Goal: Task Accomplishment & Management: Use online tool/utility

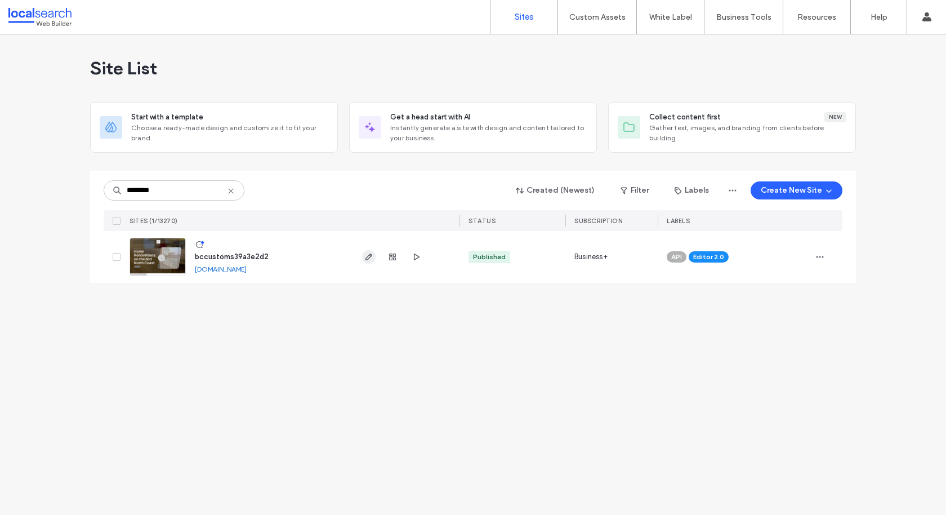
type input "********"
click at [231, 193] on icon at bounding box center [230, 190] width 9 height 9
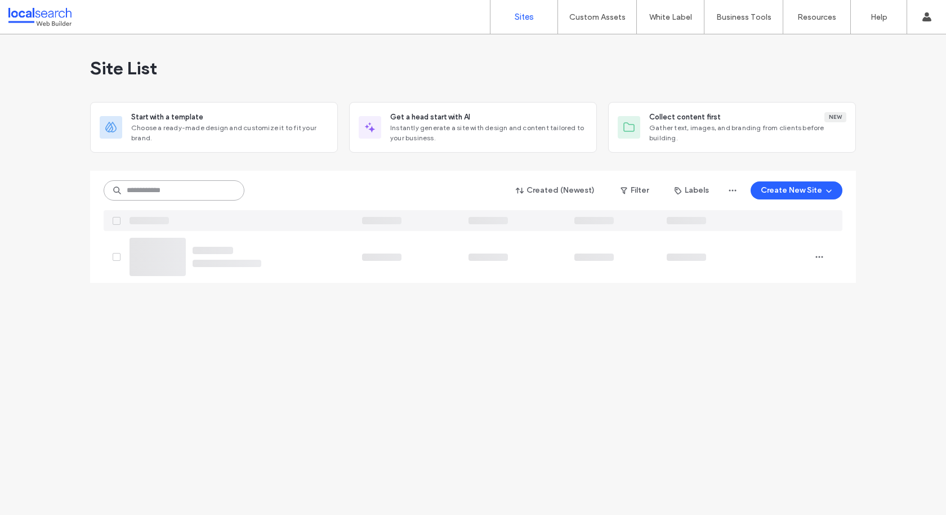
paste input "********"
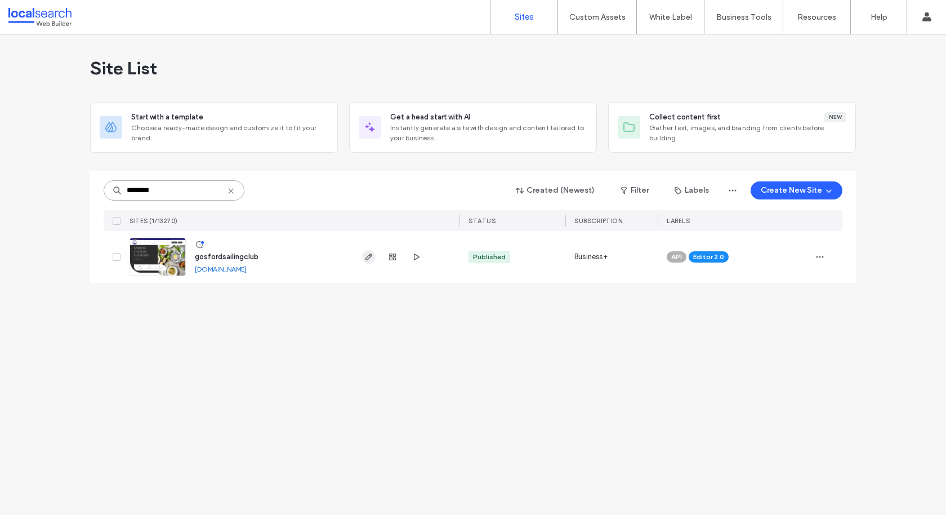
type input "********"
click at [591, 43] on label "Custom Templates" at bounding box center [599, 46] width 66 height 8
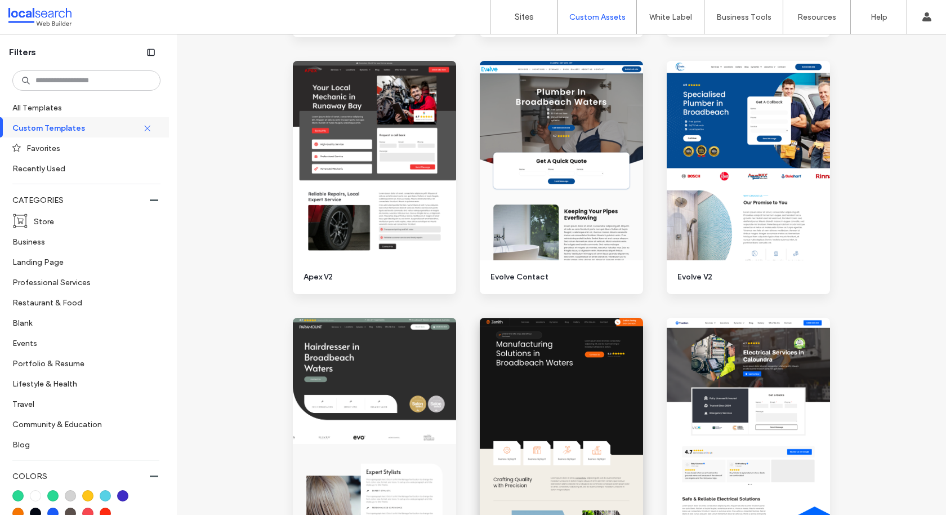
scroll to position [1164, 0]
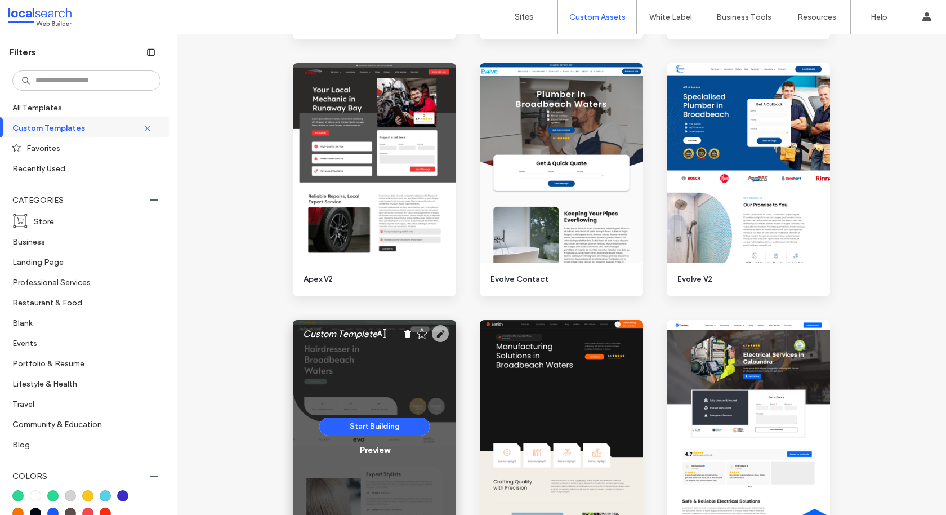
click at [437, 332] on icon at bounding box center [440, 333] width 17 height 17
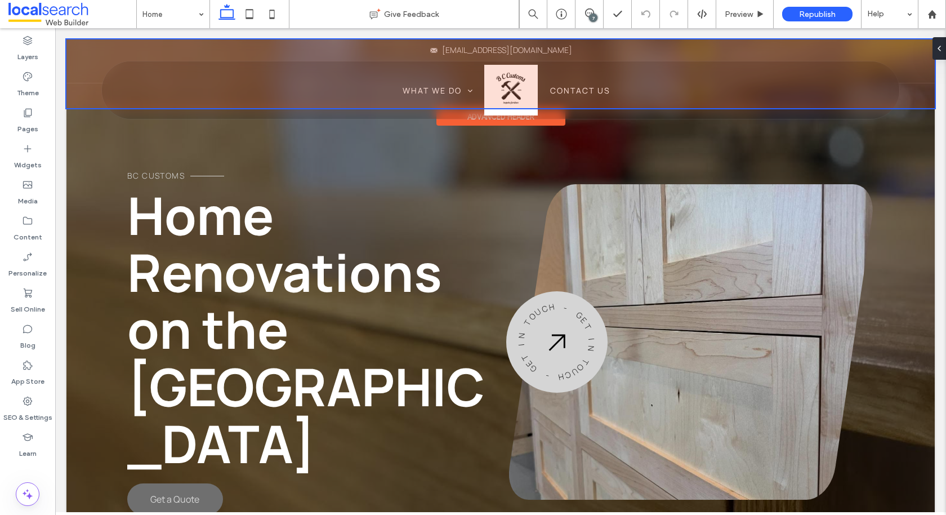
click at [493, 112] on img at bounding box center [510, 90] width 53 height 51
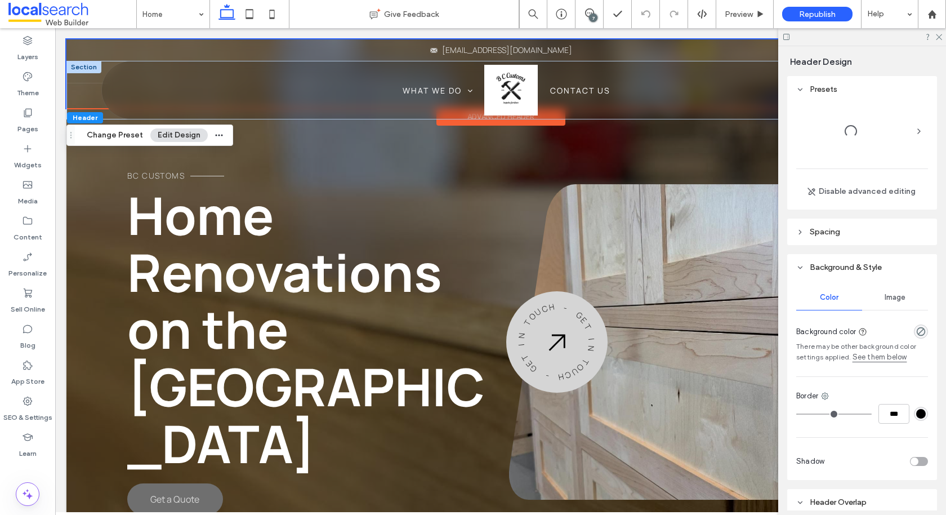
click at [493, 112] on img at bounding box center [510, 90] width 53 height 51
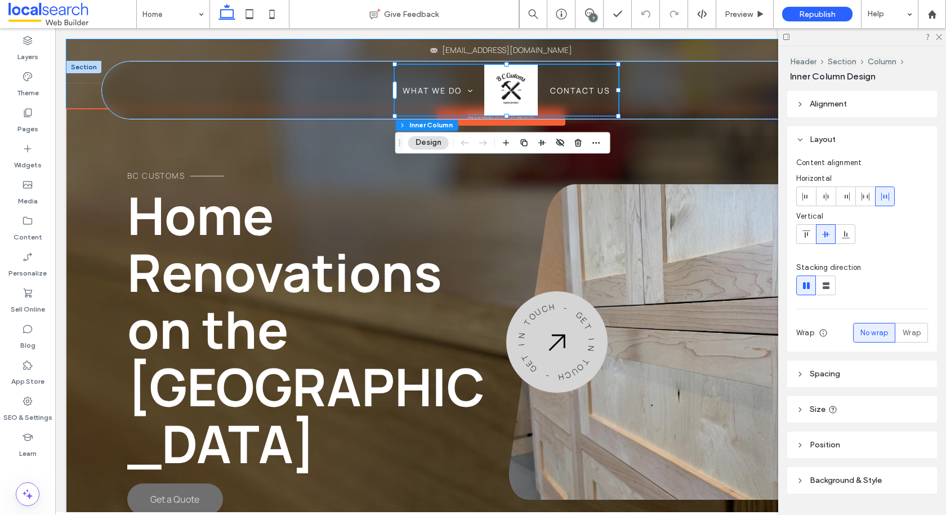
click at [499, 101] on img at bounding box center [510, 90] width 53 height 51
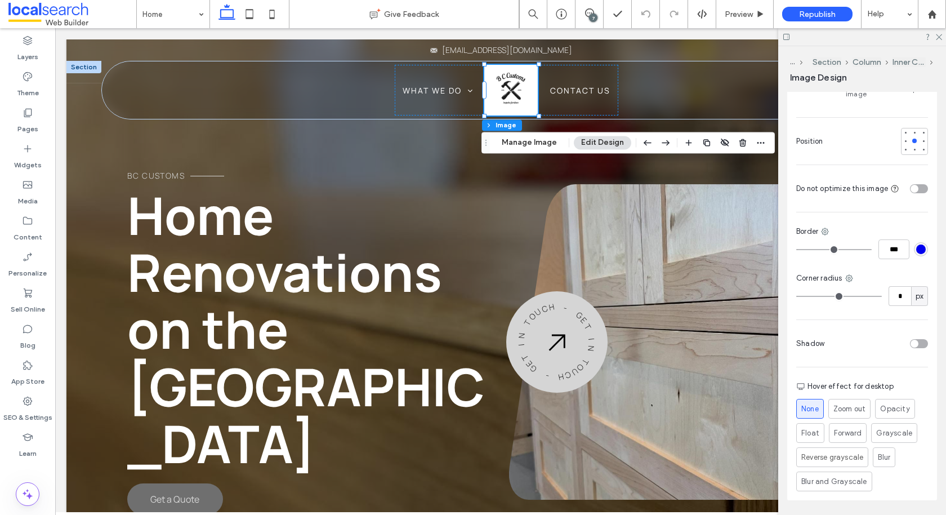
scroll to position [364, 0]
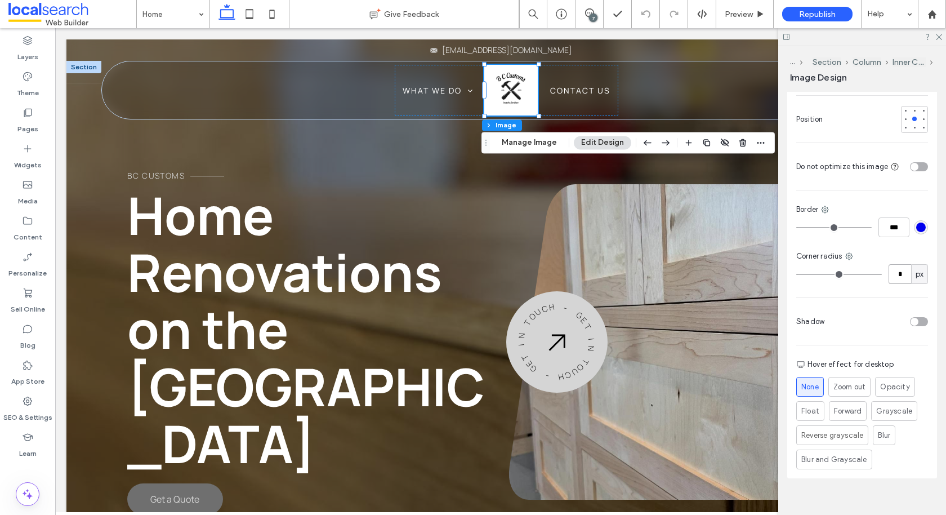
click at [900, 264] on input "*" at bounding box center [900, 274] width 23 height 20
type input "*"
click at [347, 173] on div "BC Customs Home Renovations on the Mid North Coast Get a Quote" at bounding box center [309, 342] width 364 height 346
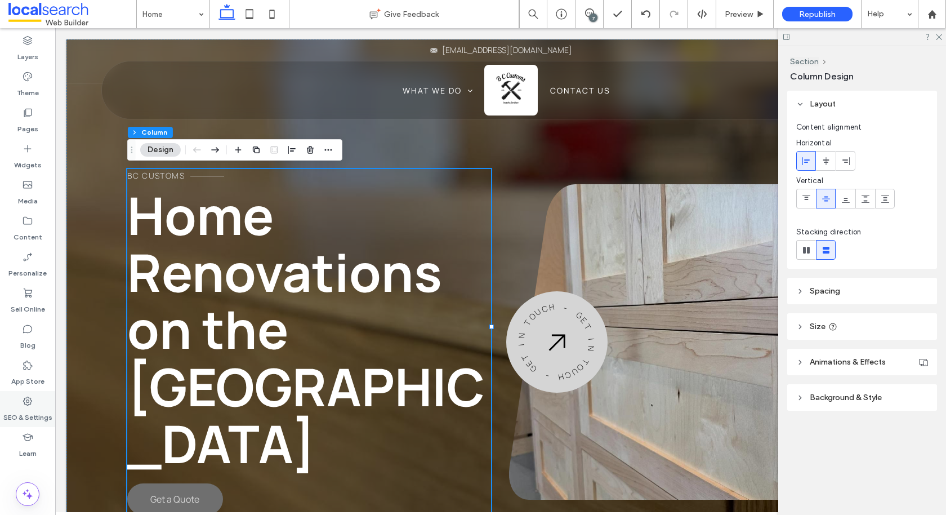
click at [21, 404] on div "SEO & Settings" at bounding box center [27, 409] width 55 height 36
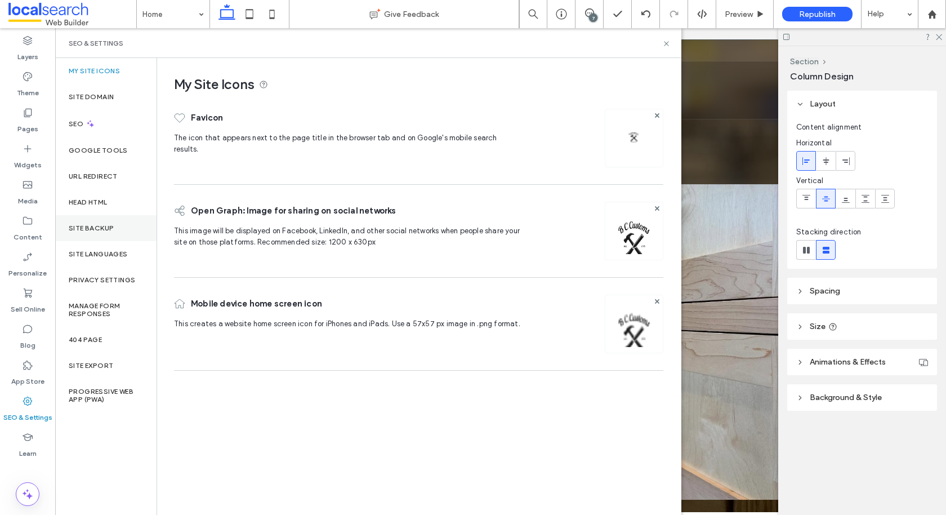
click at [85, 230] on label "Site Backup" at bounding box center [91, 228] width 45 height 8
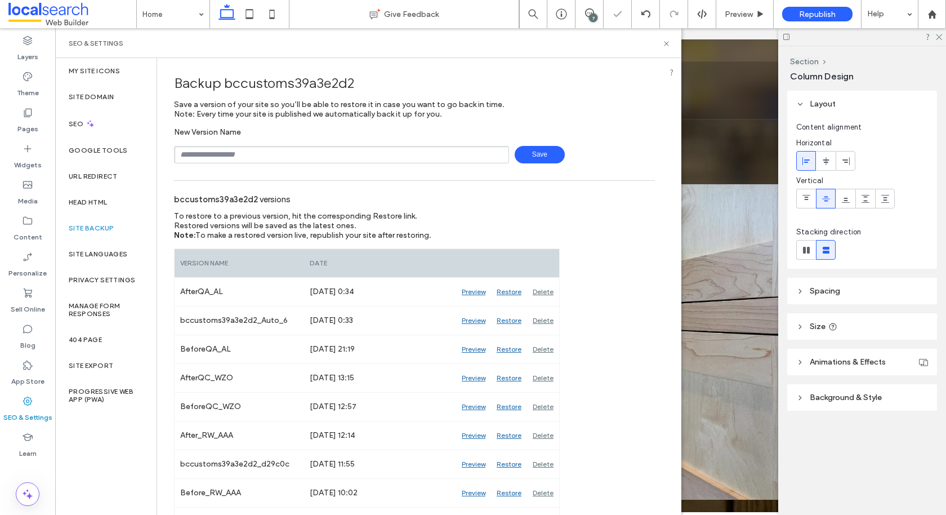
click at [262, 154] on input "text" at bounding box center [341, 154] width 335 height 17
type input "**********"
click at [519, 156] on span "Save" at bounding box center [540, 154] width 50 height 17
click at [668, 40] on icon at bounding box center [666, 43] width 8 height 8
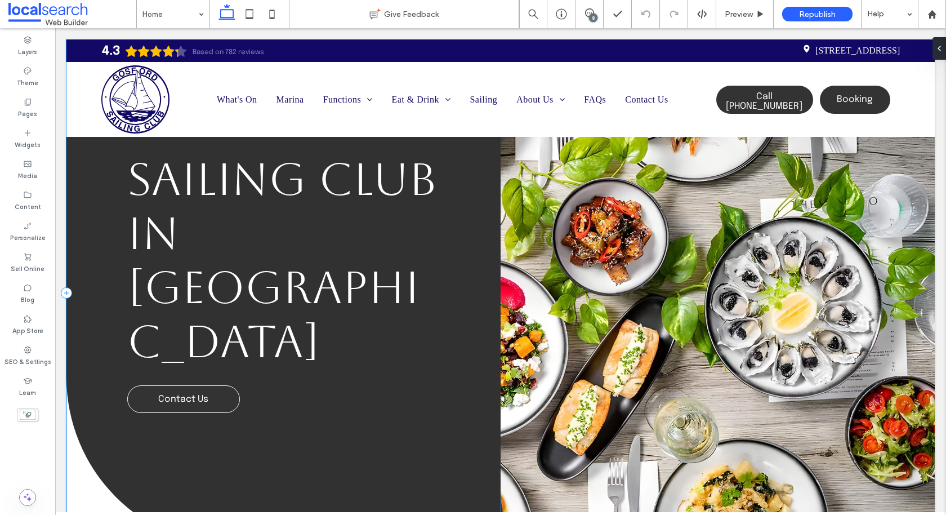
click at [267, 382] on div "Sailing Club in Gosford Contact Us" at bounding box center [283, 292] width 434 height 507
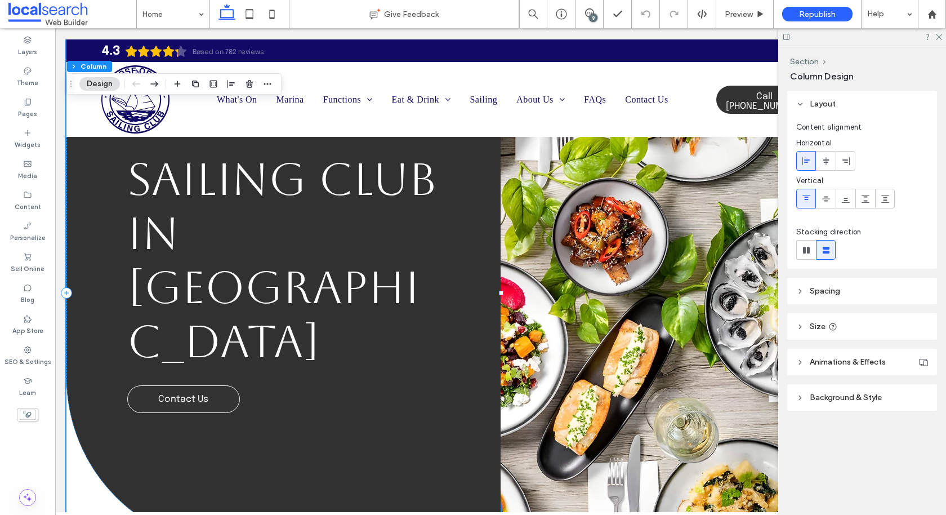
click at [391, 443] on div "Sailing Club in Gosford Contact Us" at bounding box center [283, 292] width 434 height 507
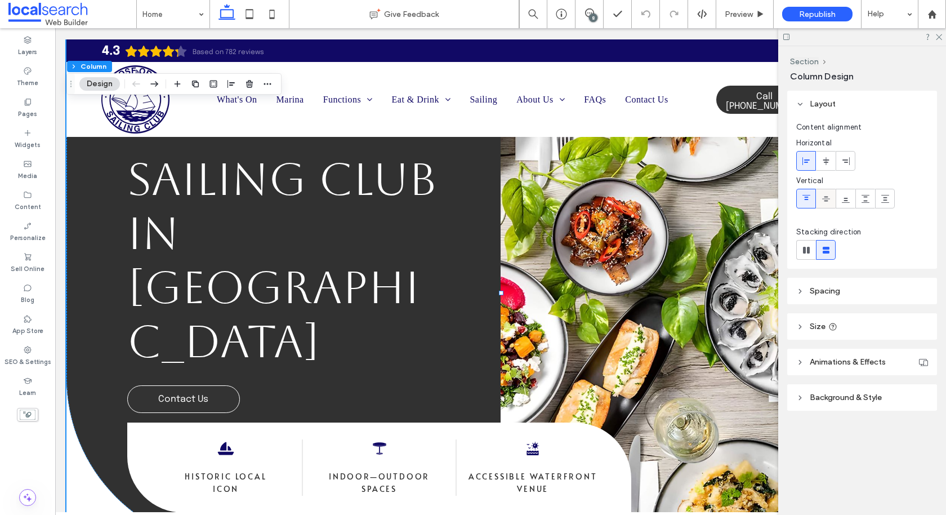
click at [825, 197] on icon at bounding box center [826, 198] width 9 height 9
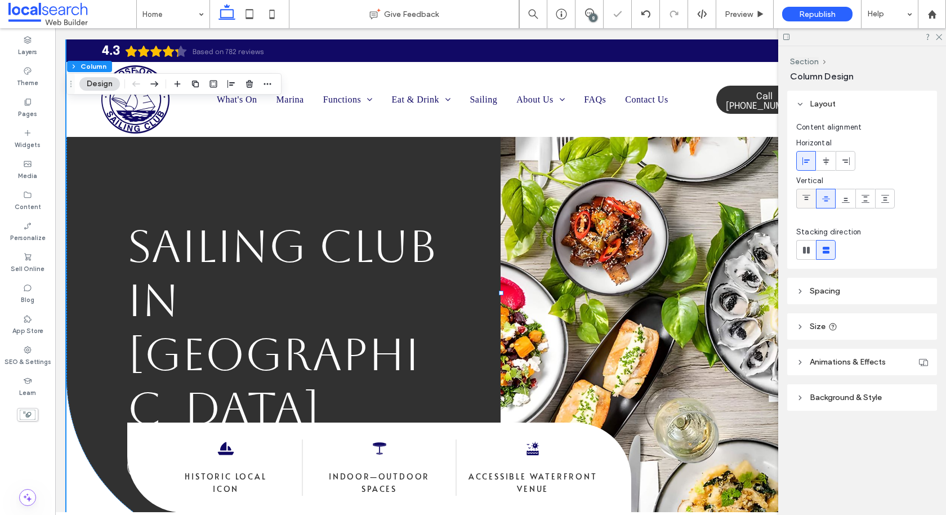
click at [809, 192] on span at bounding box center [806, 198] width 9 height 19
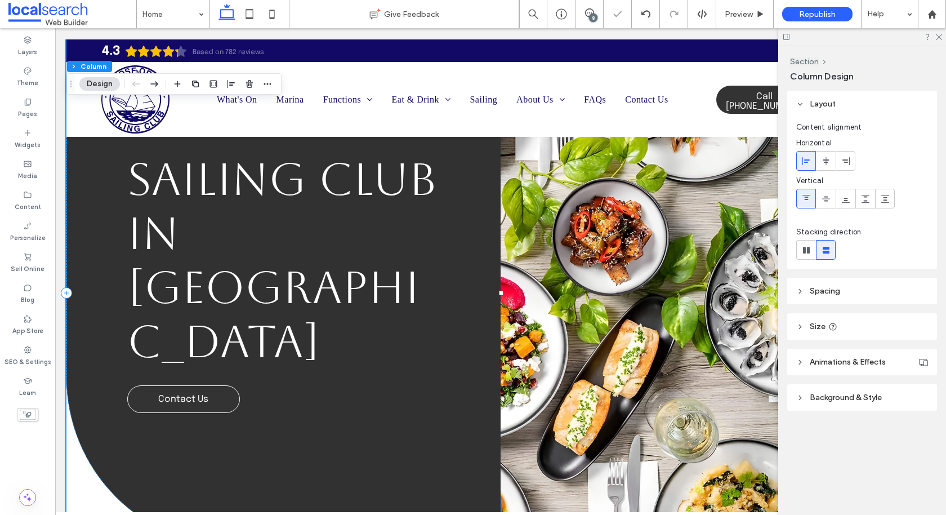
click at [111, 283] on div "Sailing Club in Gosford Contact Us" at bounding box center [283, 292] width 434 height 507
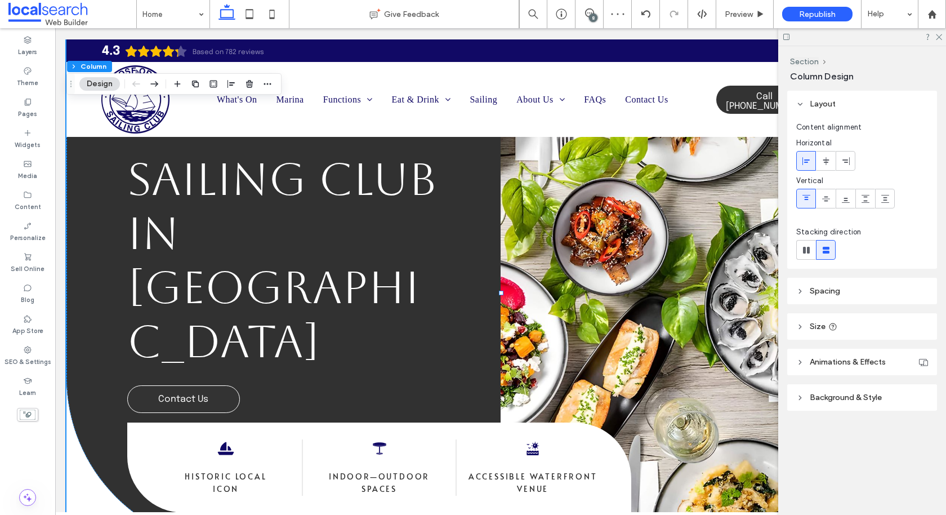
click at [817, 296] on header "Spacing" at bounding box center [862, 291] width 150 height 26
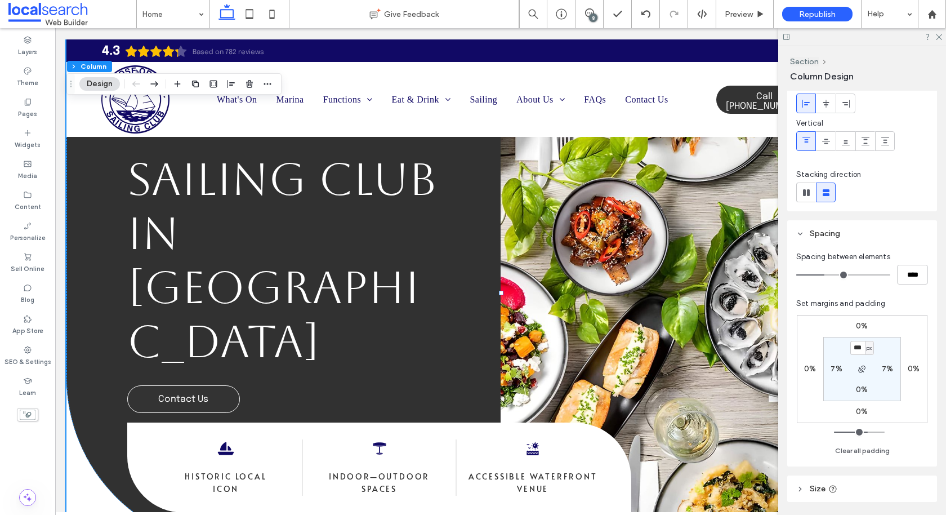
scroll to position [63, 0]
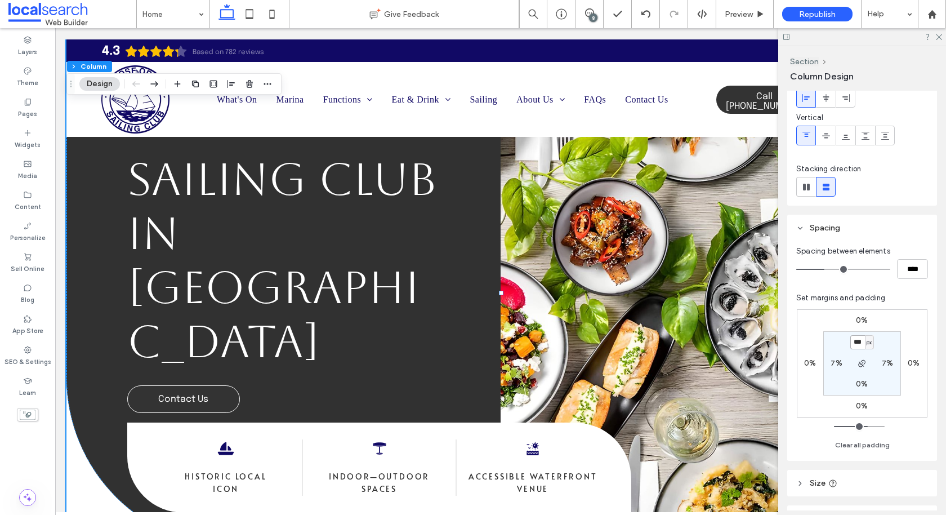
click at [858, 344] on input "***" at bounding box center [857, 342] width 15 height 14
type input "***"
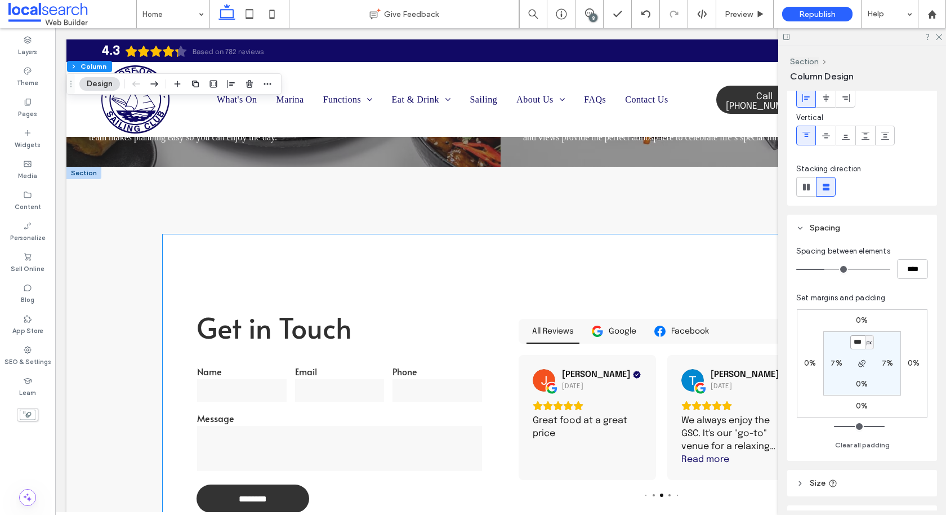
scroll to position [1929, 0]
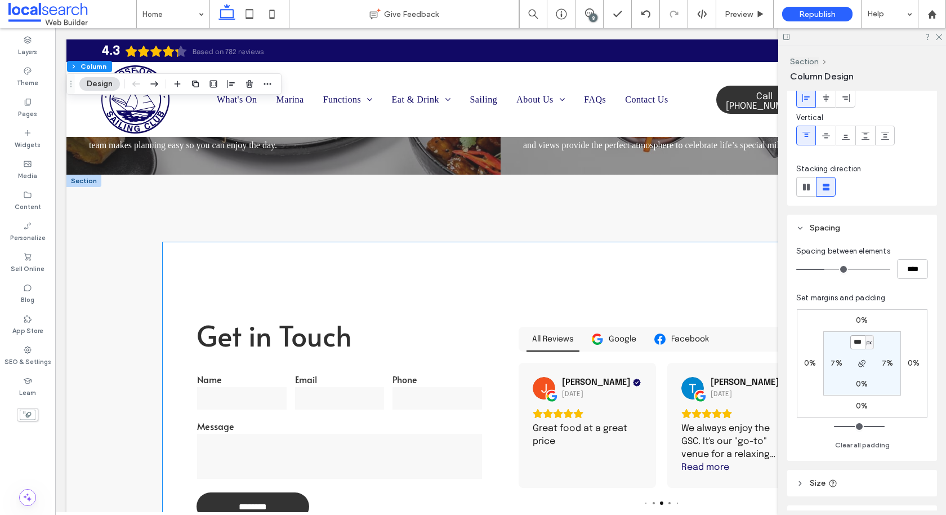
click at [355, 309] on div "Get in Touch Name Email Phone Message ******** Thank you for contacting Gosford…" at bounding box center [340, 417] width 286 height 282
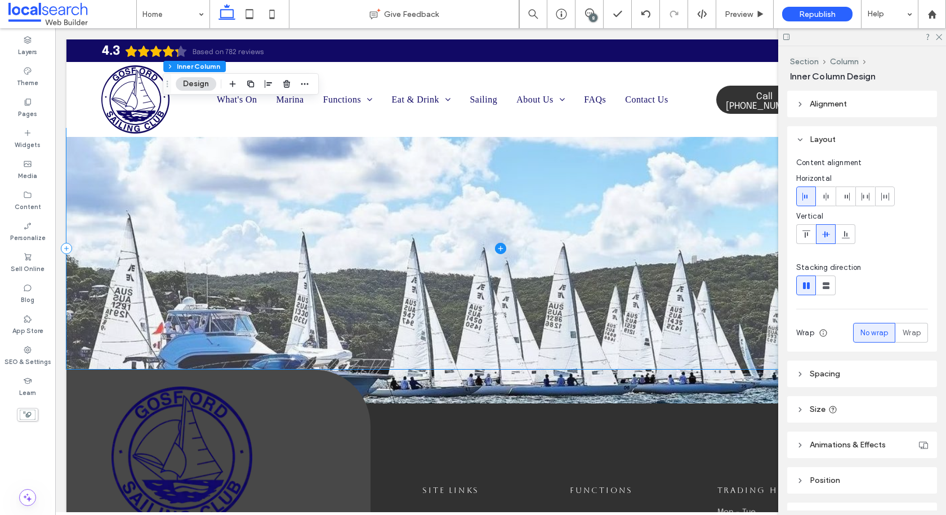
scroll to position [3266, 0]
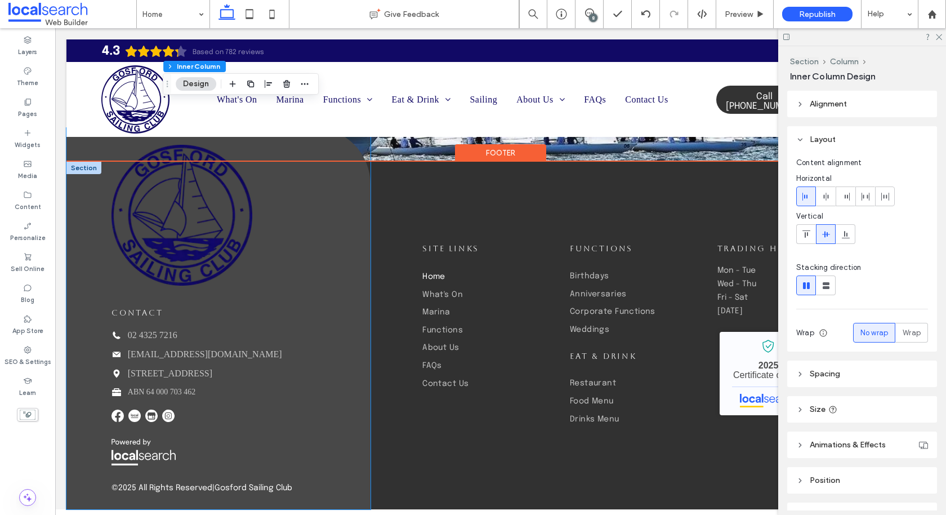
click at [170, 253] on img at bounding box center [181, 215] width 141 height 141
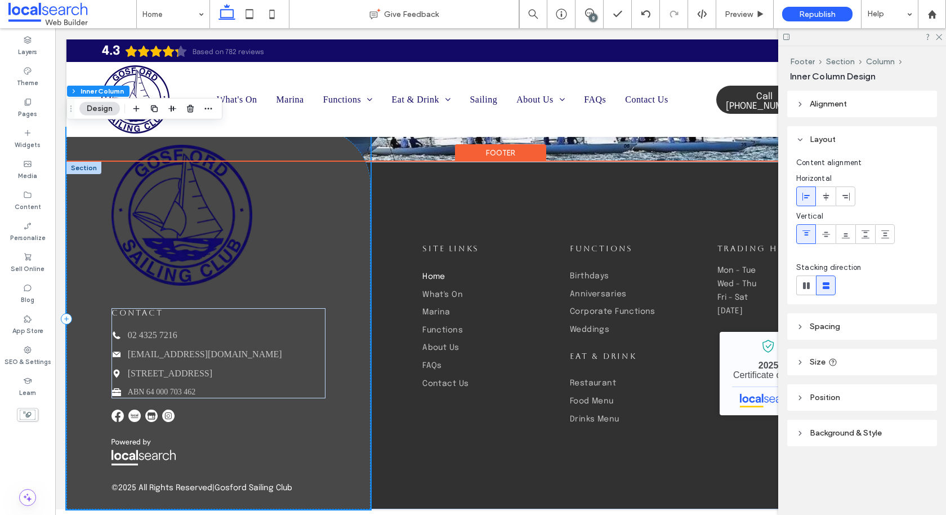
click at [187, 203] on img at bounding box center [181, 215] width 141 height 141
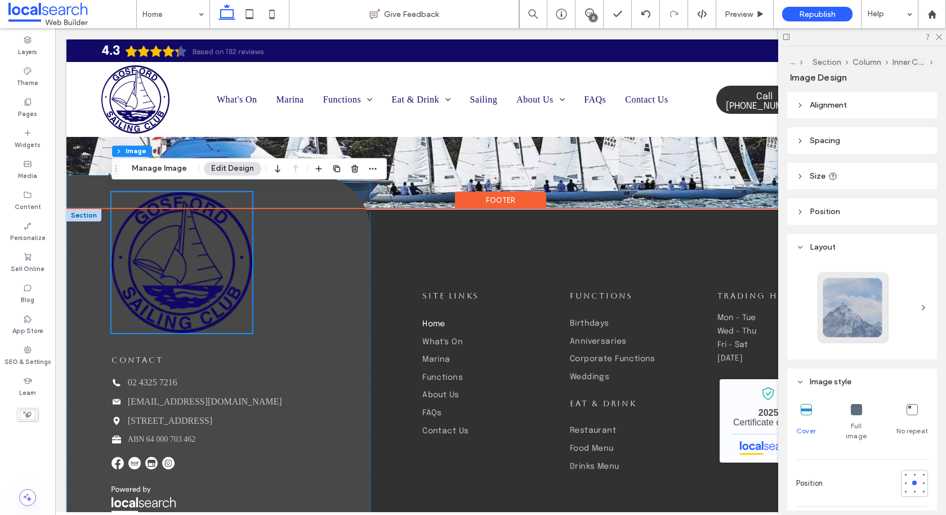
scroll to position [3180, 0]
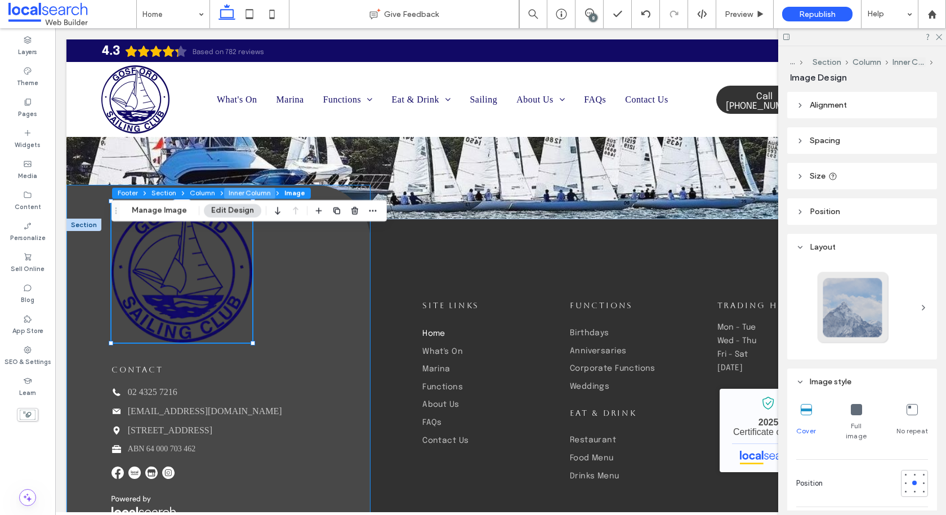
click at [234, 193] on button "Inner Column" at bounding box center [249, 193] width 51 height 11
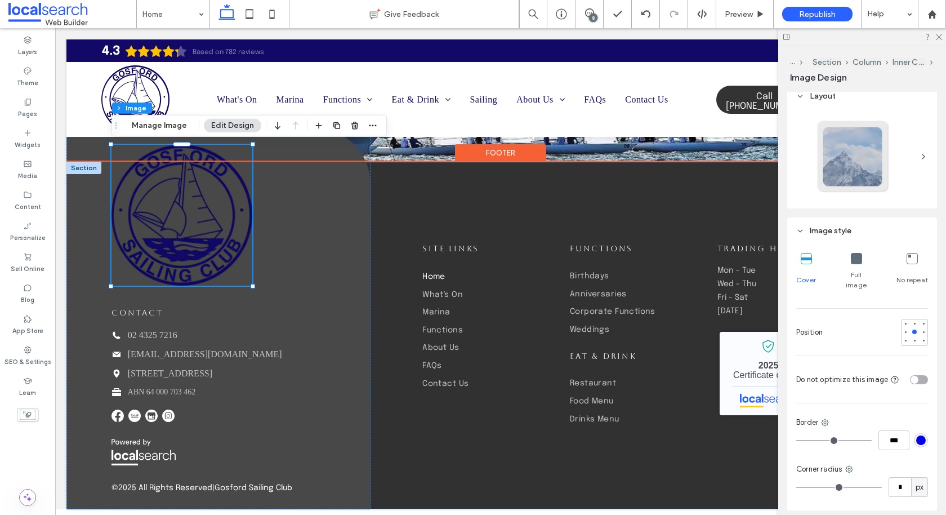
scroll to position [364, 0]
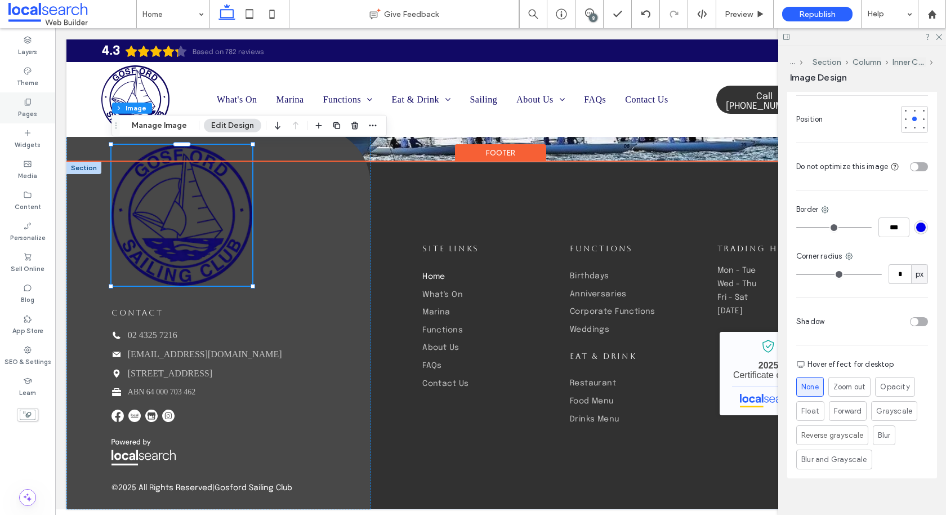
click at [41, 111] on div "Pages" at bounding box center [27, 107] width 55 height 31
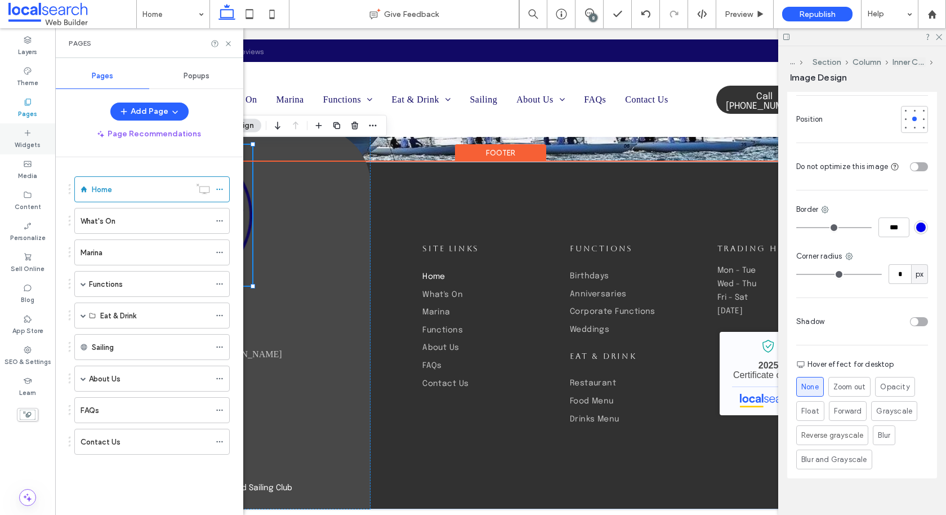
click at [29, 137] on icon at bounding box center [27, 132] width 9 height 9
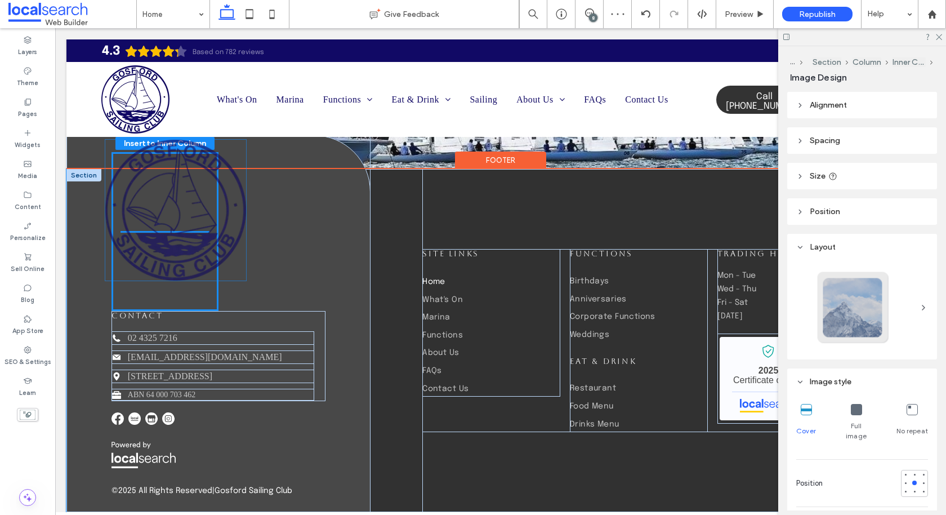
drag, startPoint x: 197, startPoint y: 199, endPoint x: 187, endPoint y: 231, distance: 33.0
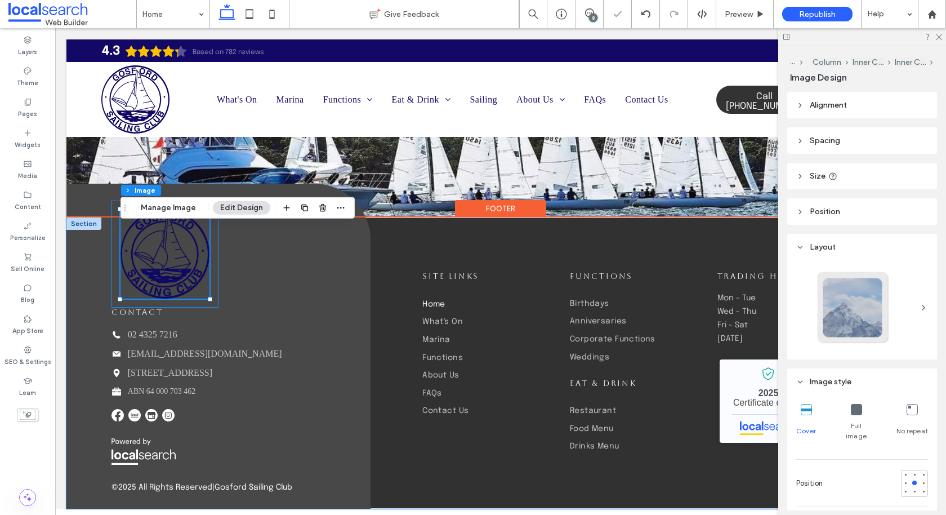
click at [217, 292] on div at bounding box center [164, 253] width 107 height 107
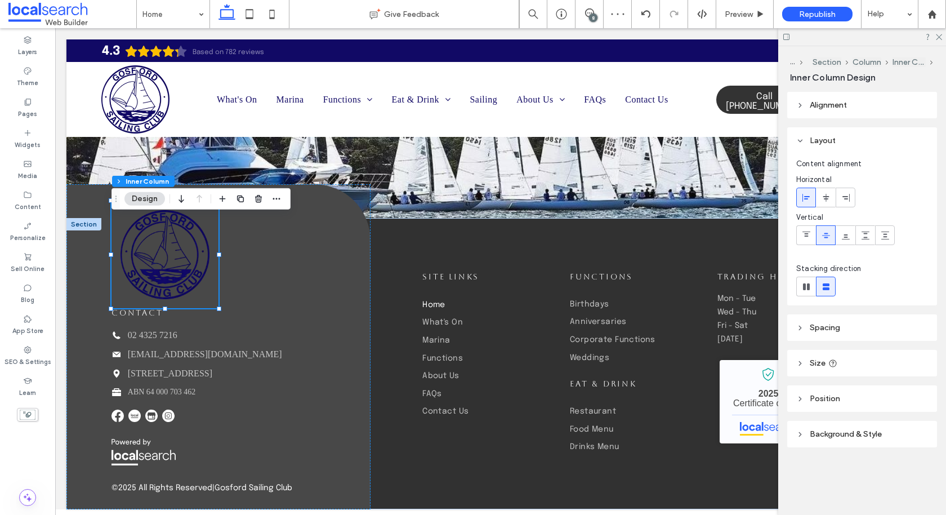
click at [832, 447] on div "Alignment Layout Content alignment Horizontal Vertical Stacking direction Spaci…" at bounding box center [865, 292] width 157 height 400
click at [831, 430] on span "Background & Style" at bounding box center [846, 434] width 72 height 10
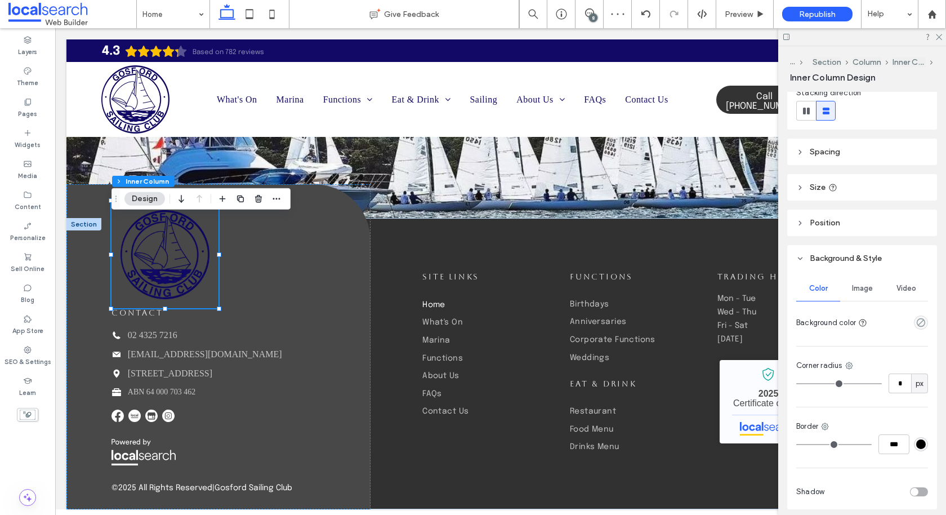
scroll to position [218, 0]
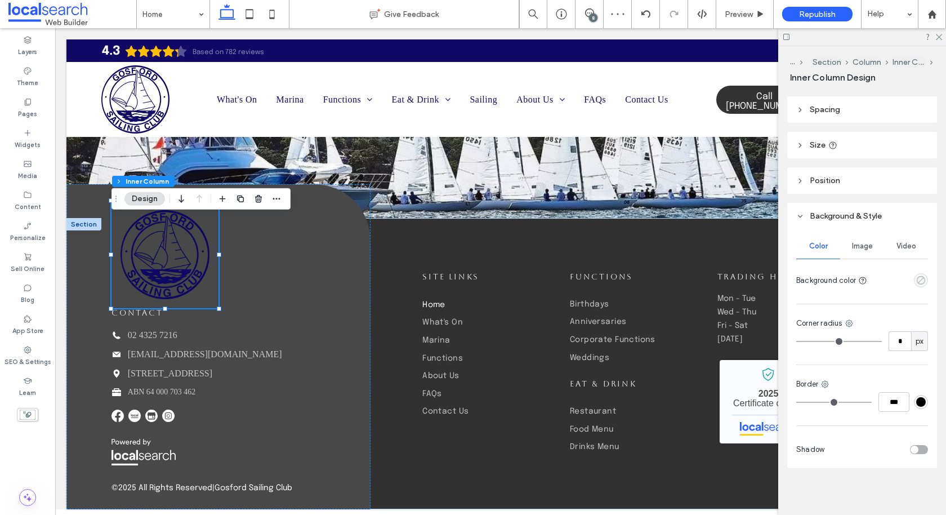
click at [922, 277] on use "empty color" at bounding box center [921, 280] width 8 height 8
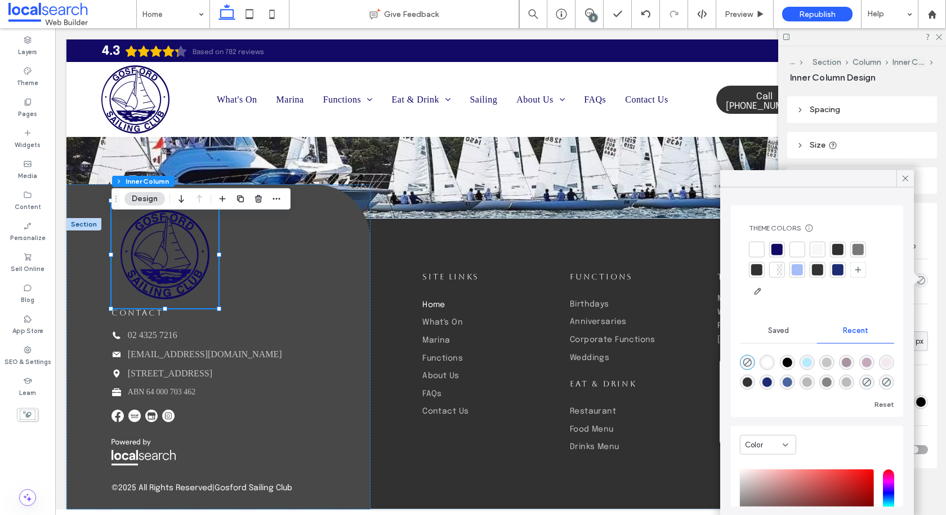
click at [754, 247] on div at bounding box center [756, 249] width 11 height 11
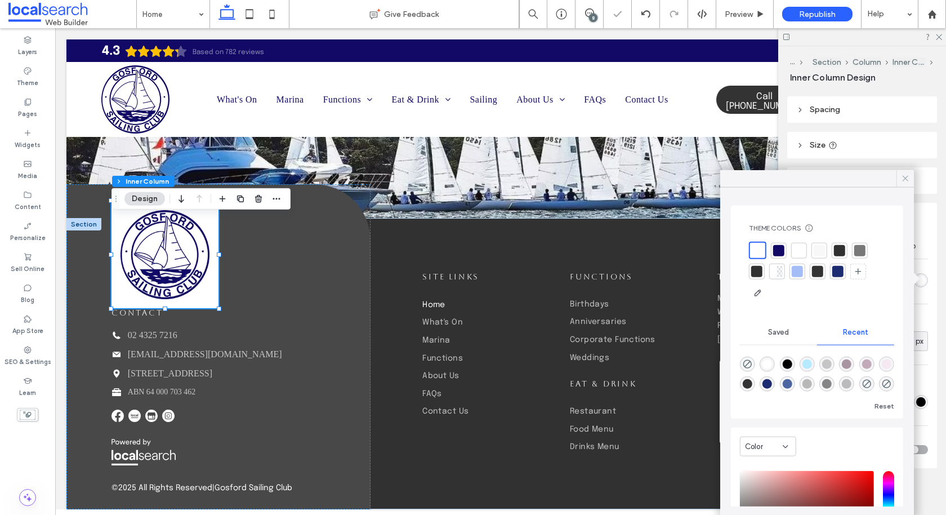
click at [906, 180] on icon at bounding box center [905, 178] width 10 height 10
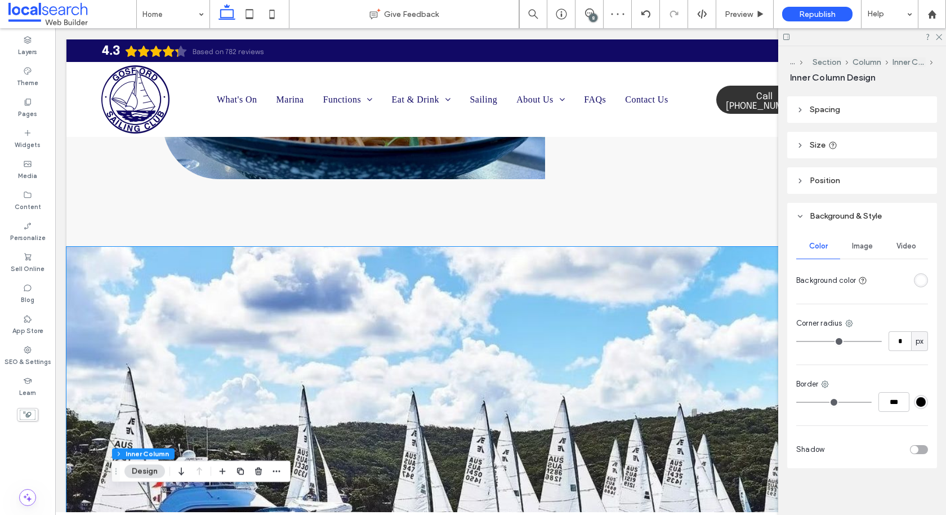
scroll to position [2808, 0]
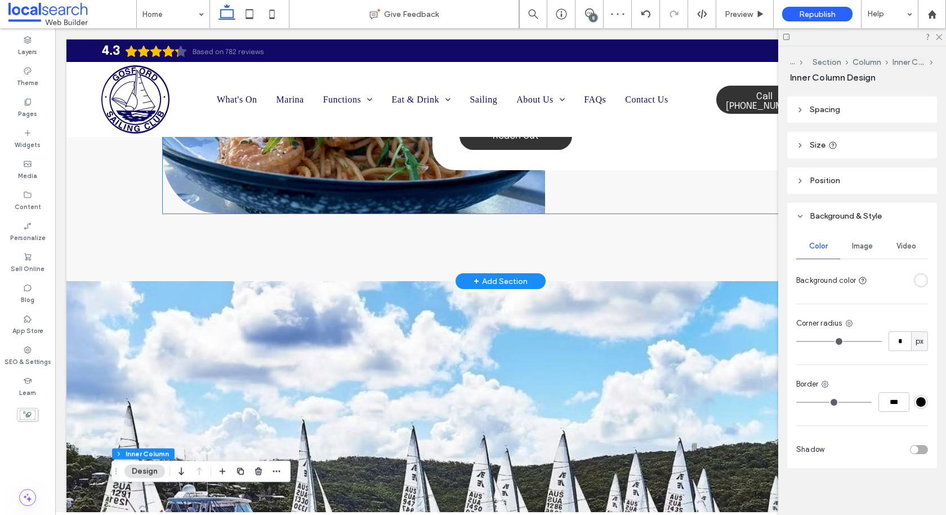
click at [467, 213] on link at bounding box center [354, 30] width 382 height 366
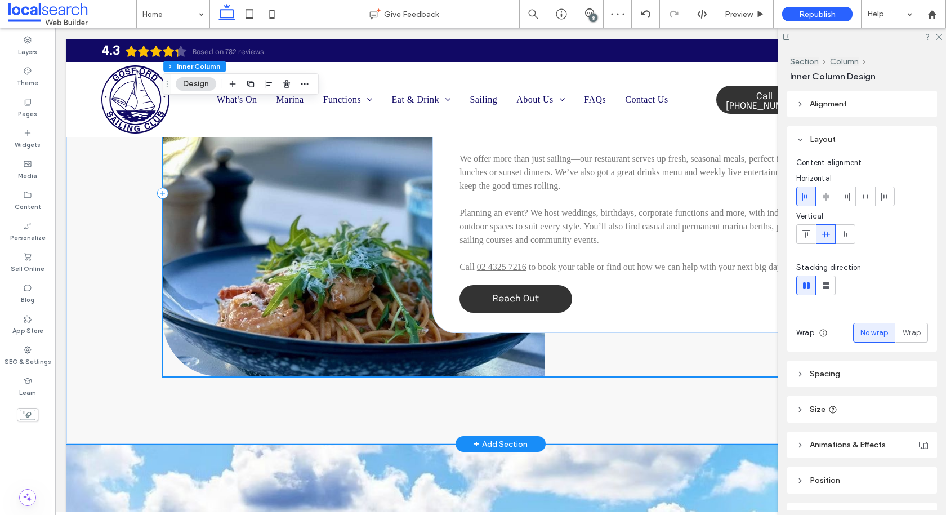
scroll to position [2586, 0]
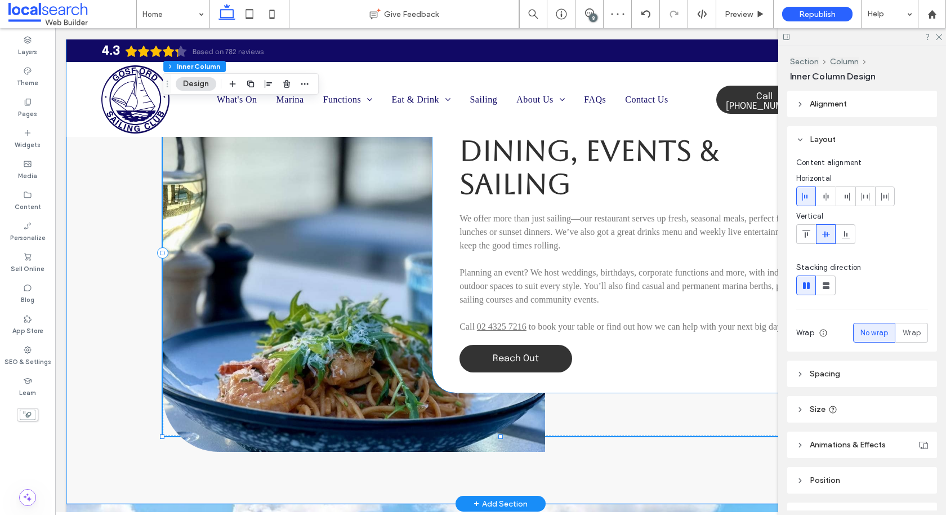
click at [444, 231] on div "Dining, Events & Sailing We offer more than just sailing—our restaurant serves …" at bounding box center [635, 253] width 406 height 279
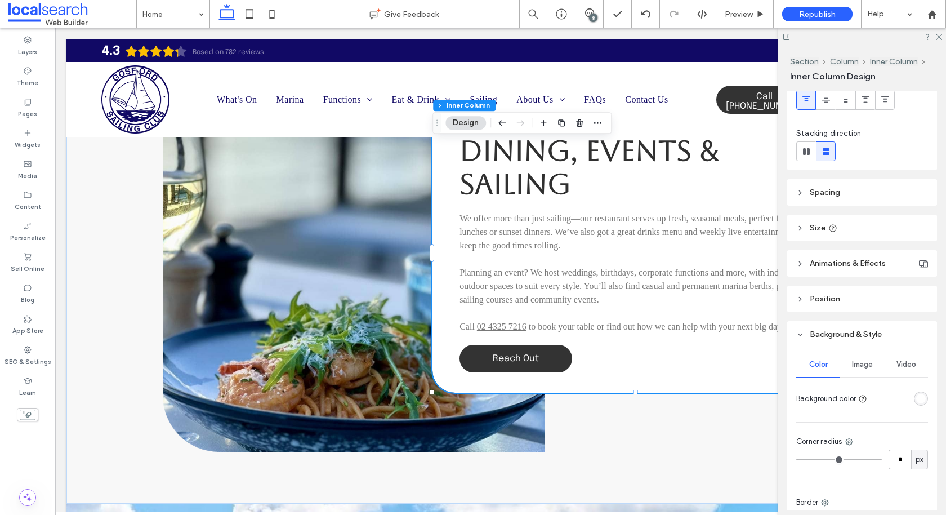
scroll to position [252, 0]
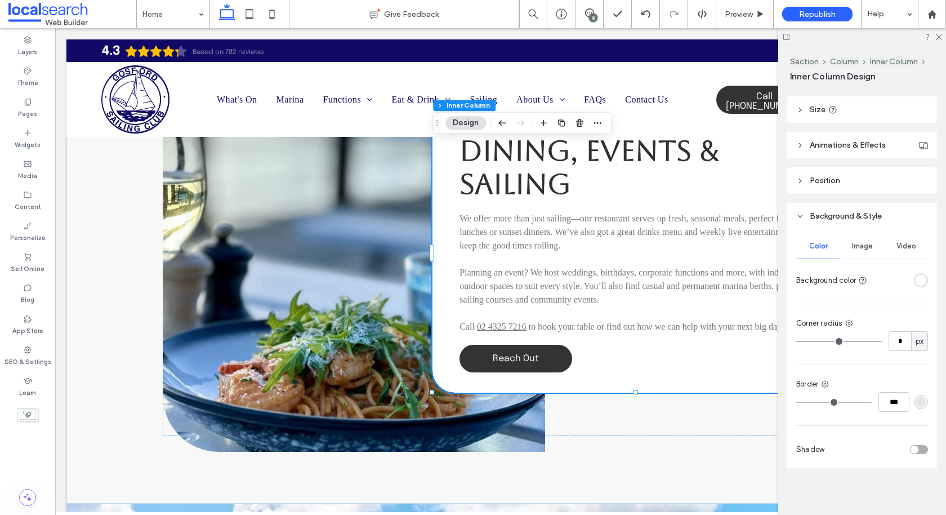
click at [842, 318] on span "Corner radius" at bounding box center [819, 323] width 46 height 11
click at [847, 319] on icon at bounding box center [849, 323] width 9 height 9
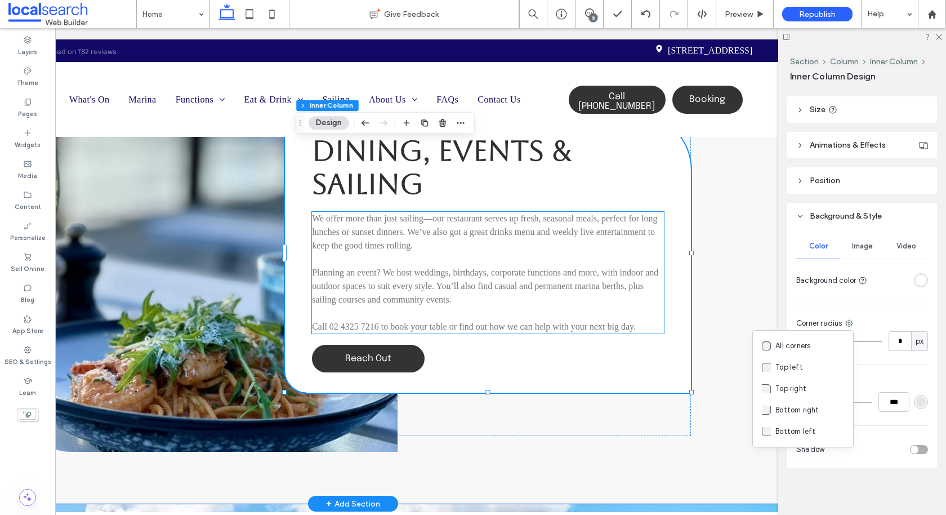
scroll to position [0, 167]
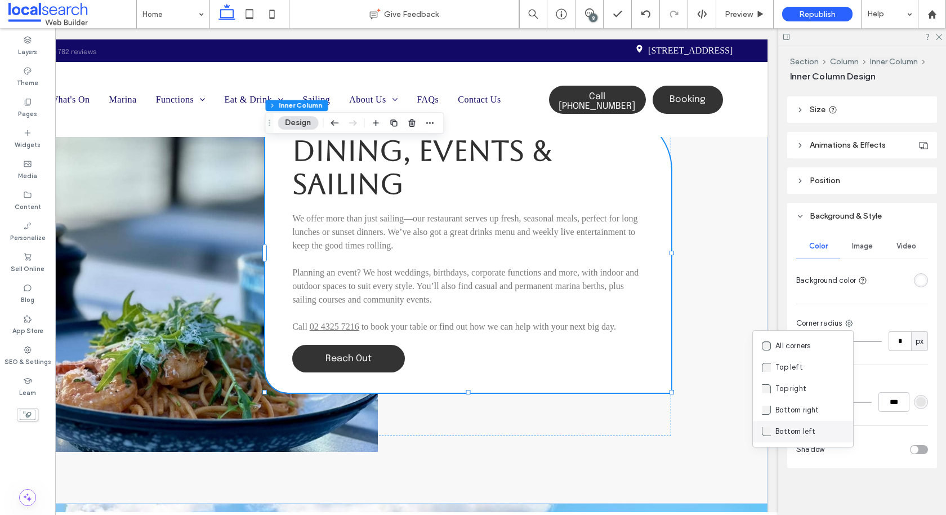
click at [778, 429] on span "Bottom left" at bounding box center [795, 431] width 40 height 11
type input "**"
click at [863, 321] on use at bounding box center [866, 323] width 7 height 7
click at [811, 387] on span "Top right" at bounding box center [807, 388] width 31 height 11
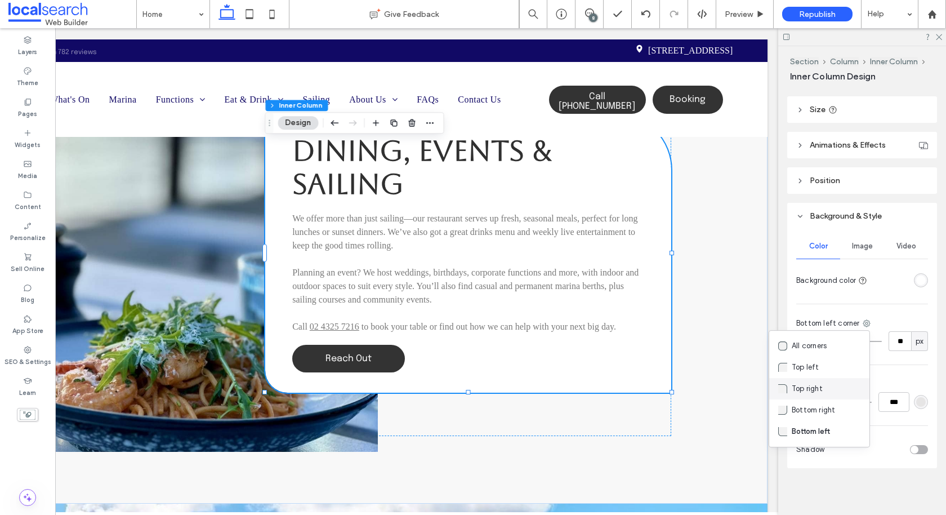
type input "***"
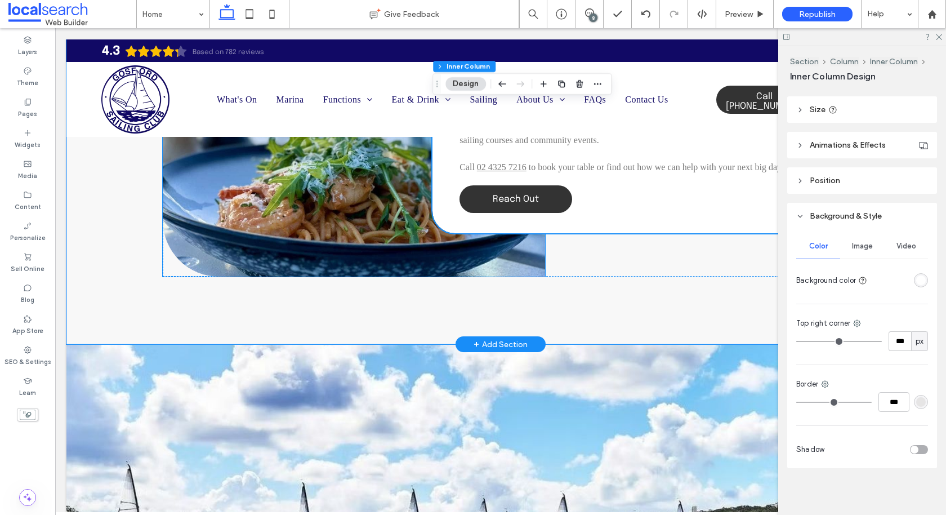
scroll to position [2521, 0]
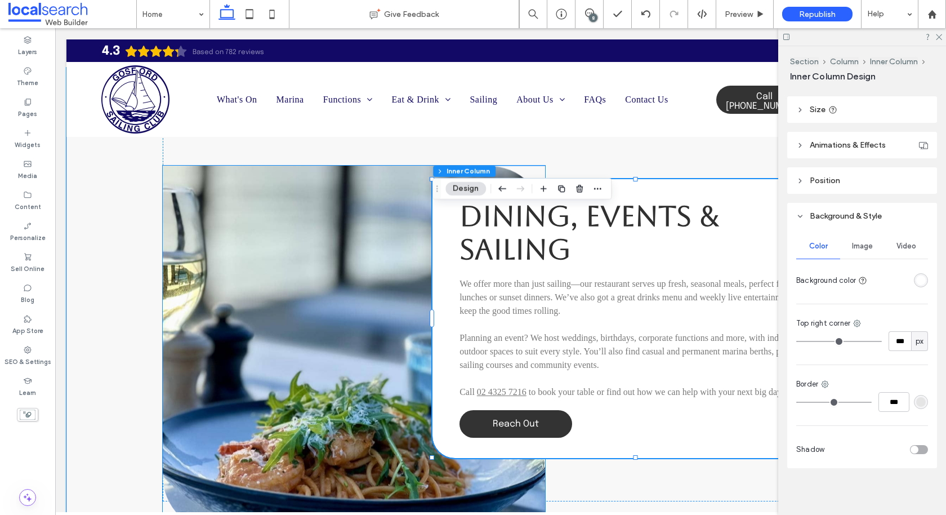
click at [325, 349] on link at bounding box center [354, 349] width 382 height 366
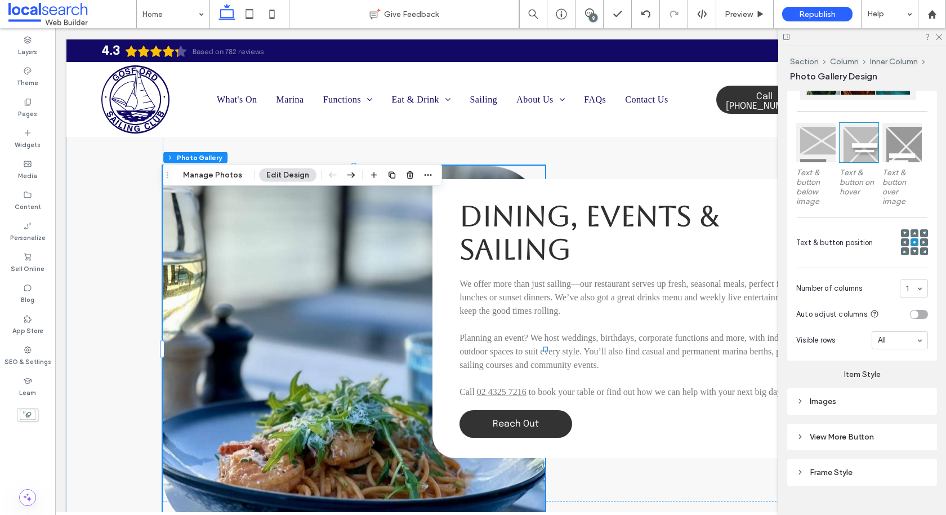
scroll to position [328, 0]
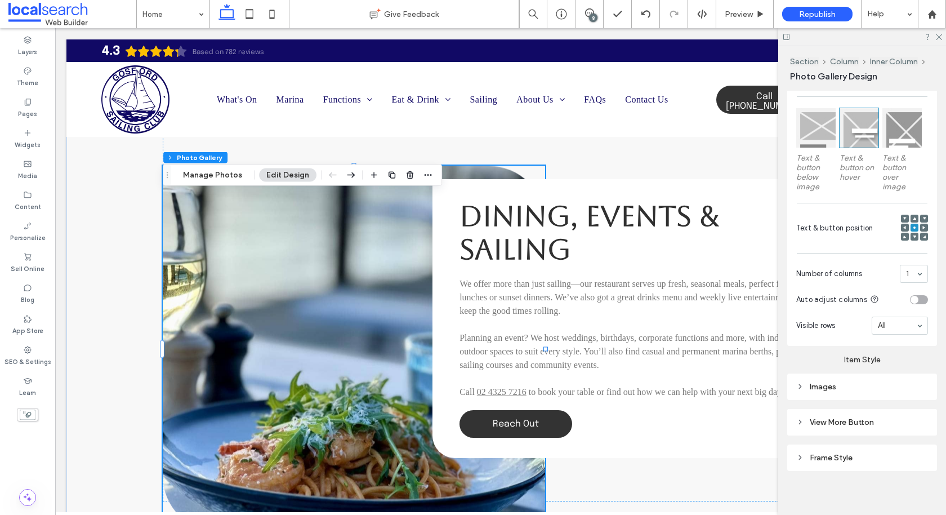
click at [825, 382] on div "Images" at bounding box center [862, 387] width 132 height 10
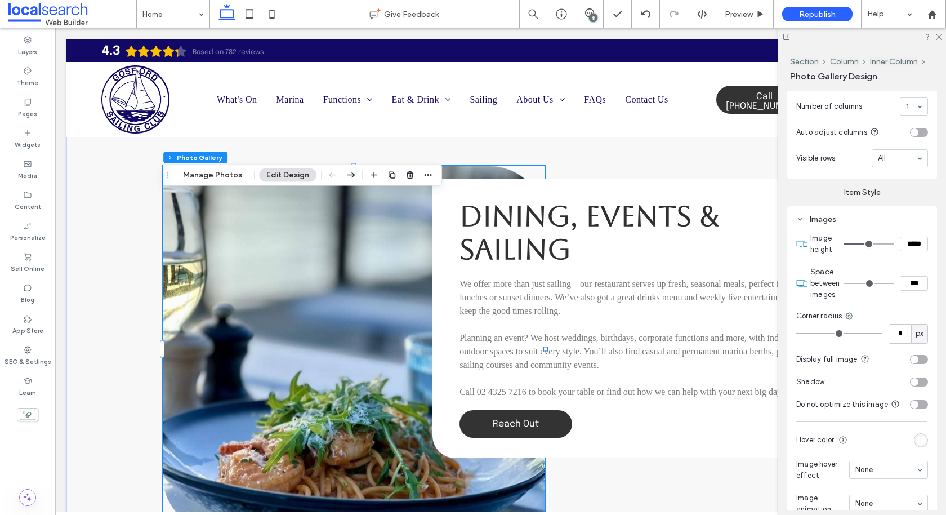
scroll to position [497, 0]
click at [846, 314] on div "Corner radius" at bounding box center [862, 314] width 132 height 11
click at [847, 311] on use at bounding box center [848, 313] width 7 height 7
click at [781, 427] on div "Bottom left" at bounding box center [803, 419] width 100 height 21
type input "***"
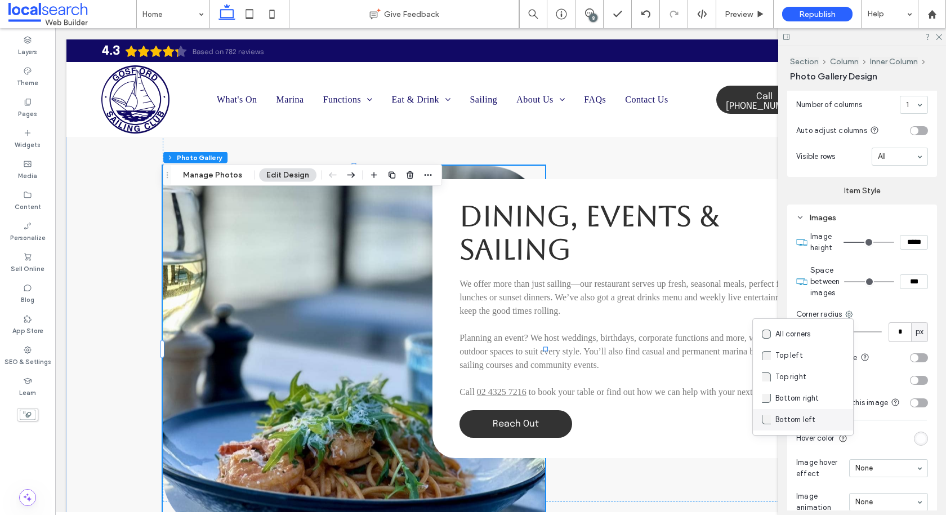
type input "***"
click at [864, 310] on use at bounding box center [866, 313] width 7 height 7
click at [806, 373] on span "Top right" at bounding box center [807, 376] width 31 height 11
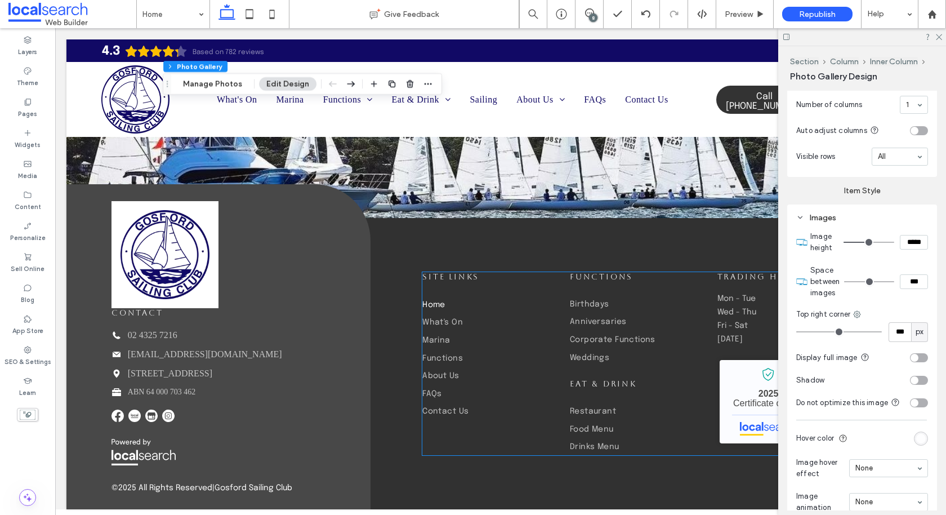
scroll to position [3209, 0]
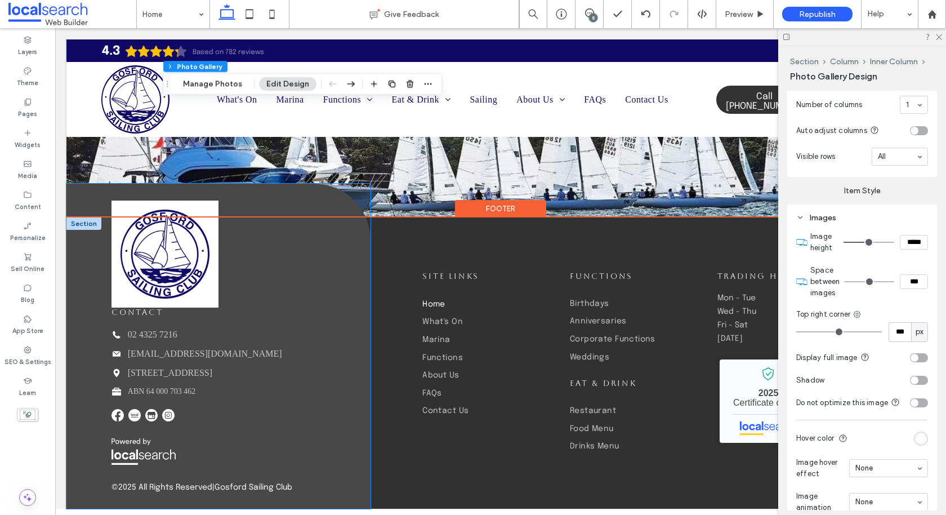
click at [160, 267] on img at bounding box center [165, 253] width 89 height 89
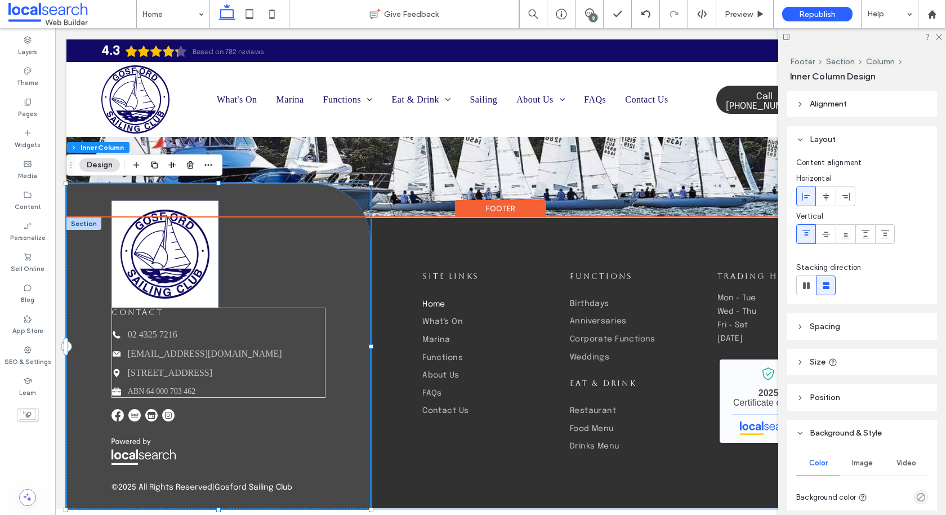
click at [160, 267] on img at bounding box center [165, 253] width 89 height 89
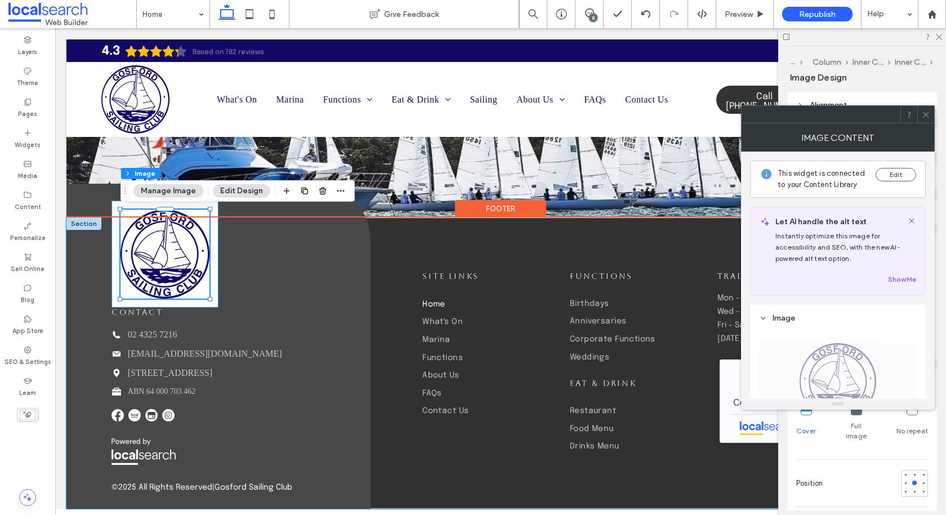
click at [215, 266] on div at bounding box center [164, 253] width 107 height 107
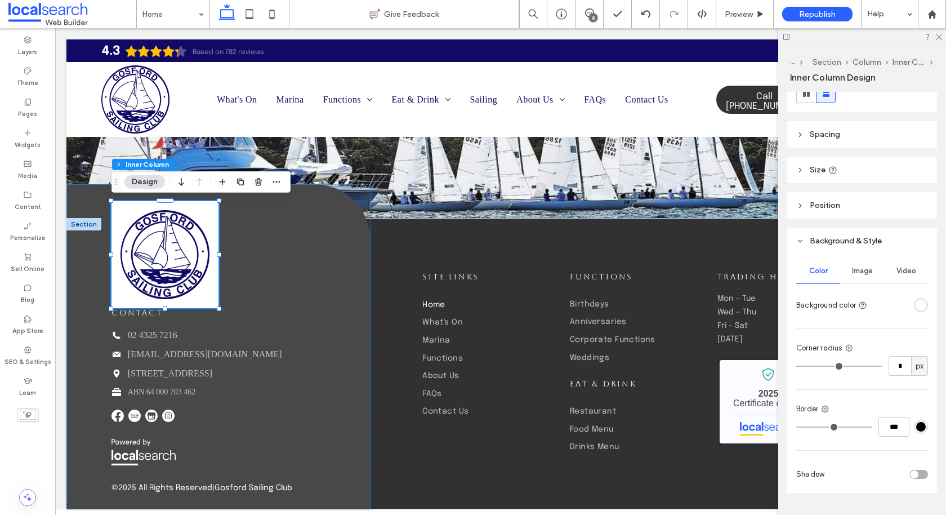
scroll to position [218, 0]
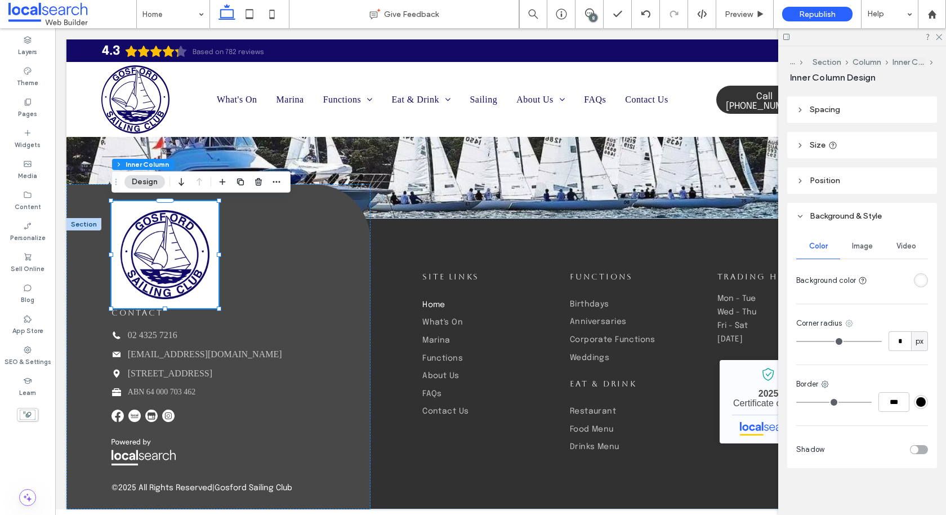
click at [851, 320] on use at bounding box center [848, 323] width 7 height 7
click at [793, 427] on span "Bottom left" at bounding box center [795, 431] width 40 height 11
click at [904, 340] on input "*" at bounding box center [900, 341] width 23 height 20
type input "**"
click at [870, 318] on div "Bottom left corner" at bounding box center [862, 323] width 132 height 11
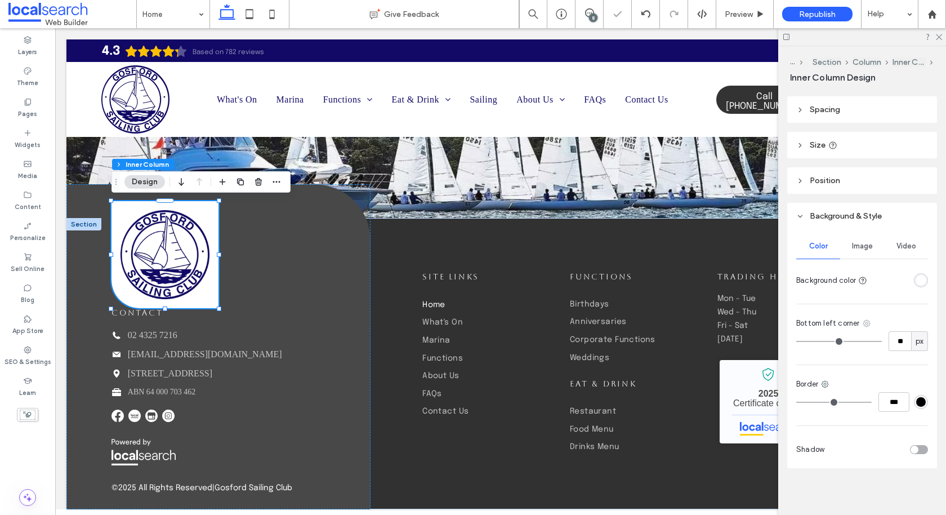
click at [862, 325] on icon at bounding box center [866, 323] width 9 height 9
click at [814, 384] on span "Top right" at bounding box center [807, 388] width 31 height 11
type input "*"
click at [902, 343] on input "*" at bounding box center [900, 341] width 23 height 20
type input "**"
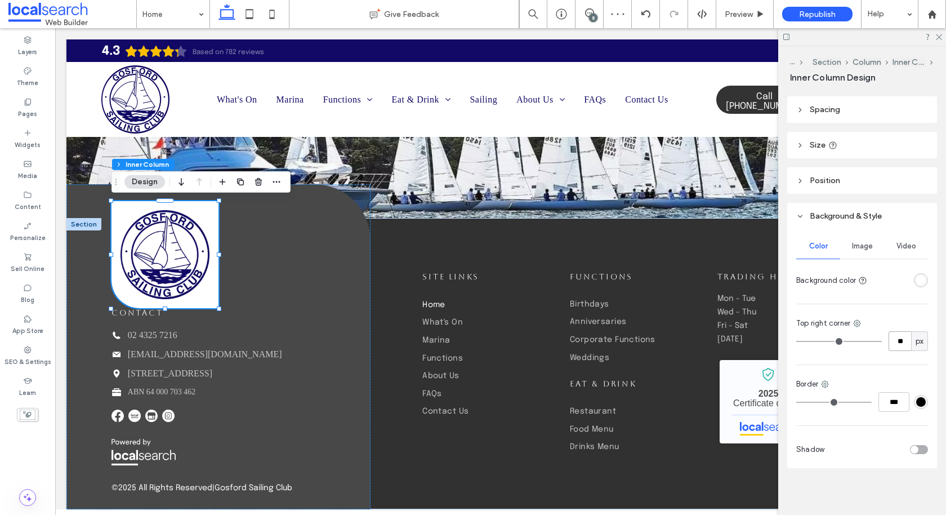
type input "**"
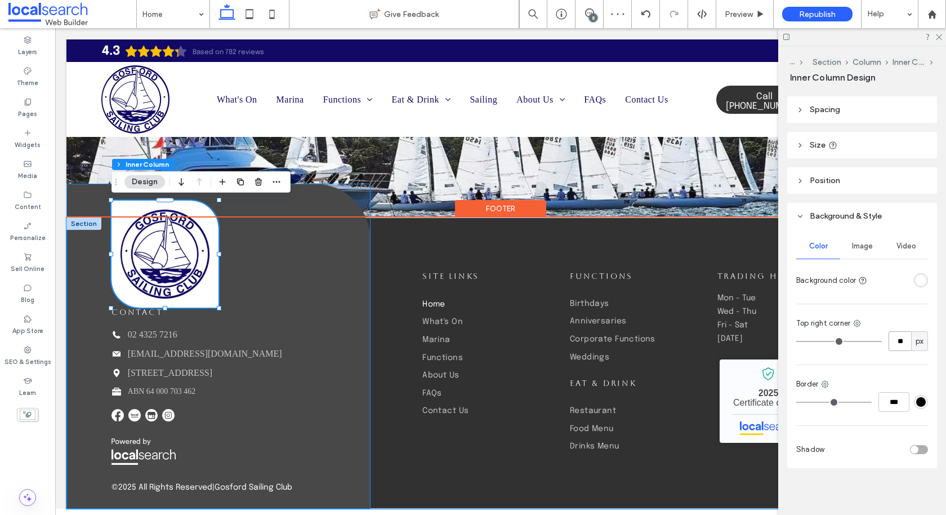
click at [288, 283] on div "contact Phone Icon 02 4325 7216 Mail Icon info@gossail.com.au Pin Icon 28 Mason…" at bounding box center [218, 346] width 304 height 325
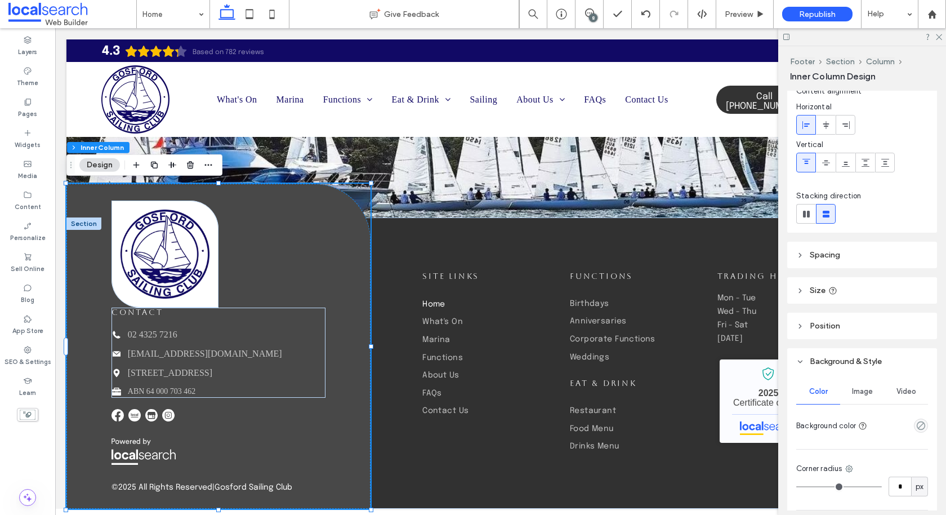
scroll to position [123, 0]
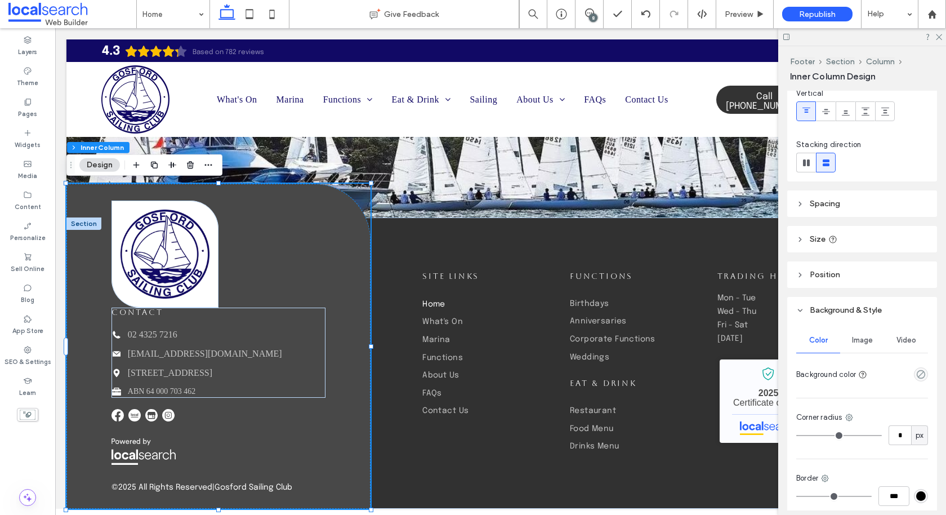
click at [872, 199] on header "Spacing" at bounding box center [862, 203] width 150 height 26
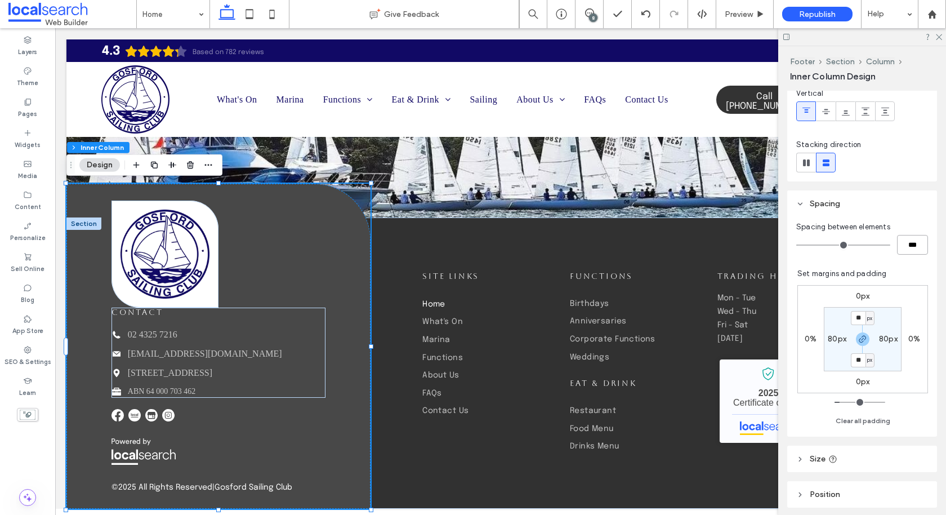
click at [917, 245] on input "***" at bounding box center [912, 245] width 31 height 20
type input "**"
type input "****"
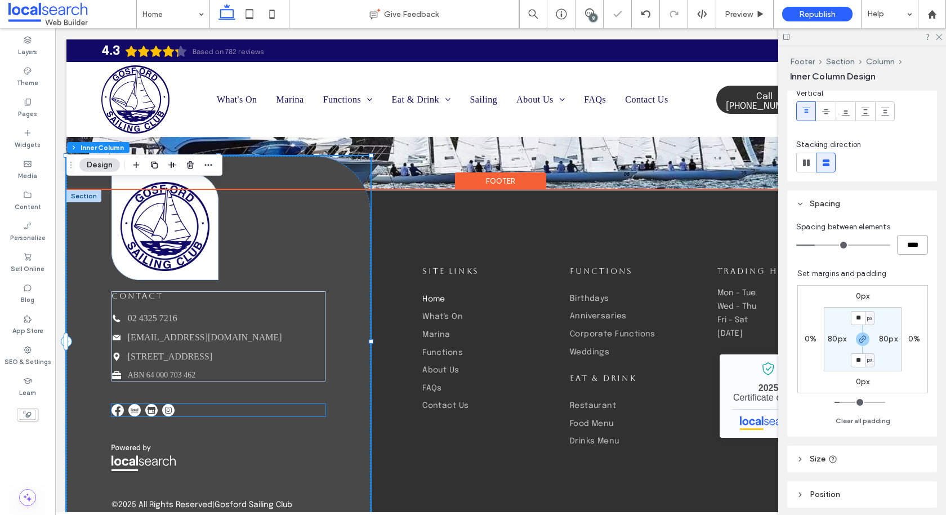
click at [162, 416] on img at bounding box center [168, 410] width 12 height 12
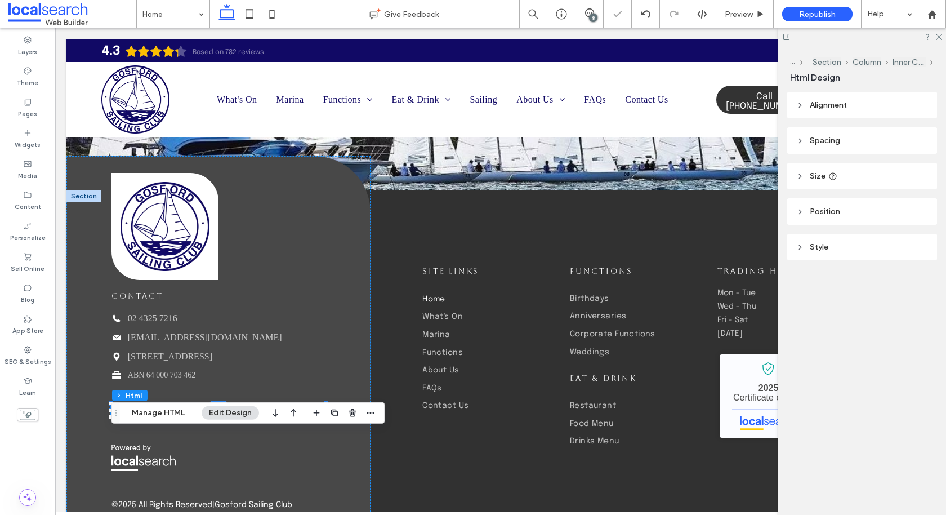
click at [842, 144] on header "Spacing" at bounding box center [862, 140] width 150 height 26
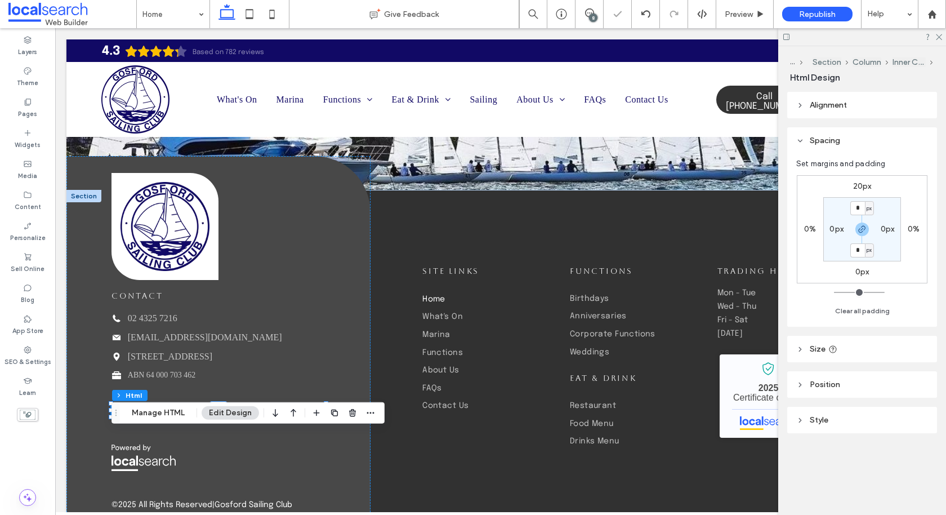
click at [862, 188] on label "20px" at bounding box center [862, 186] width 19 height 10
type input "**"
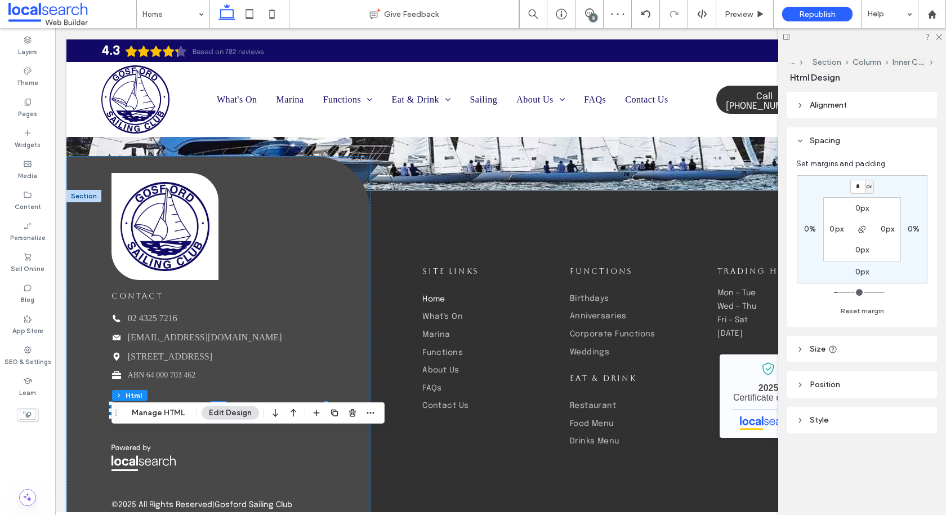
type input "*"
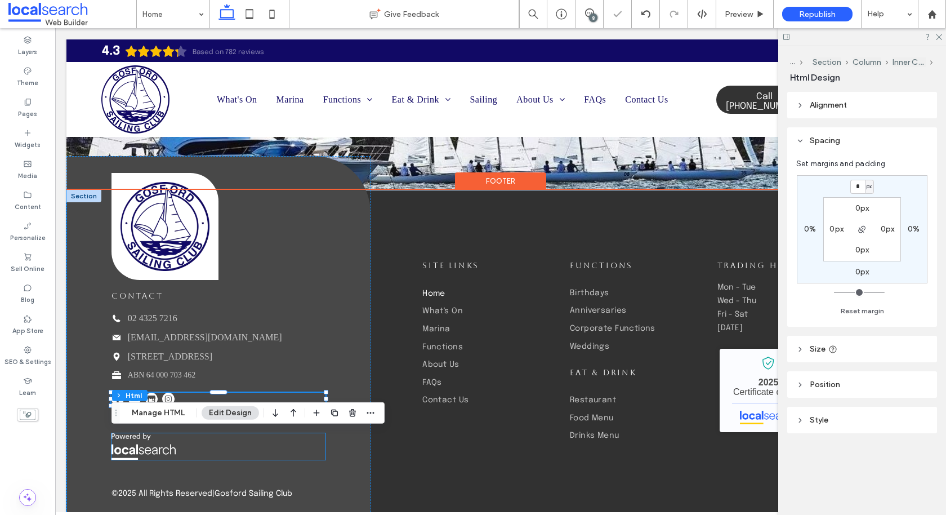
click at [138, 460] on img at bounding box center [143, 446] width 64 height 26
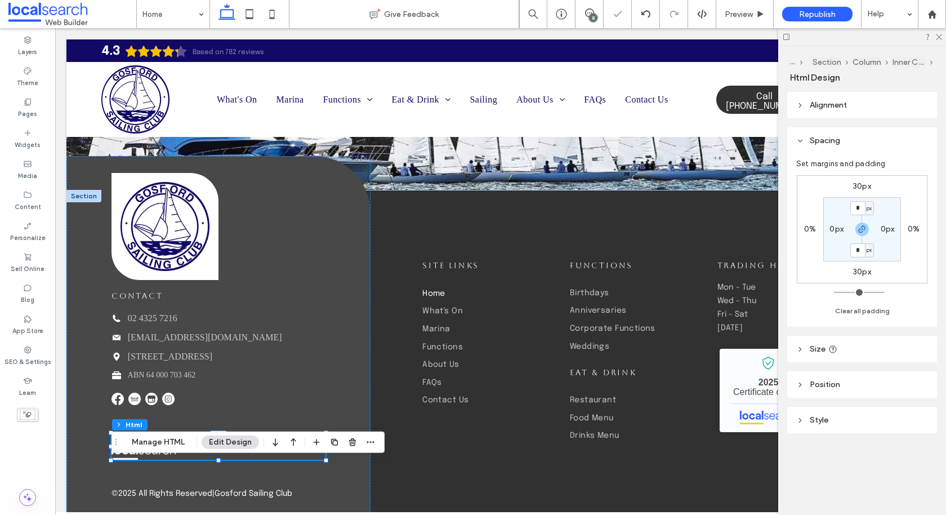
click at [859, 186] on label "30px" at bounding box center [862, 186] width 18 height 10
type input "**"
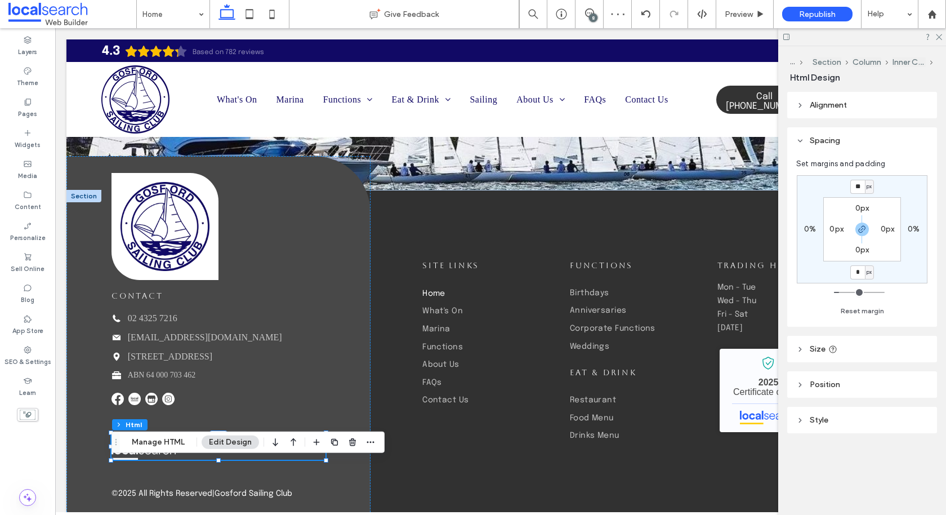
type input "*"
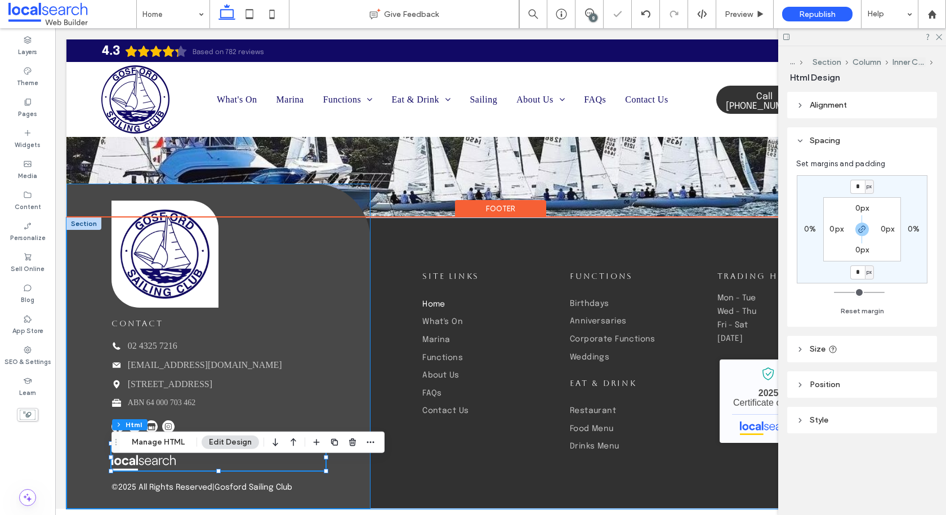
click at [354, 478] on div "contact Phone Icon 02 4325 7216 Mail Icon info@gossail.com.au Pin Icon 28 Mason…" at bounding box center [218, 346] width 304 height 325
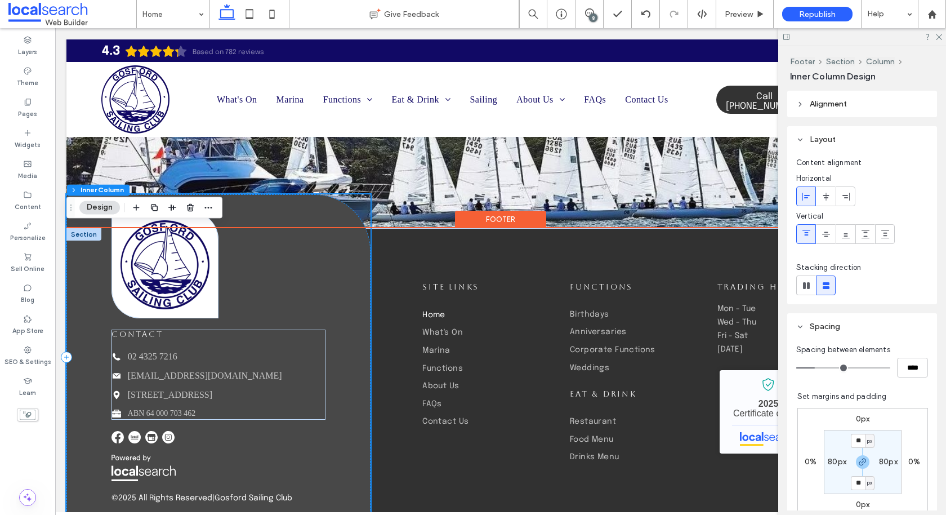
scroll to position [3209, 0]
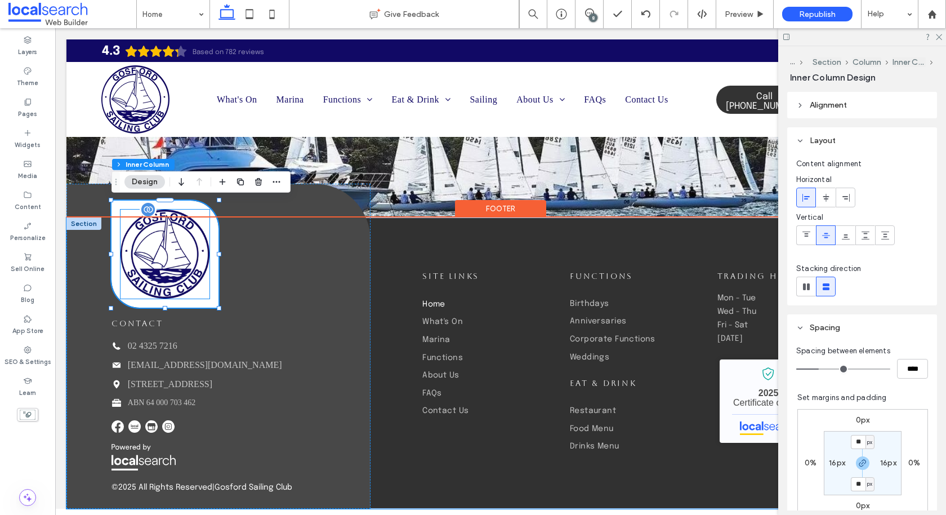
click at [186, 264] on img at bounding box center [165, 253] width 89 height 89
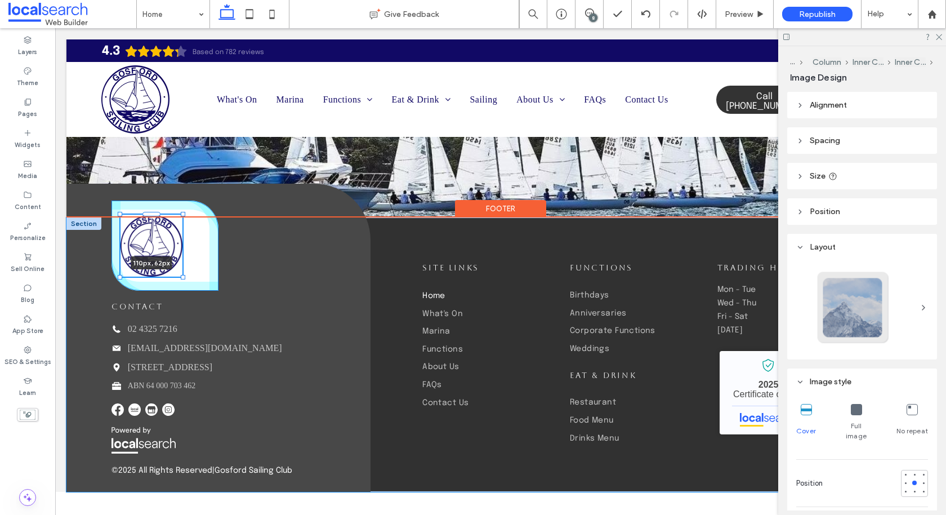
drag, startPoint x: 211, startPoint y: 299, endPoint x: 178, endPoint y: 277, distance: 39.4
click at [178, 277] on div "110px , 62px contact Phone Icon 02 4325 7216 Mail Icon info@gossail.com.au Pin …" at bounding box center [500, 354] width 868 height 274
type input "***"
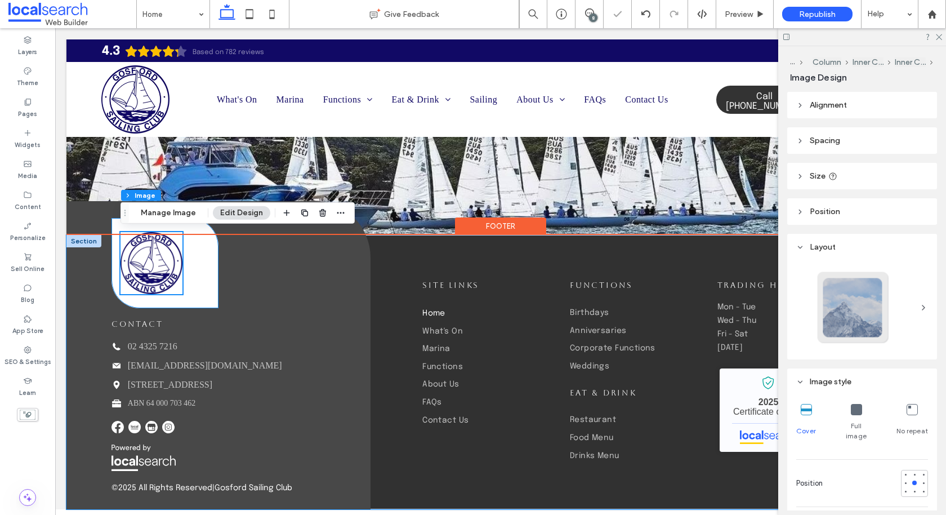
click at [196, 267] on div "110px , 62px" at bounding box center [164, 263] width 107 height 90
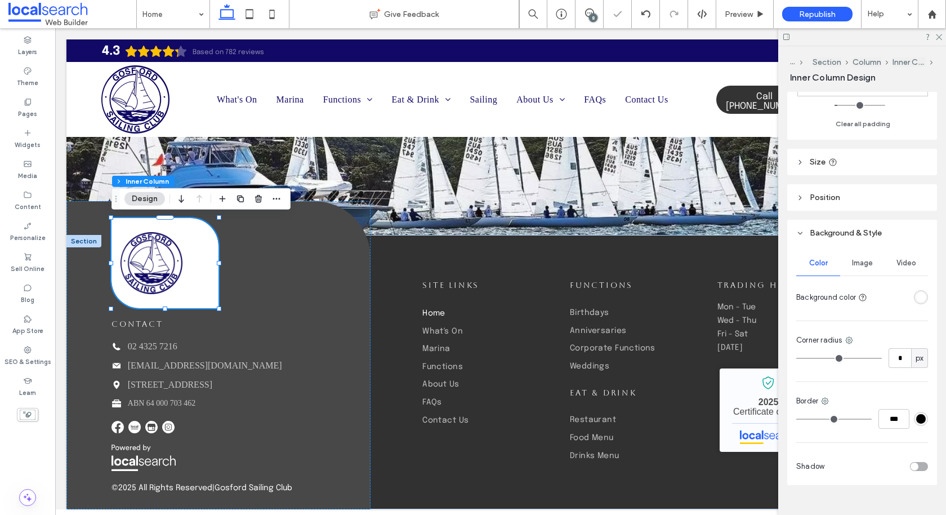
scroll to position [438, 0]
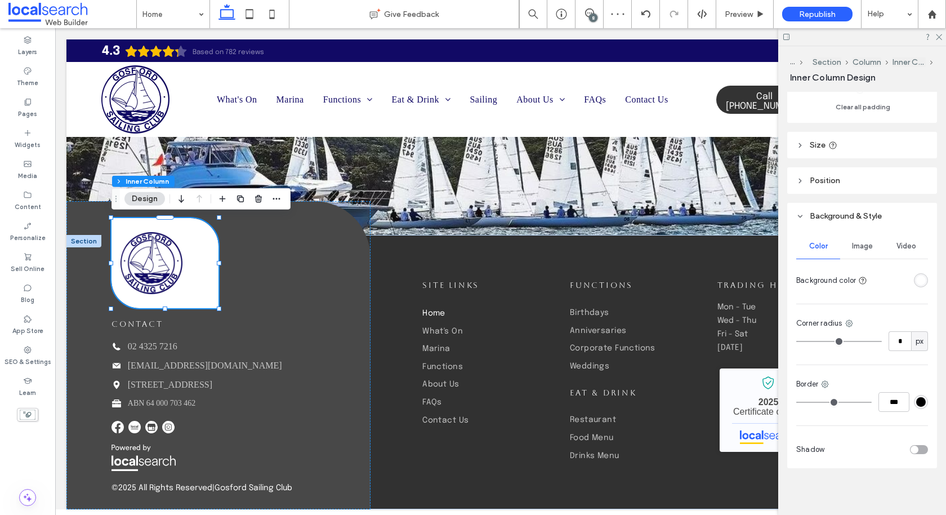
click at [863, 140] on header "Size" at bounding box center [862, 145] width 150 height 26
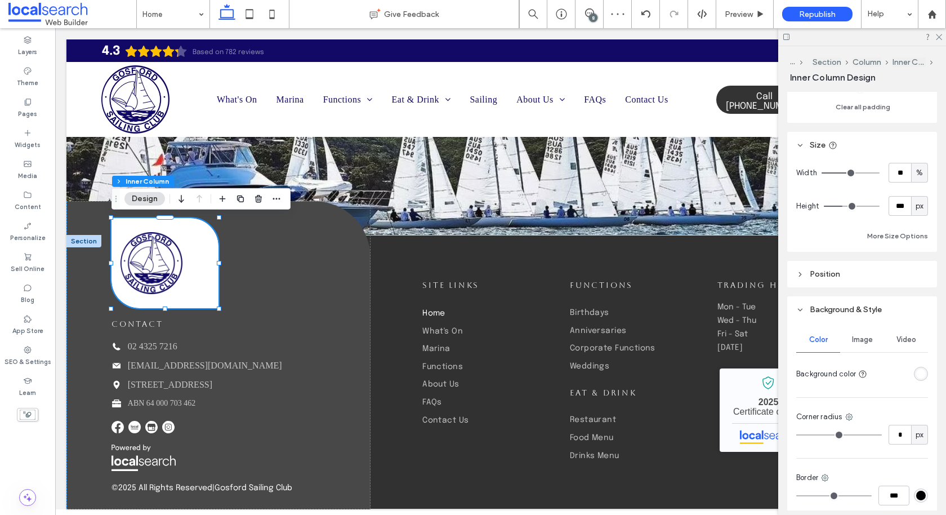
click at [922, 176] on span "%" at bounding box center [919, 172] width 7 height 11
click at [917, 269] on span "A" at bounding box center [919, 270] width 5 height 11
type input "*"
click at [920, 205] on span "px" at bounding box center [920, 205] width 8 height 11
click at [916, 304] on div "A" at bounding box center [920, 304] width 16 height 20
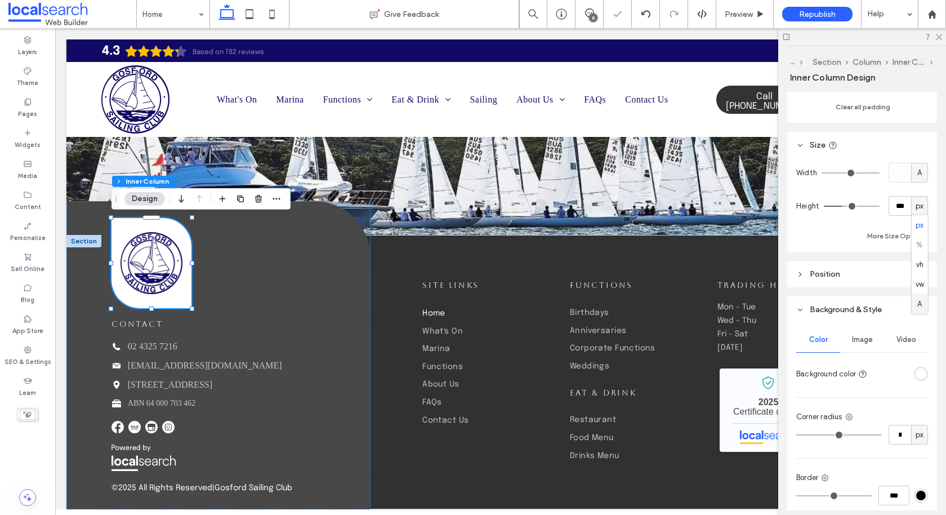
type input "*"
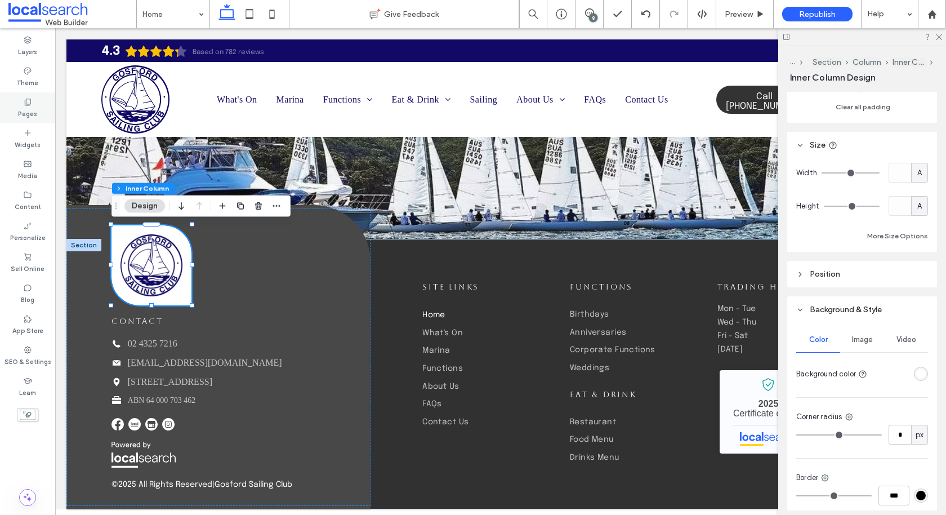
click at [28, 103] on icon at bounding box center [27, 101] width 9 height 9
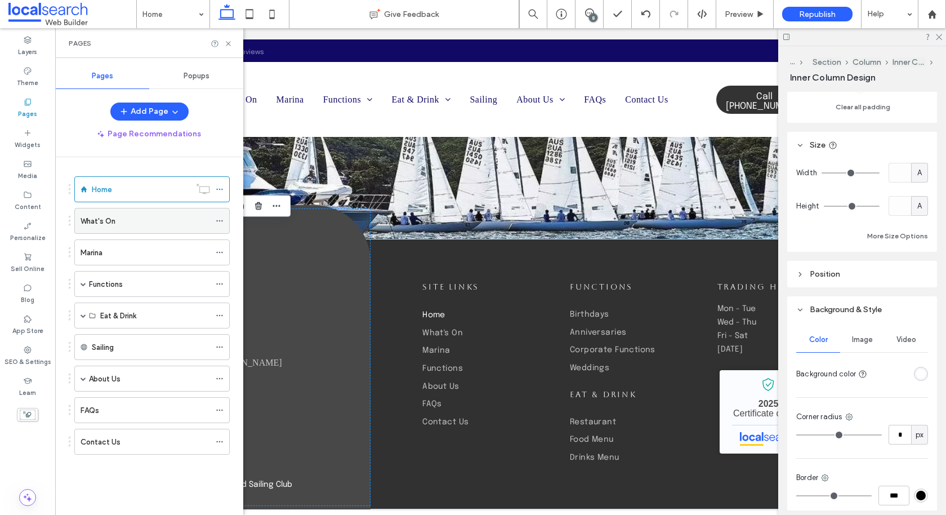
click at [107, 217] on label "What's On" at bounding box center [98, 221] width 35 height 20
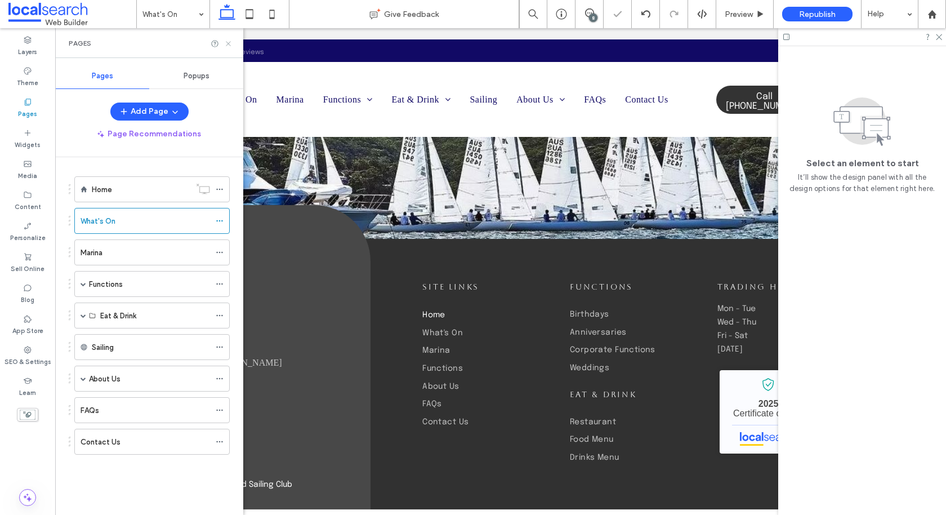
click at [229, 42] on use at bounding box center [228, 43] width 5 height 5
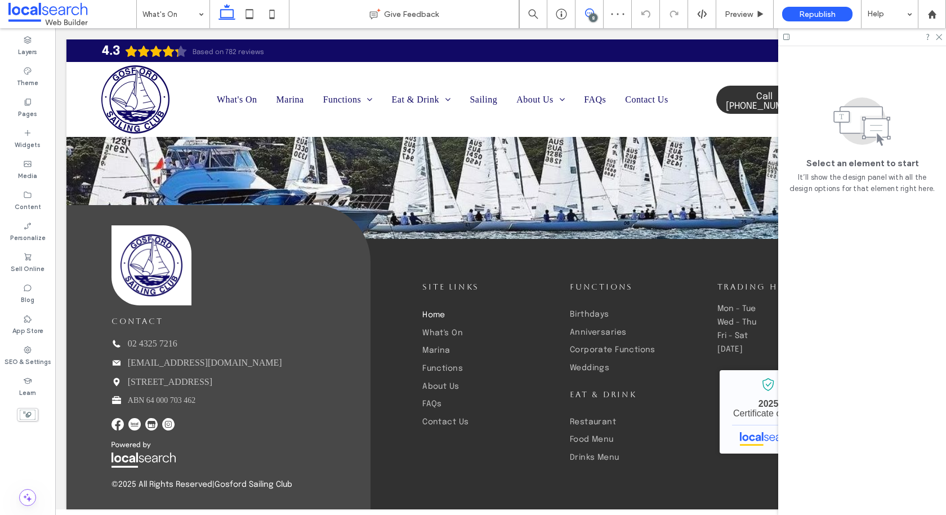
click at [596, 11] on span at bounding box center [590, 12] width 28 height 9
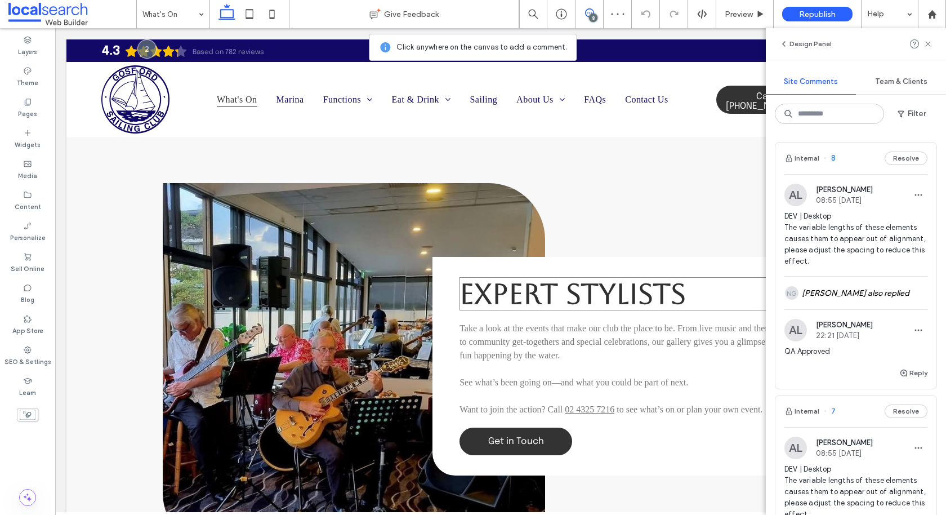
click at [690, 293] on h3 "Expert Stylists" at bounding box center [636, 293] width 352 height 33
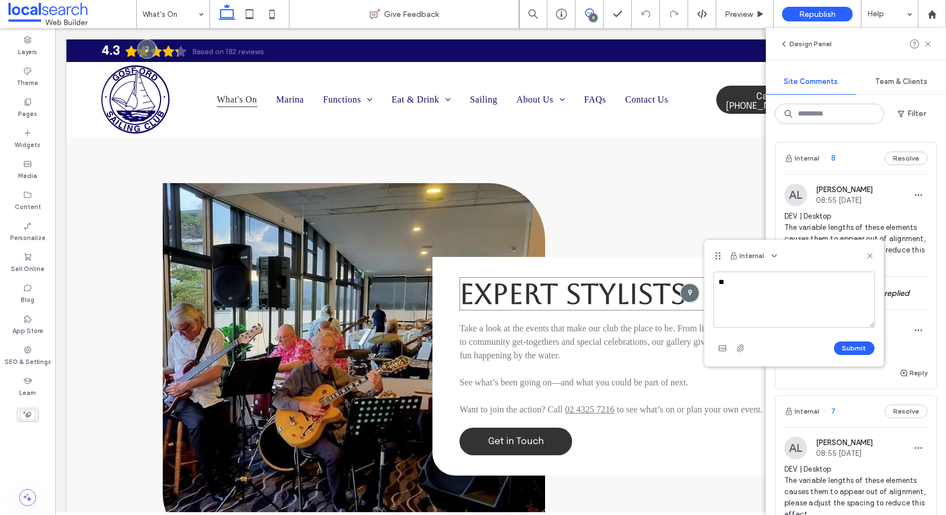
type textarea "*"
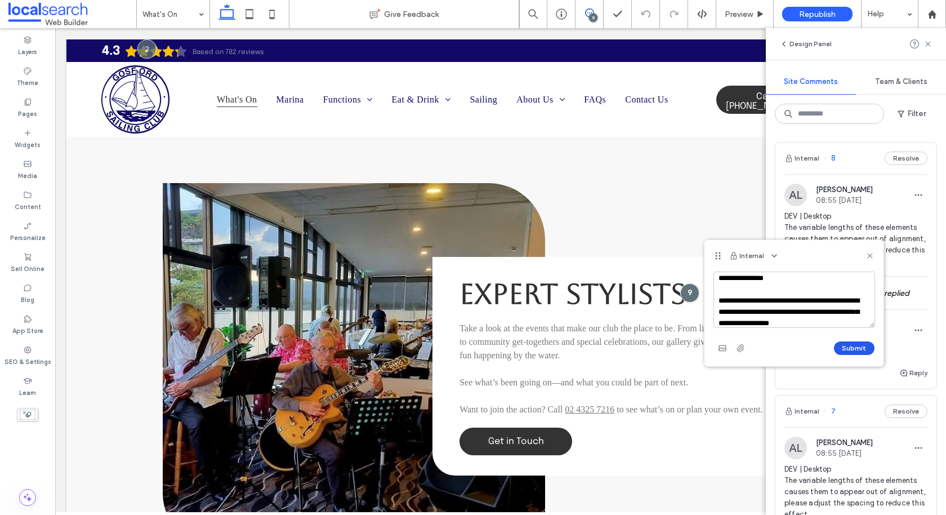
type textarea "**********"
click at [845, 346] on button "Submit" at bounding box center [854, 348] width 41 height 14
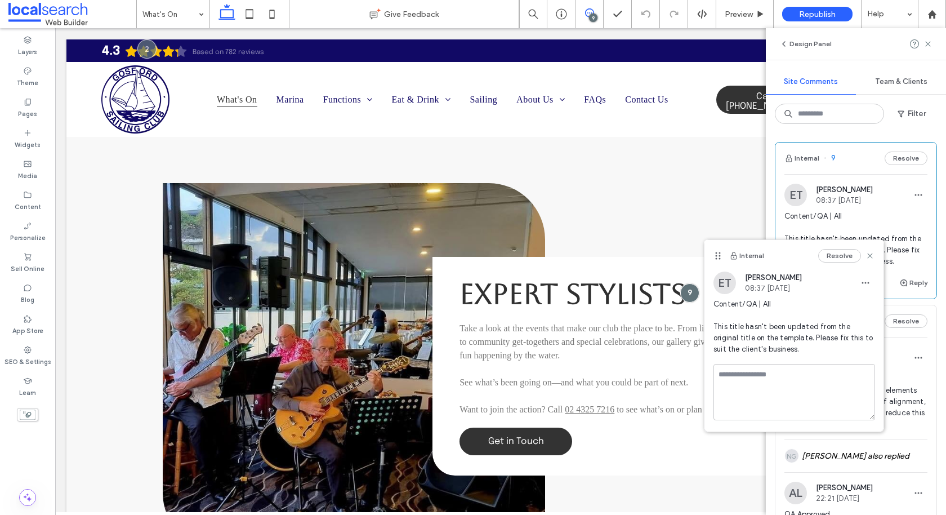
scroll to position [0, 0]
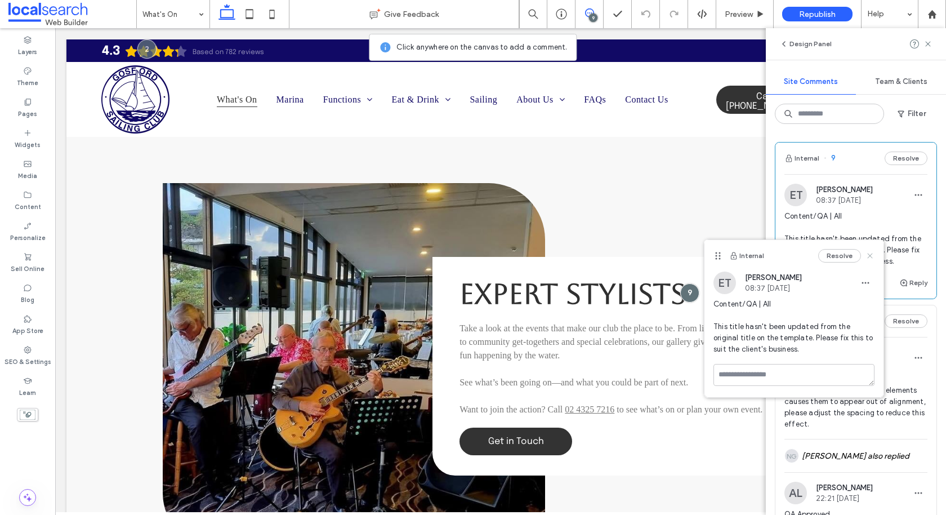
click at [871, 253] on icon at bounding box center [870, 255] width 9 height 9
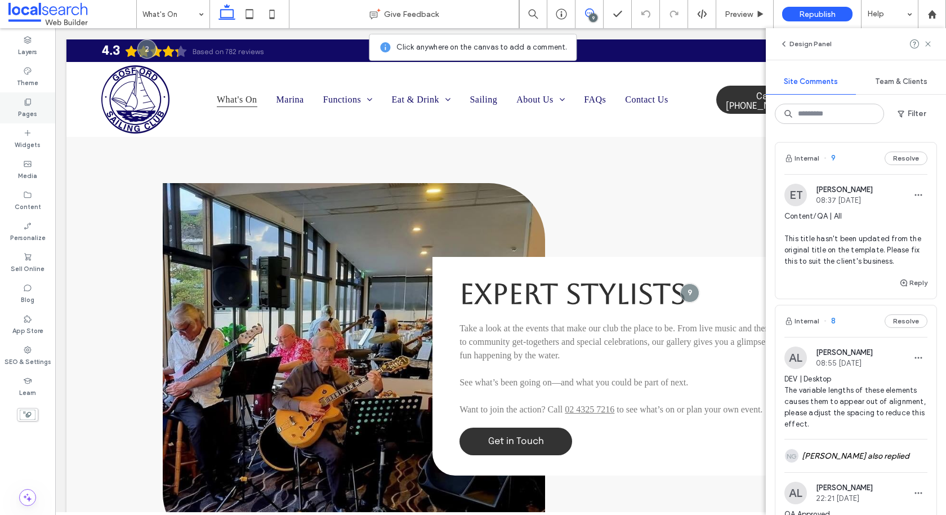
click at [38, 102] on div "Pages" at bounding box center [27, 107] width 55 height 31
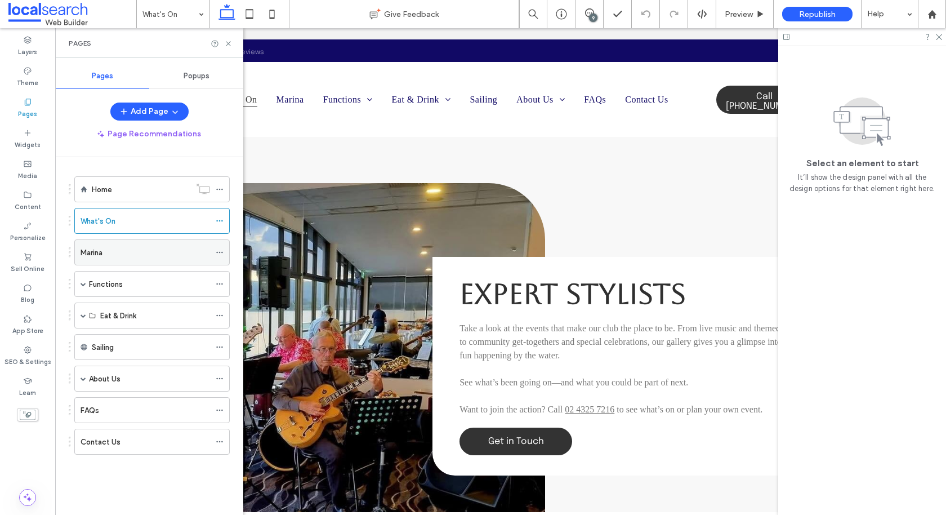
click at [119, 259] on div "Marina" at bounding box center [146, 252] width 130 height 25
click at [226, 44] on icon at bounding box center [228, 43] width 8 height 8
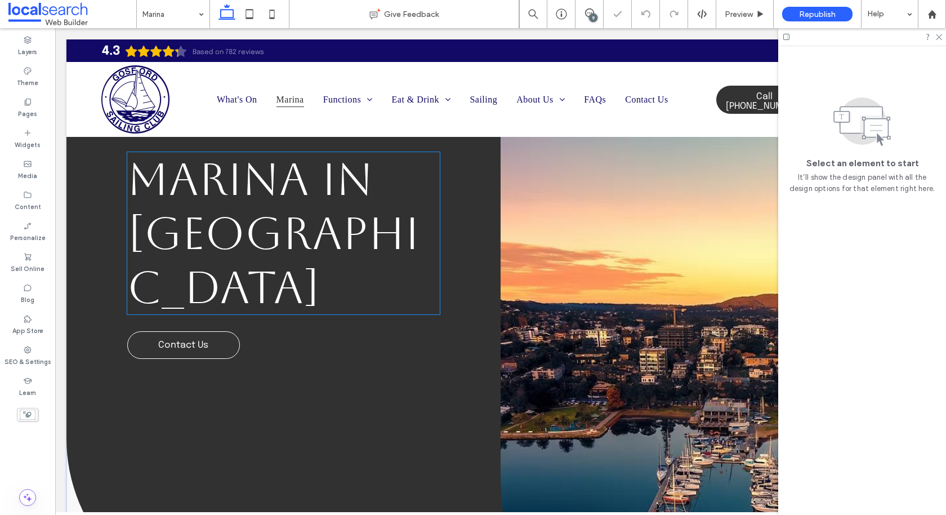
click at [418, 256] on h1 "Marina in Gosford" at bounding box center [283, 233] width 313 height 162
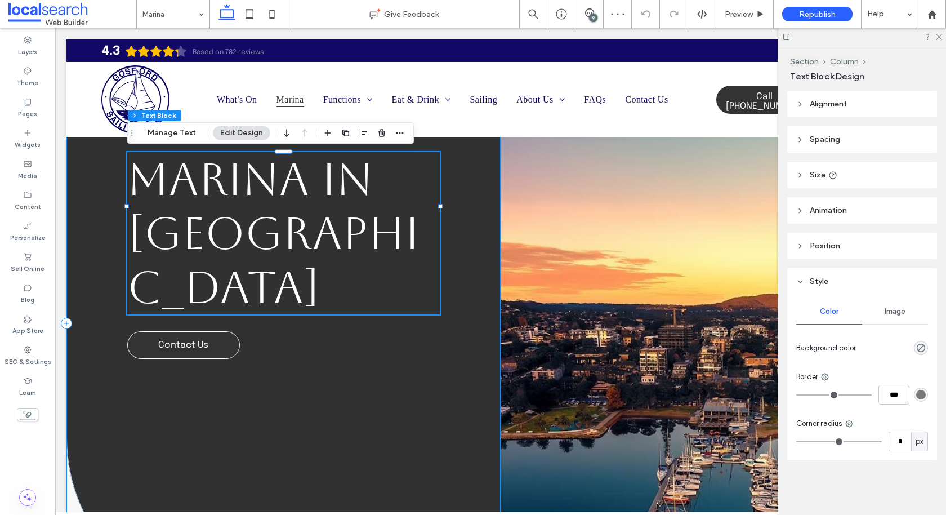
click at [478, 256] on div "Marina in Gosford Contact Us" at bounding box center [283, 323] width 434 height 568
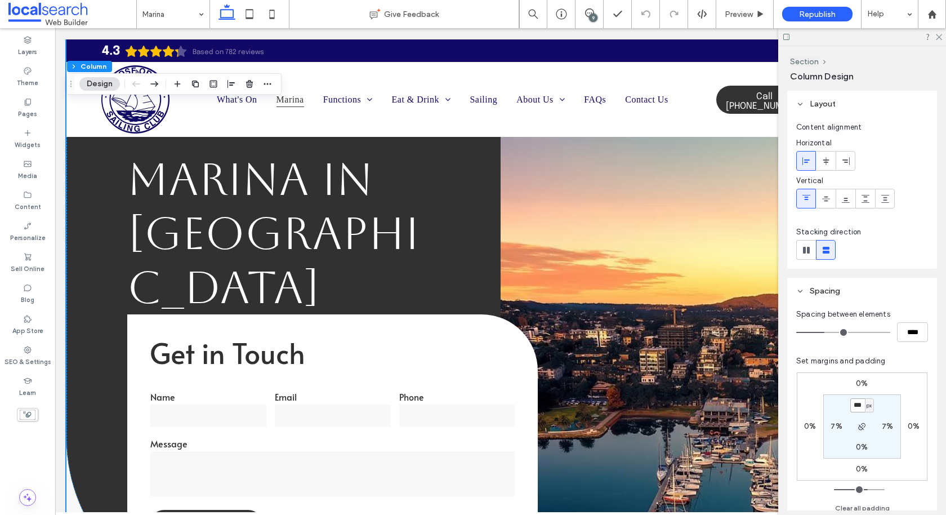
click at [858, 405] on input "***" at bounding box center [857, 405] width 15 height 14
type input "***"
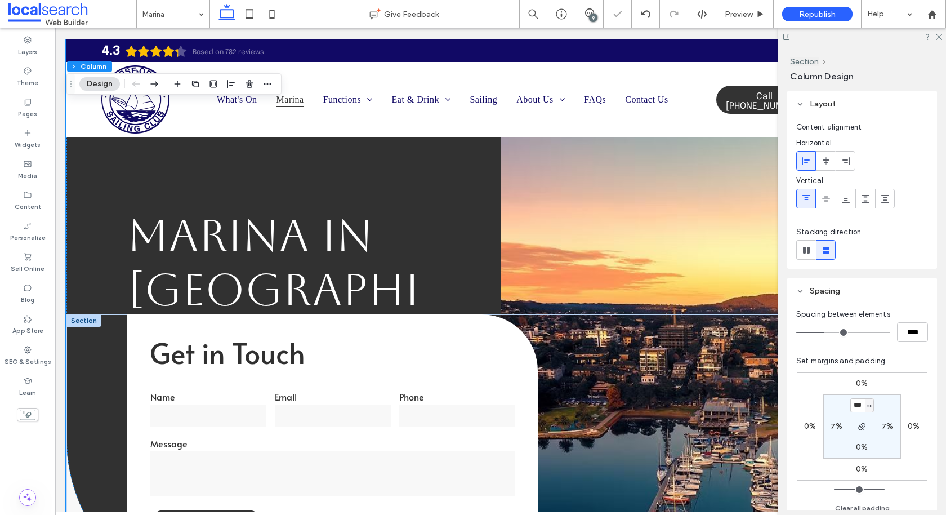
click at [85, 322] on div at bounding box center [83, 320] width 35 height 12
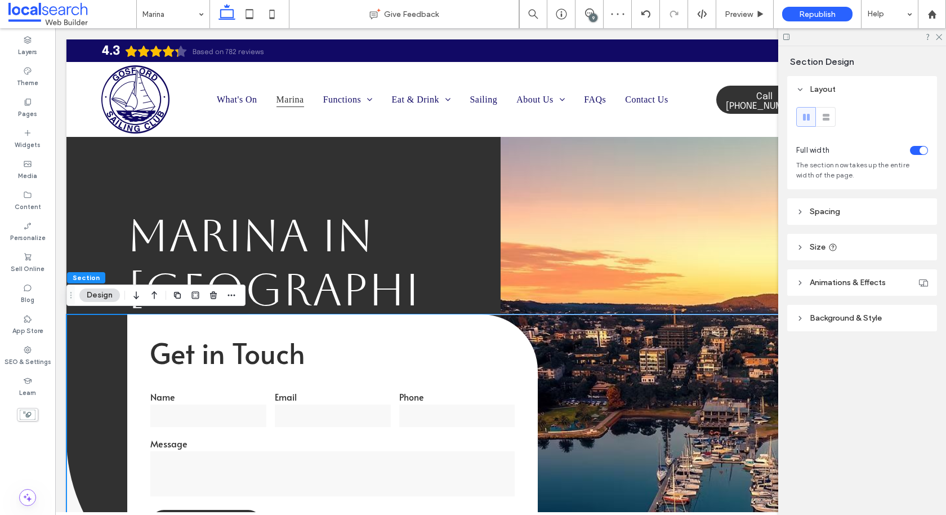
click at [816, 216] on header "Spacing" at bounding box center [862, 211] width 150 height 26
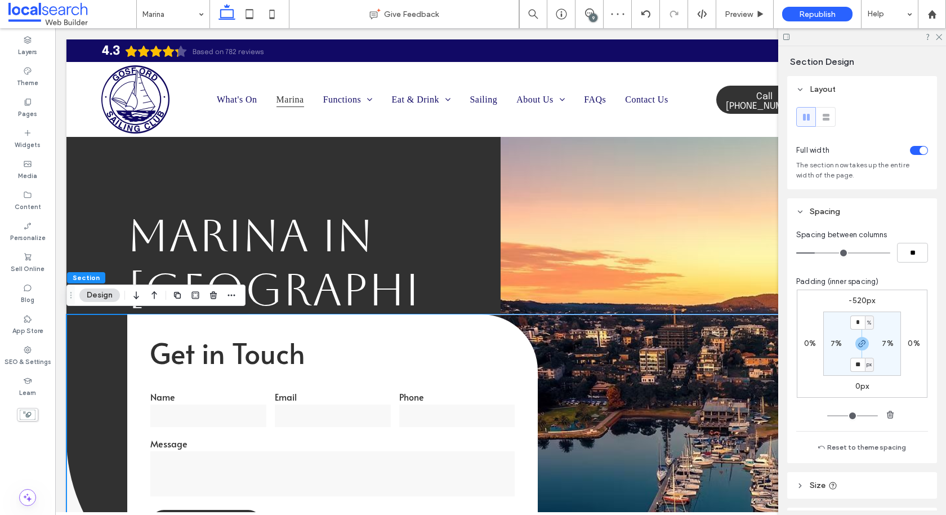
click at [862, 298] on label "-520px" at bounding box center [862, 301] width 26 height 10
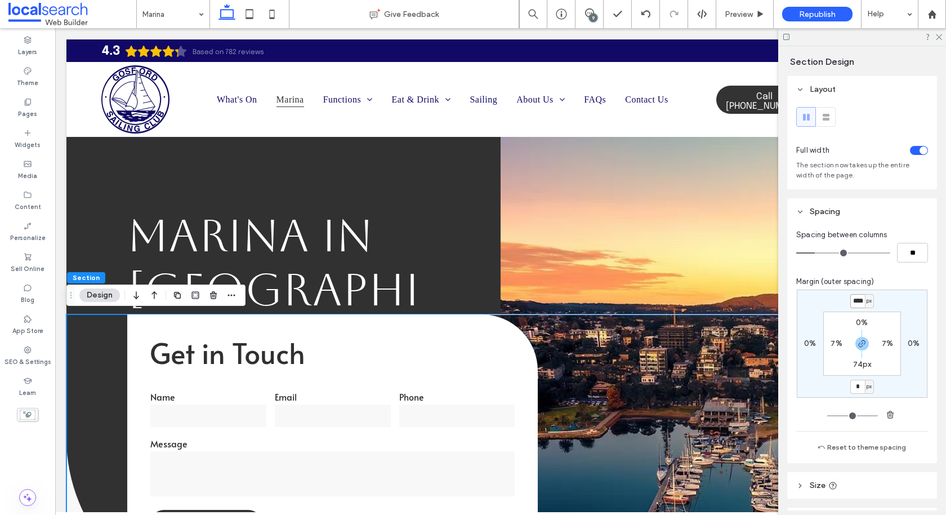
click at [862, 298] on input "****" at bounding box center [857, 301] width 15 height 14
click at [859, 345] on use "button" at bounding box center [862, 343] width 7 height 7
type input "*"
click at [855, 300] on input "****" at bounding box center [857, 301] width 15 height 14
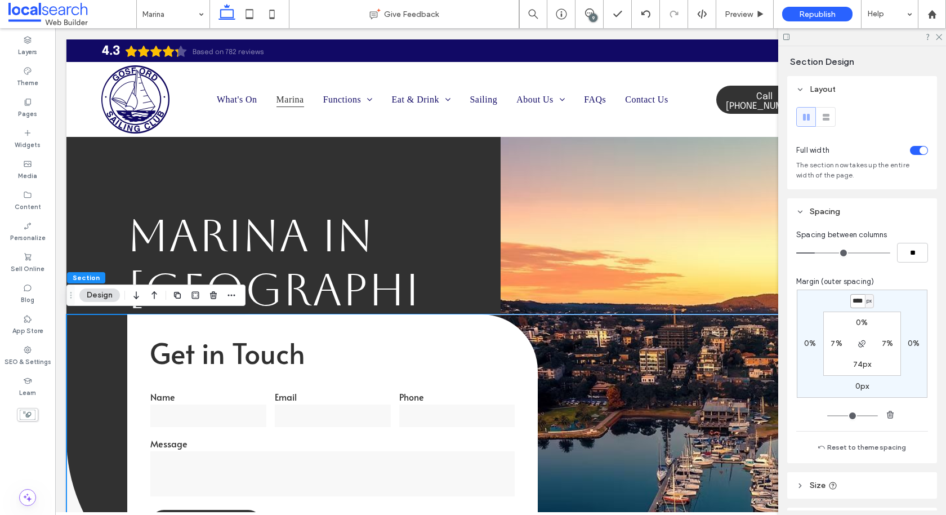
type input "****"
type input "*"
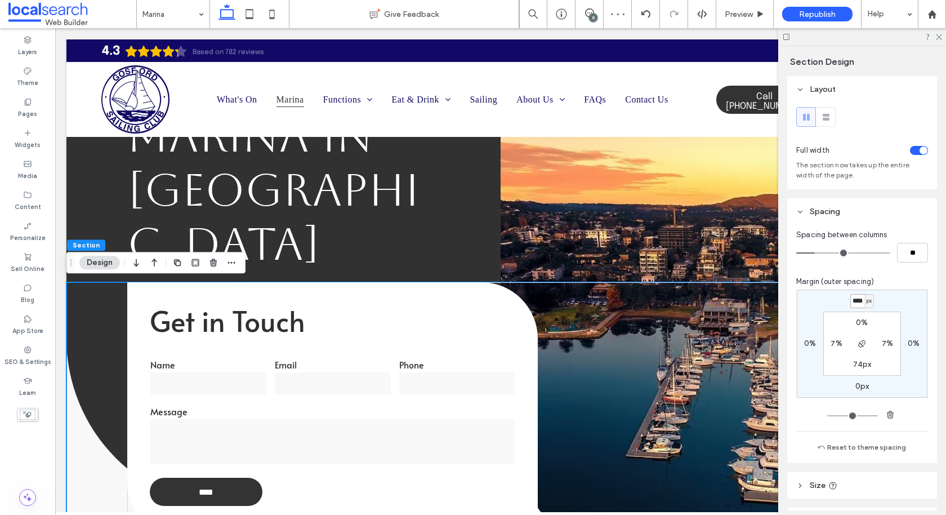
scroll to position [0, 1]
type input "****"
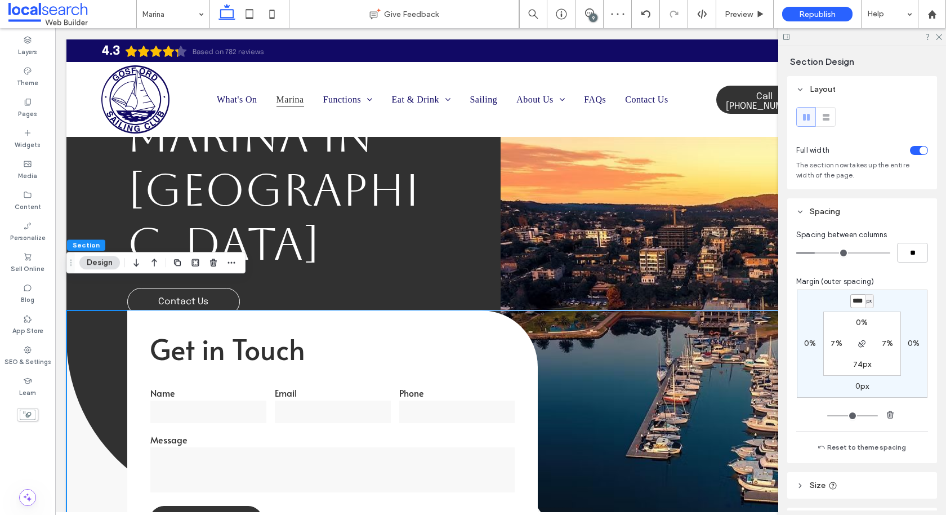
type input "*"
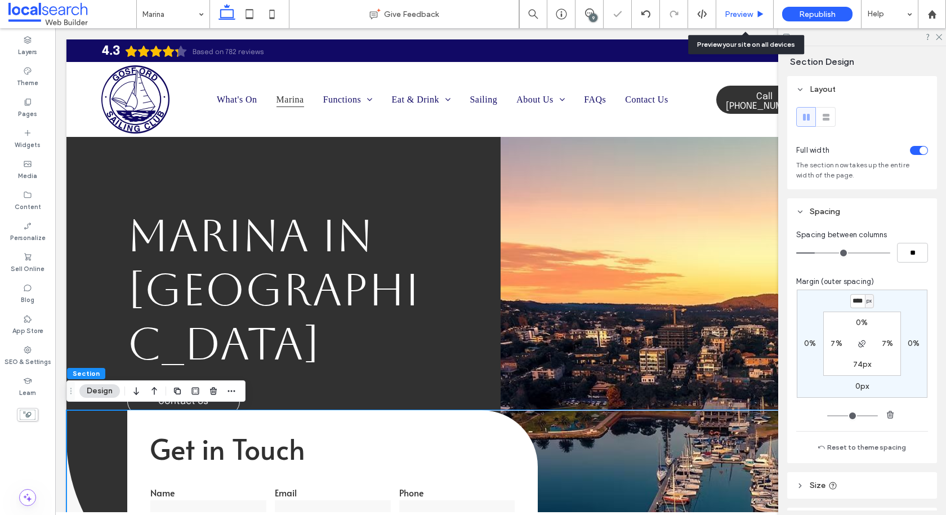
scroll to position [0, 0]
click at [744, 10] on span "Preview" at bounding box center [739, 15] width 28 height 10
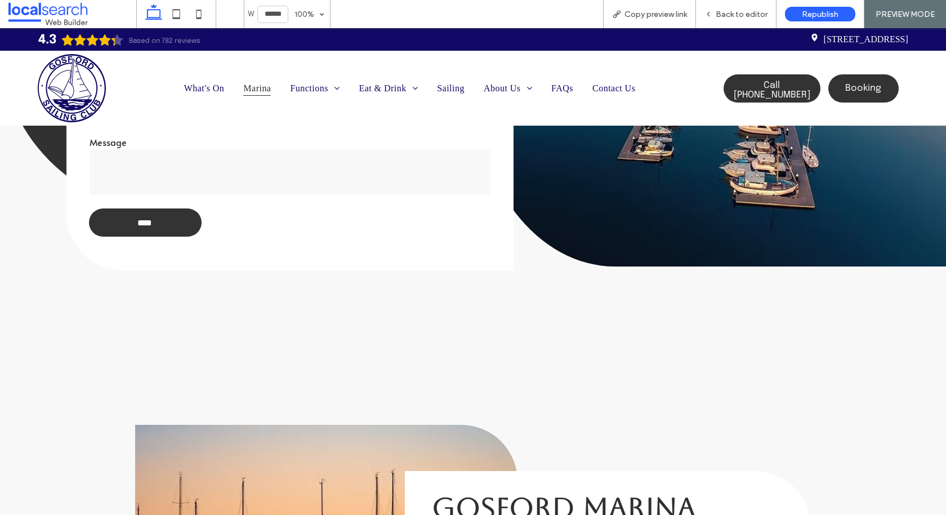
scroll to position [458, 0]
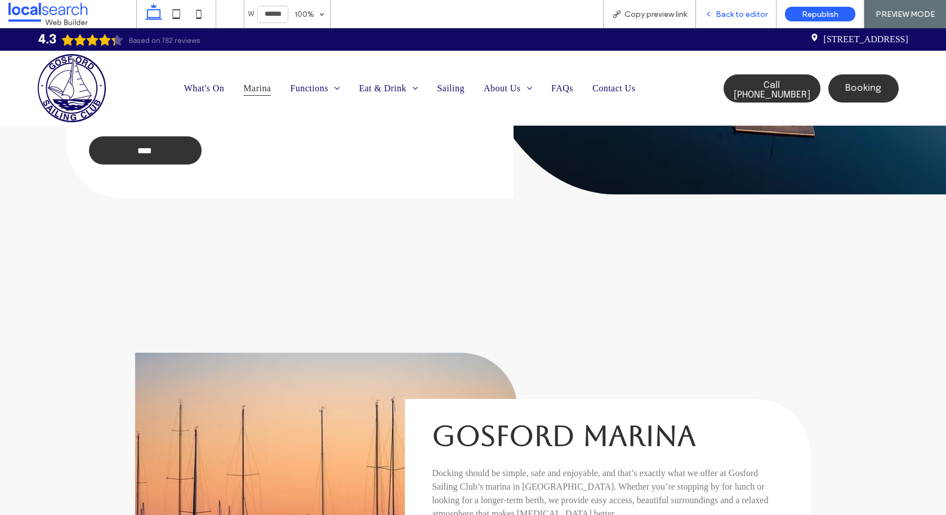
click at [732, 15] on span "Back to editor" at bounding box center [742, 15] width 52 height 10
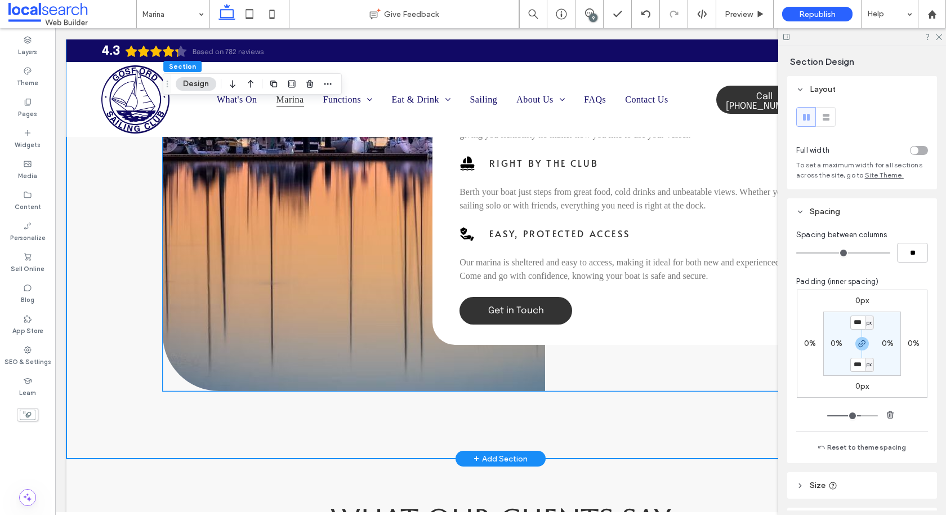
scroll to position [1000, 0]
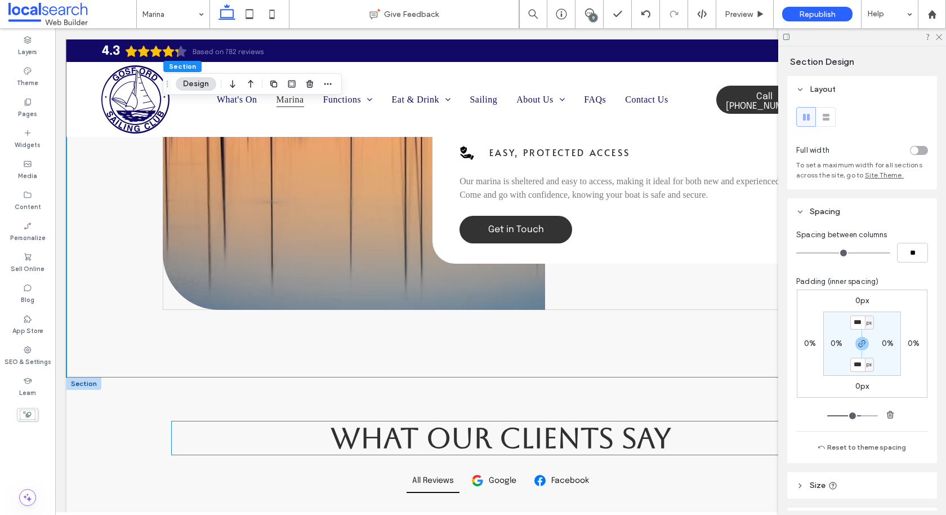
click at [215, 421] on h2 "What Our Clients Say" at bounding box center [501, 437] width 658 height 33
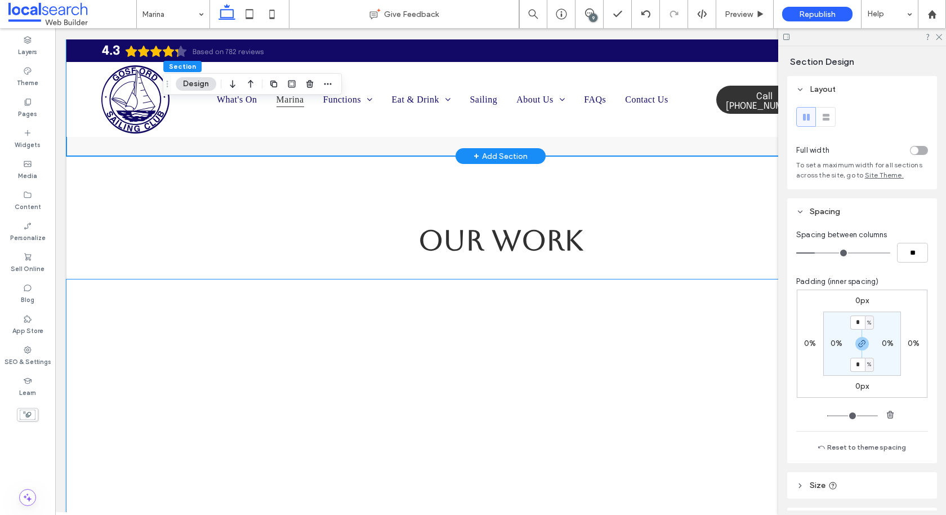
scroll to position [1544, 0]
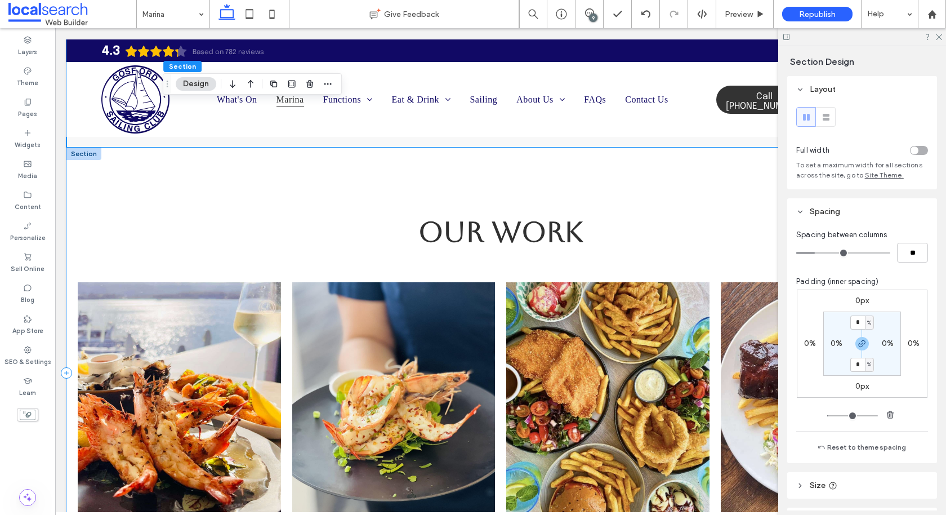
click at [154, 229] on div "Our Work View more" at bounding box center [500, 373] width 868 height 450
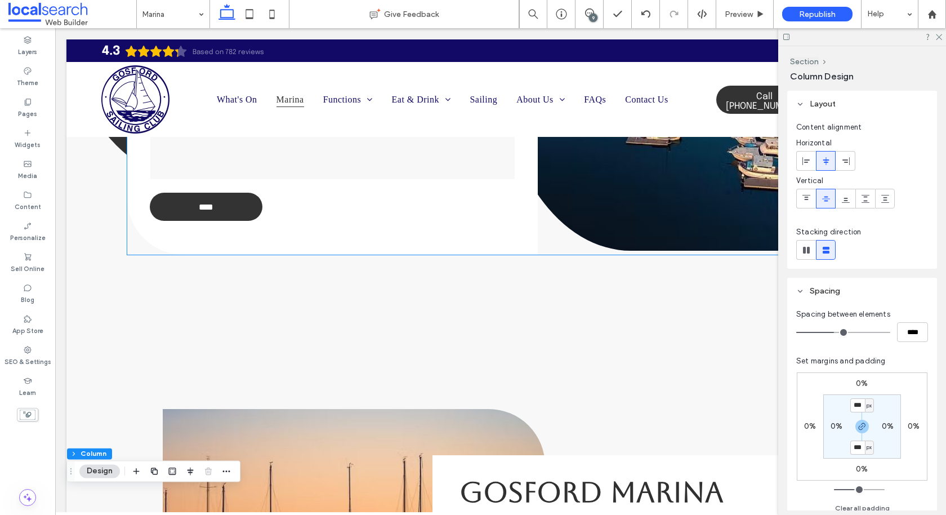
scroll to position [435, 0]
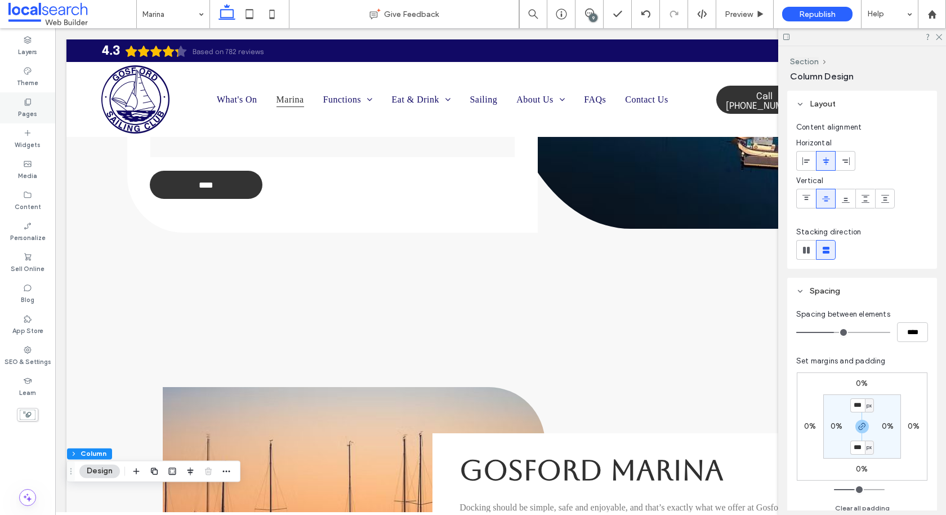
click at [29, 120] on div "Pages" at bounding box center [27, 107] width 55 height 31
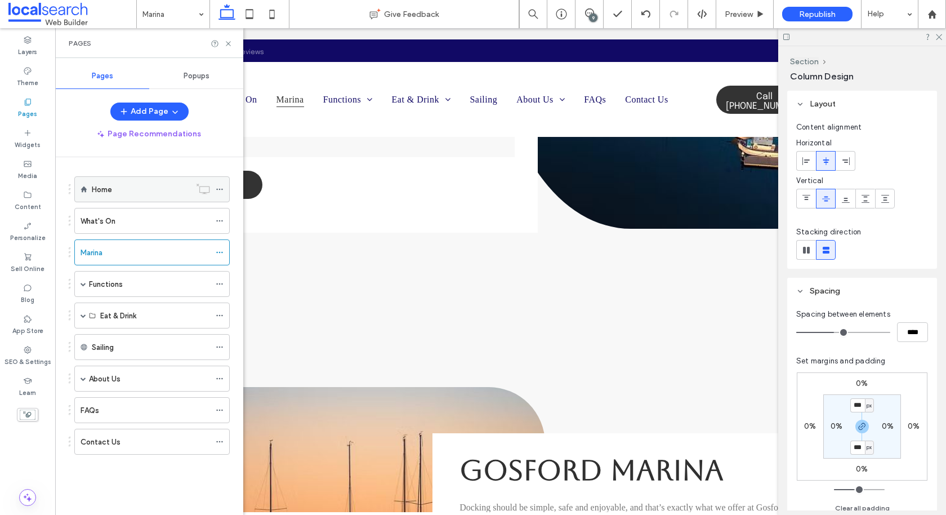
click at [119, 188] on div "Home" at bounding box center [141, 190] width 99 height 12
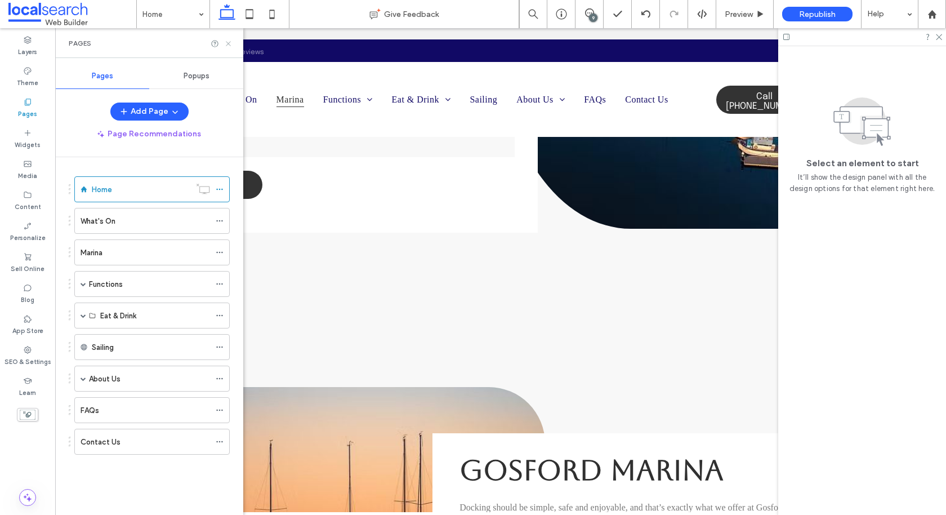
click at [227, 43] on icon at bounding box center [228, 43] width 8 height 8
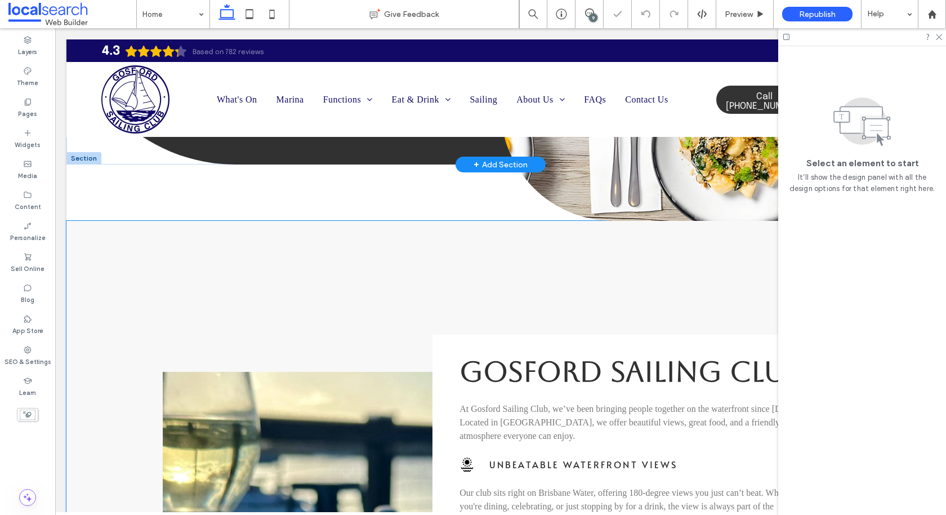
scroll to position [358, 0]
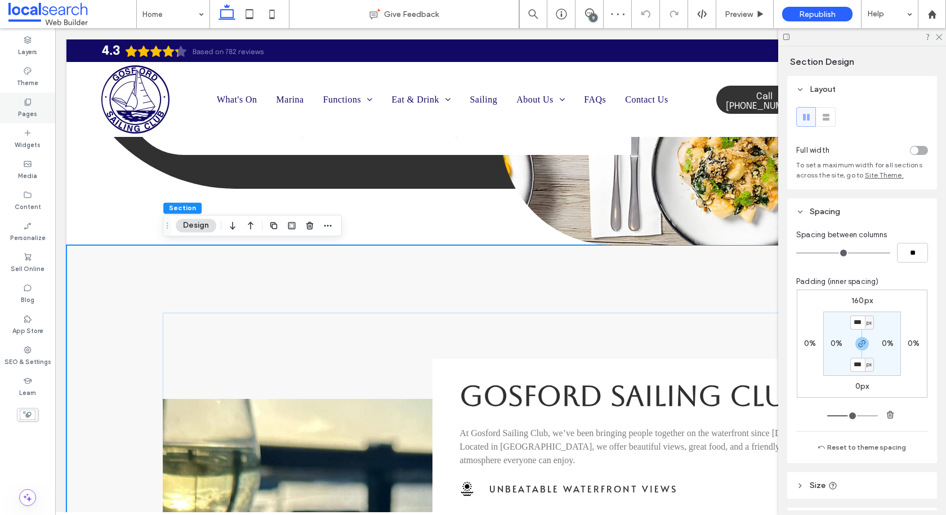
click at [35, 104] on div "Pages" at bounding box center [27, 107] width 55 height 31
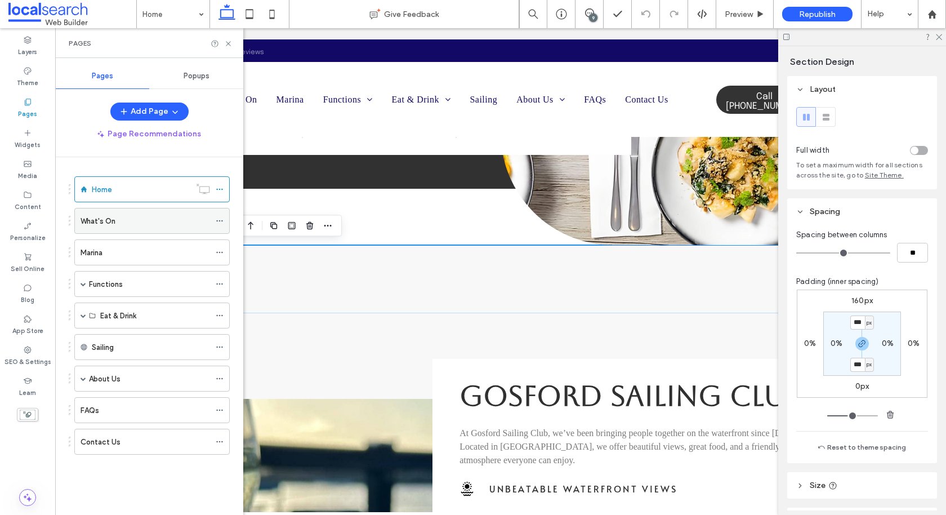
click at [128, 217] on div "What's On" at bounding box center [146, 221] width 130 height 12
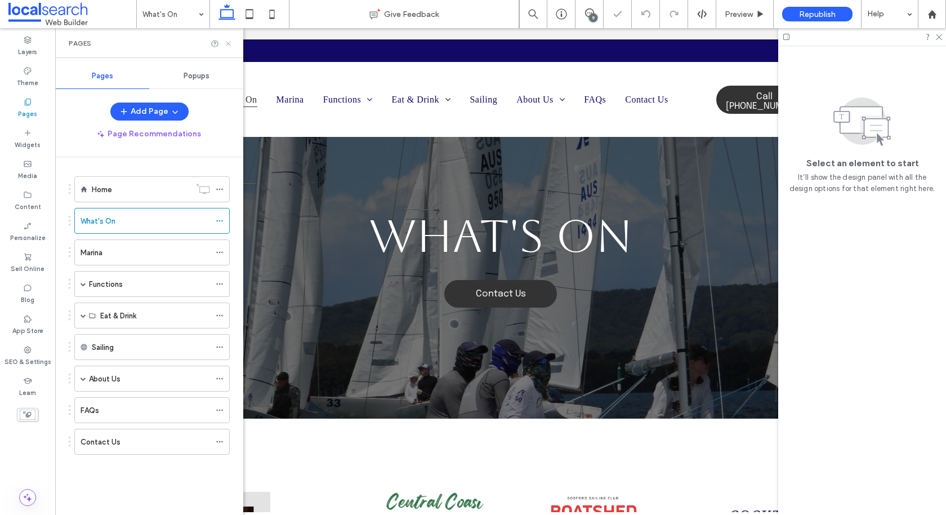
click at [230, 43] on icon at bounding box center [228, 43] width 8 height 8
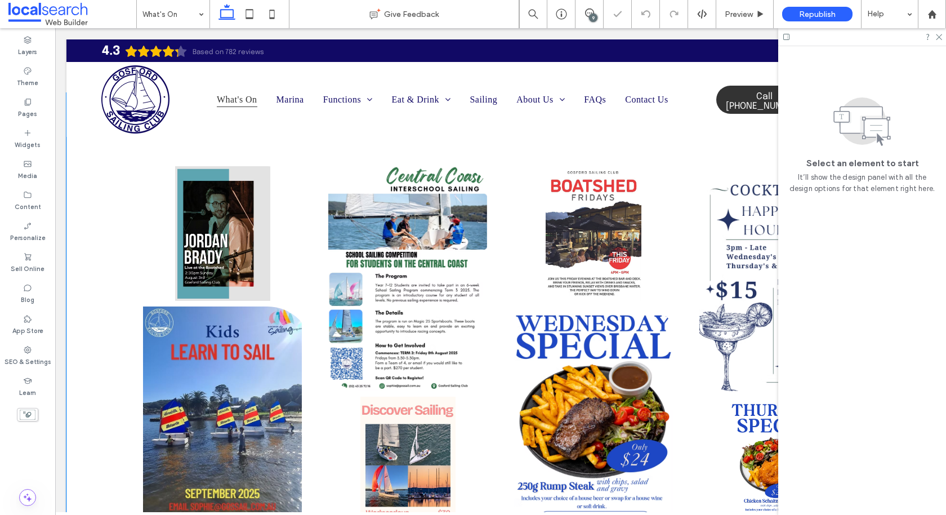
scroll to position [313, 0]
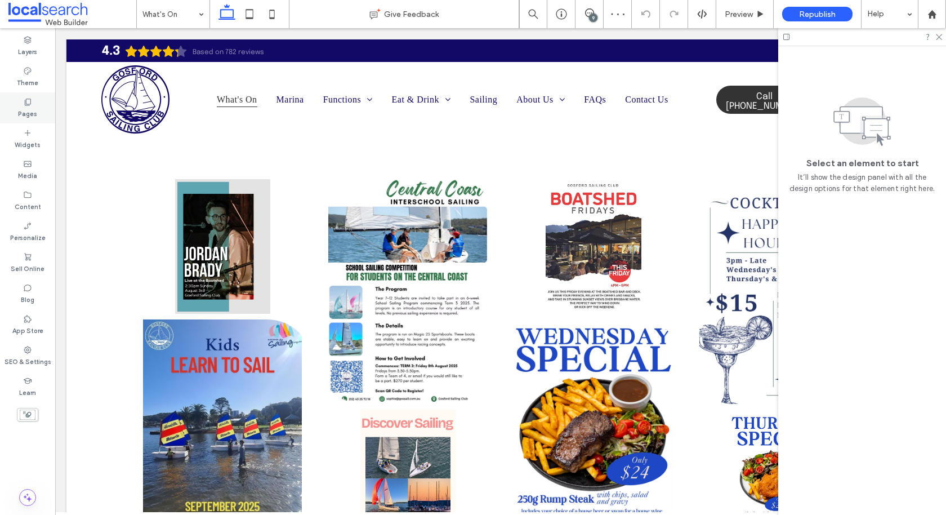
click at [35, 107] on label "Pages" at bounding box center [27, 112] width 19 height 12
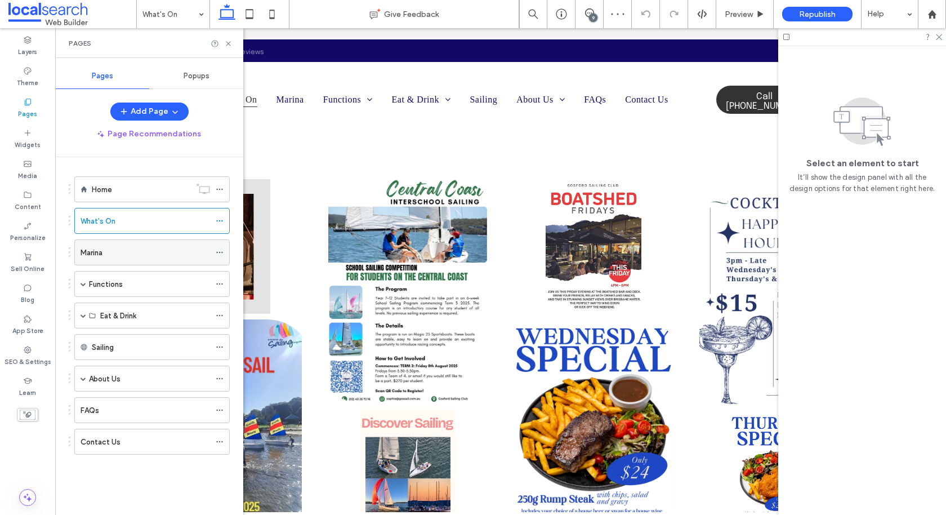
click at [106, 257] on div "Marina" at bounding box center [146, 252] width 130 height 25
click at [230, 44] on icon at bounding box center [228, 43] width 8 height 8
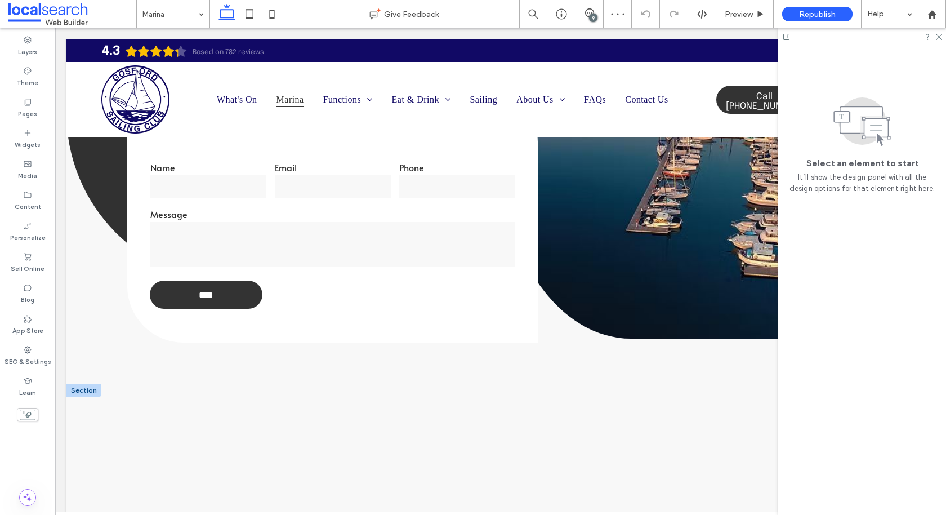
scroll to position [488, 0]
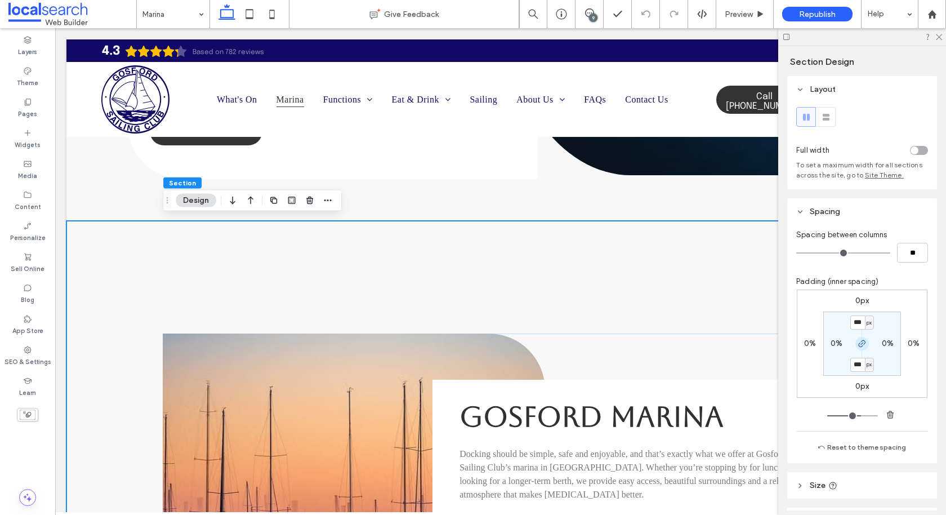
click at [863, 341] on icon "button" at bounding box center [862, 343] width 9 height 9
click at [862, 328] on input "***" at bounding box center [857, 322] width 15 height 14
type input "***"
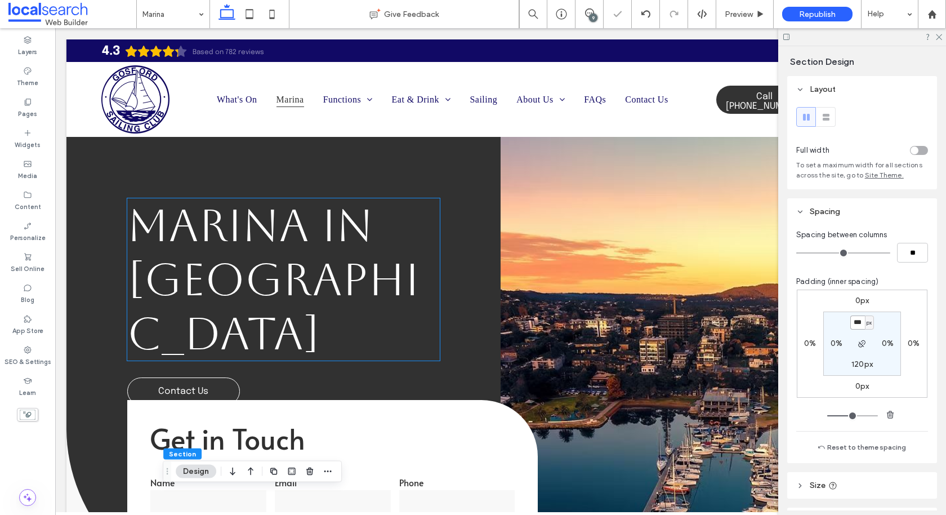
scroll to position [0, 0]
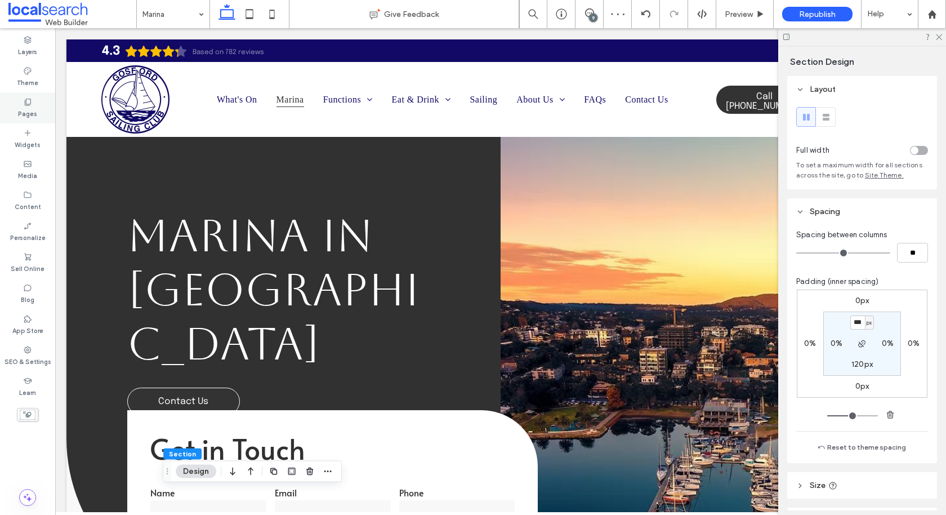
click at [28, 115] on label "Pages" at bounding box center [27, 112] width 19 height 12
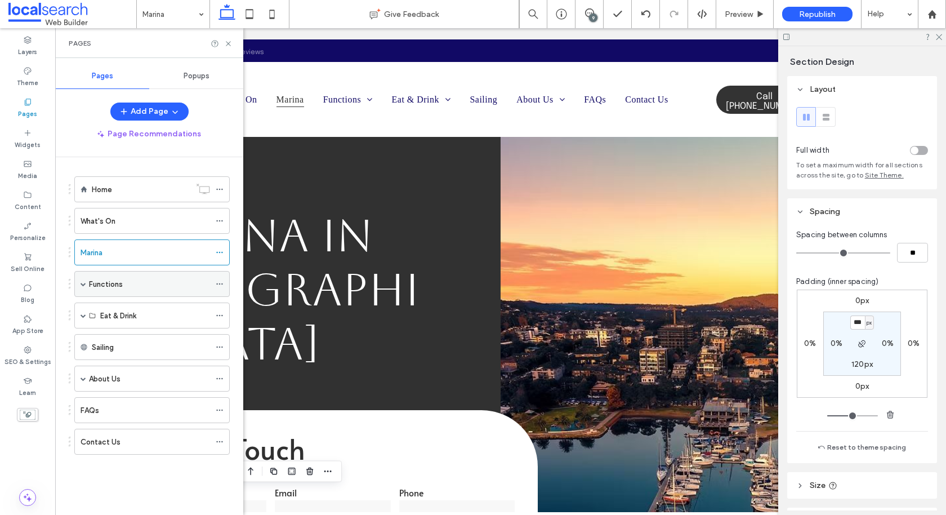
click at [101, 282] on label "Functions" at bounding box center [106, 284] width 34 height 20
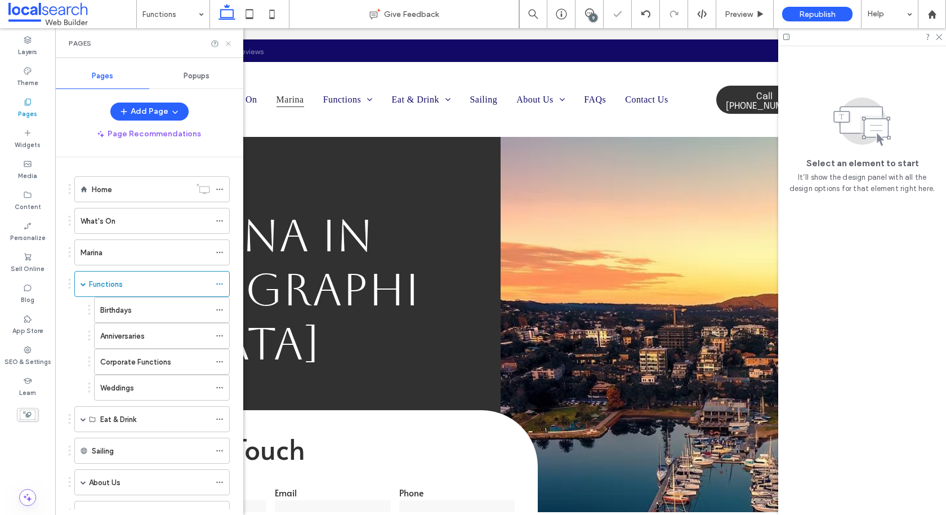
click at [230, 42] on use at bounding box center [228, 43] width 5 height 5
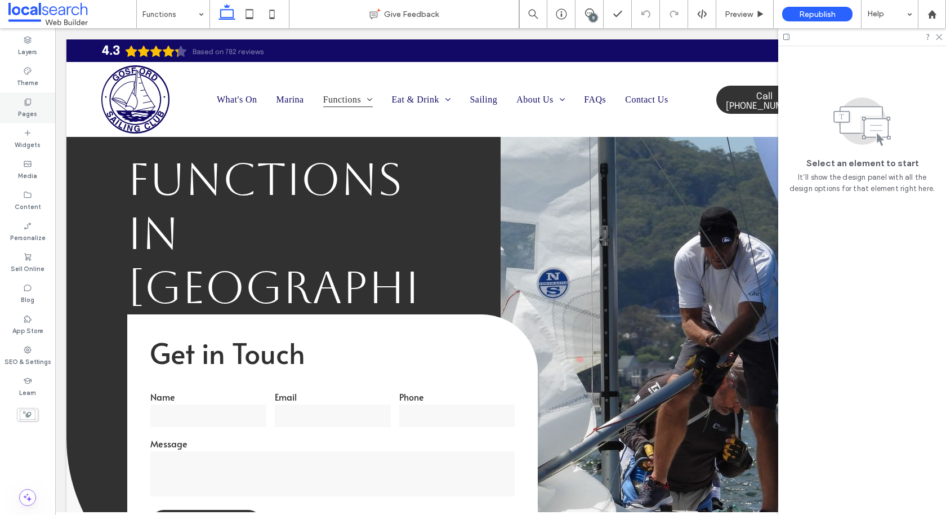
click at [19, 102] on div "Pages" at bounding box center [27, 107] width 55 height 31
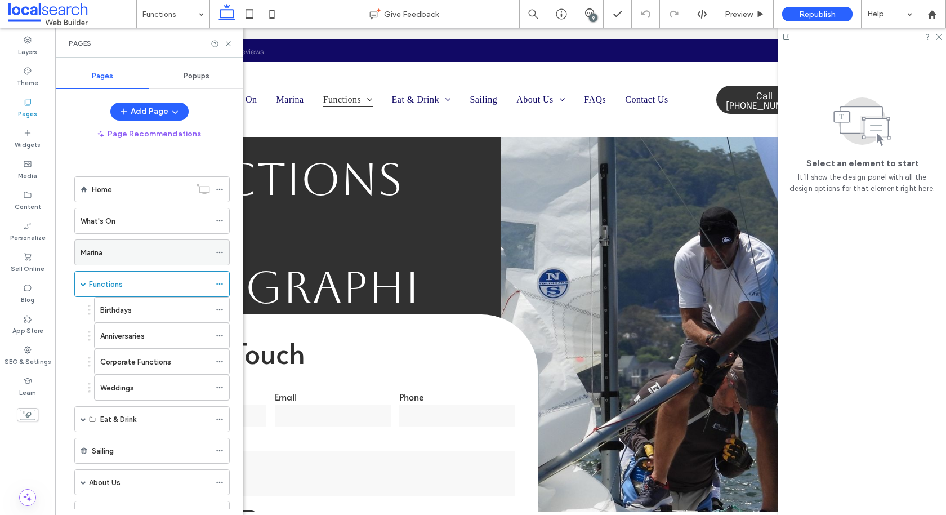
click at [112, 252] on div "Marina" at bounding box center [146, 253] width 130 height 12
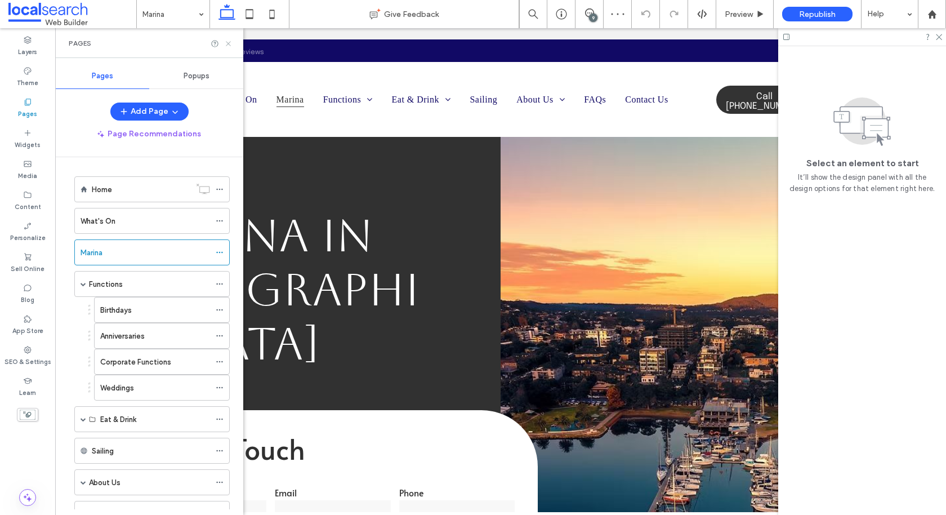
click at [227, 43] on use at bounding box center [228, 43] width 5 height 5
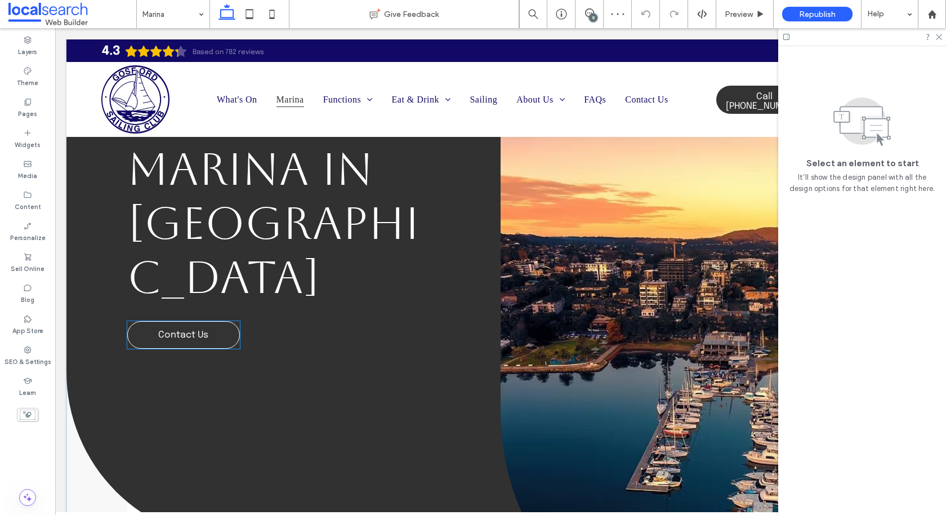
scroll to position [68, 0]
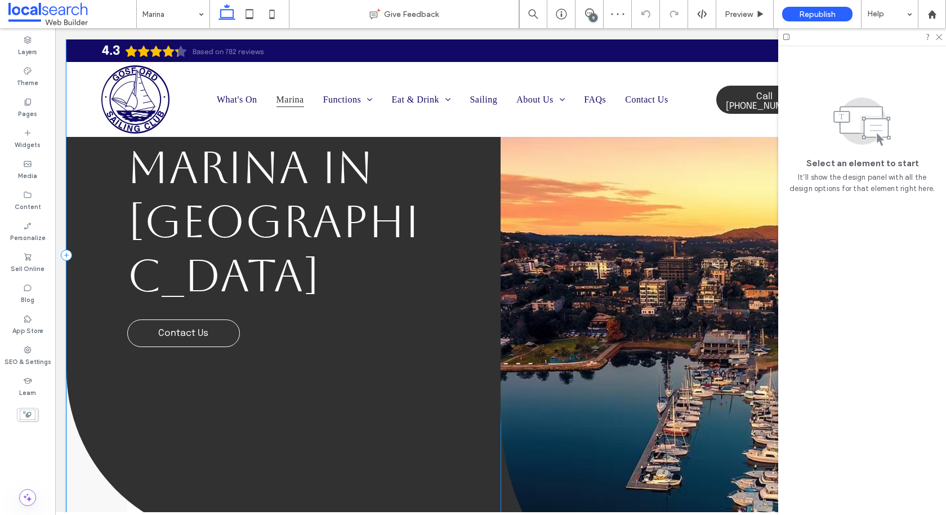
click at [92, 306] on div "Marina in Gosford Contact Us" at bounding box center [283, 255] width 434 height 568
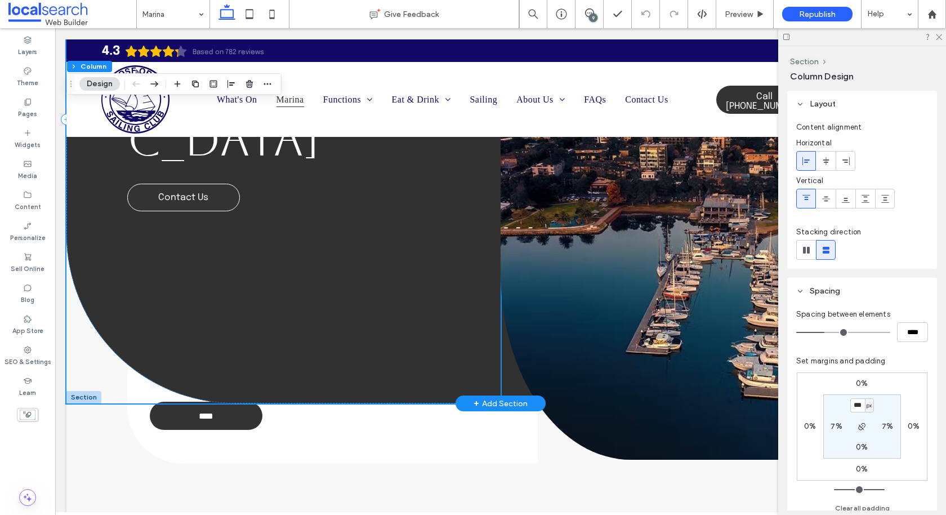
scroll to position [207, 0]
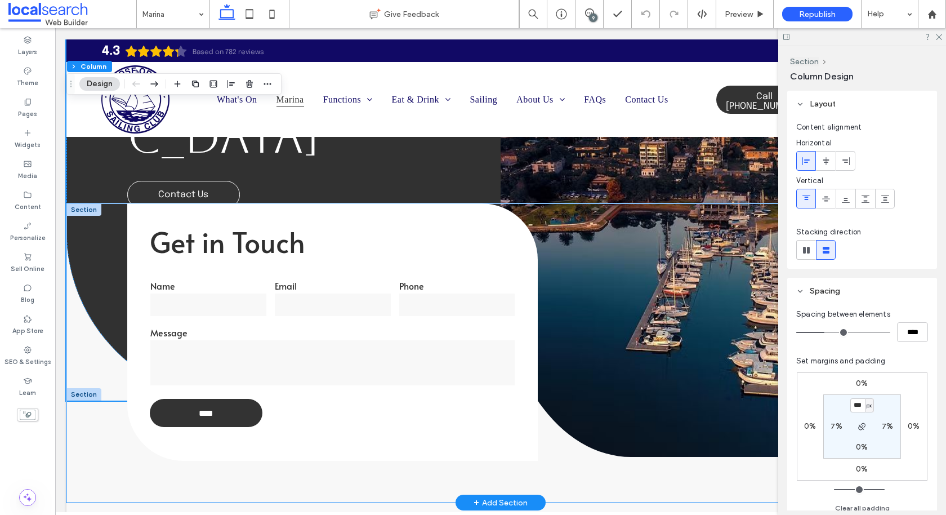
click at [94, 424] on div "Get in Touch Name Email Phone Message **** Thank you for contacting Gosford Sai…" at bounding box center [500, 352] width 868 height 299
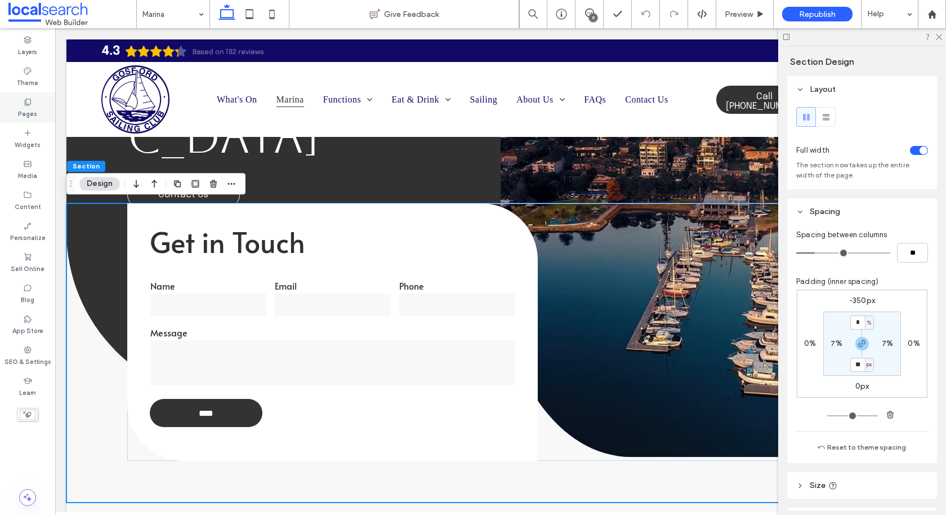
click at [25, 102] on use at bounding box center [28, 102] width 6 height 7
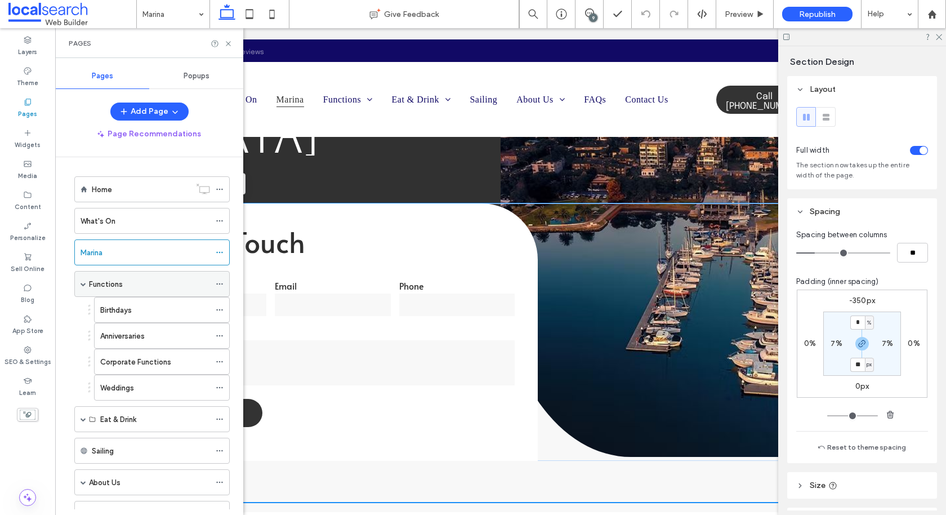
click at [118, 290] on div "Functions" at bounding box center [149, 283] width 121 height 25
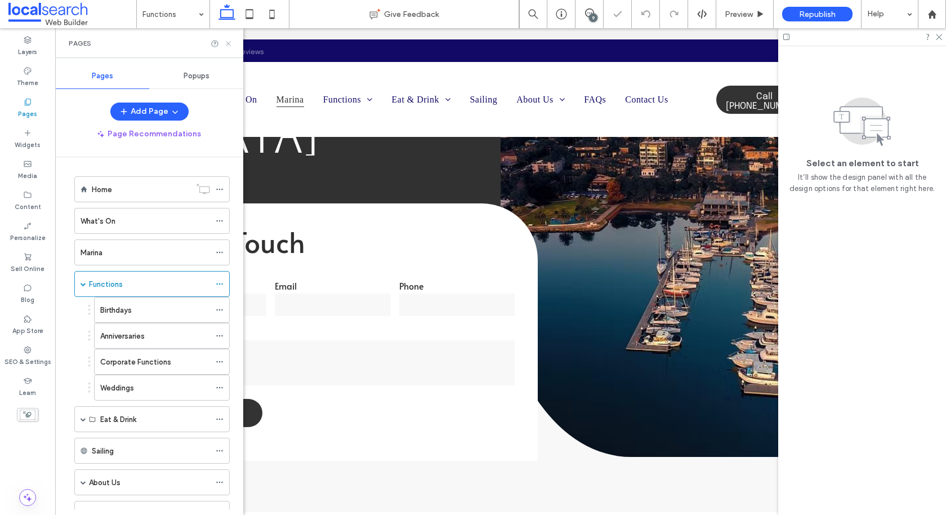
click at [230, 43] on icon at bounding box center [228, 43] width 8 height 8
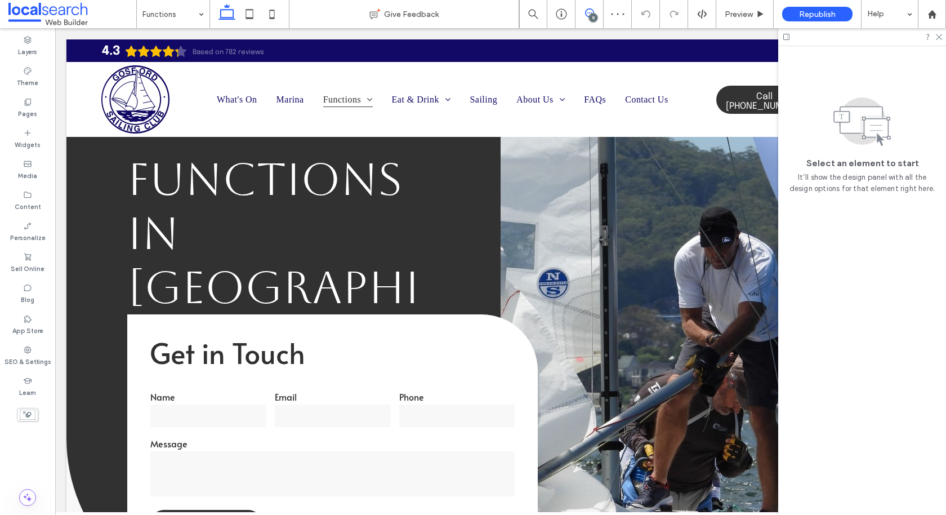
click at [592, 8] on icon at bounding box center [589, 12] width 9 height 9
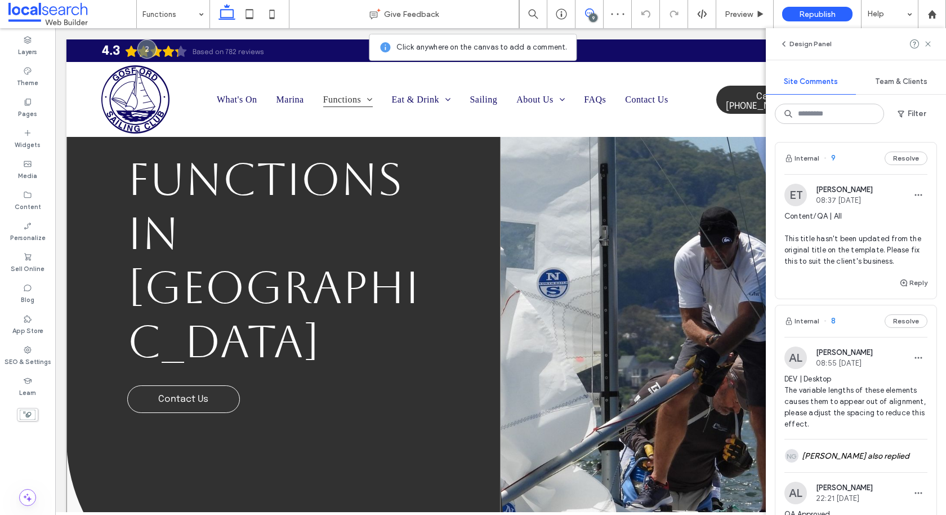
click at [465, 260] on div "Functions in Gosford Contact Us" at bounding box center [283, 323] width 434 height 568
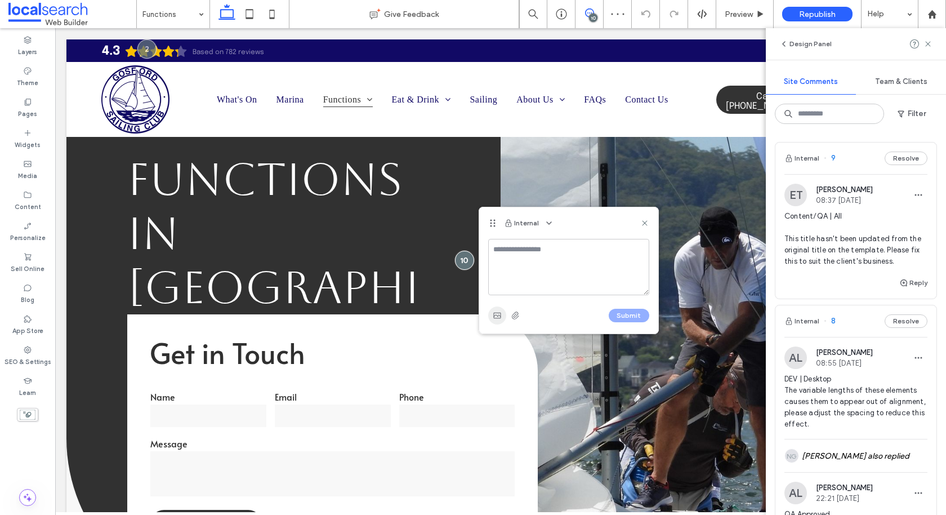
type textarea "*"
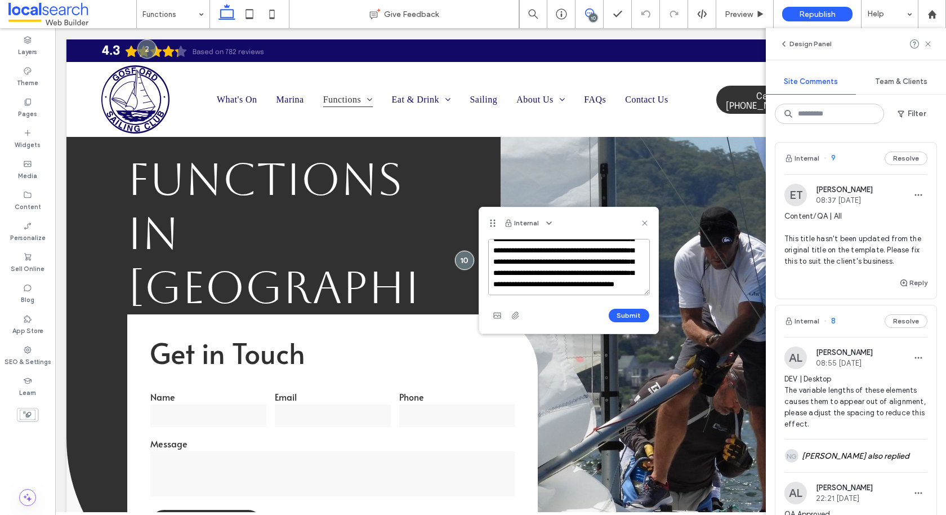
scroll to position [72, 0]
type textarea "**********"
click at [621, 313] on button "Submit" at bounding box center [629, 316] width 41 height 14
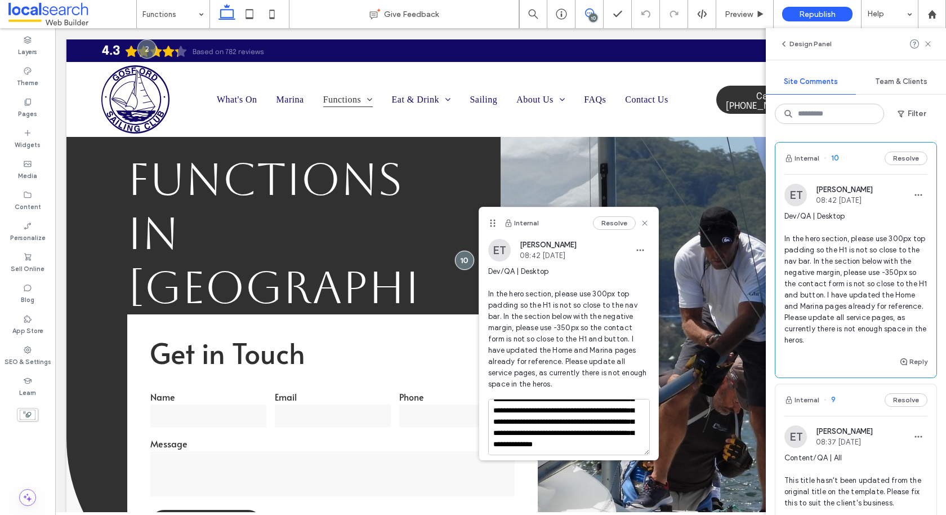
scroll to position [0, 0]
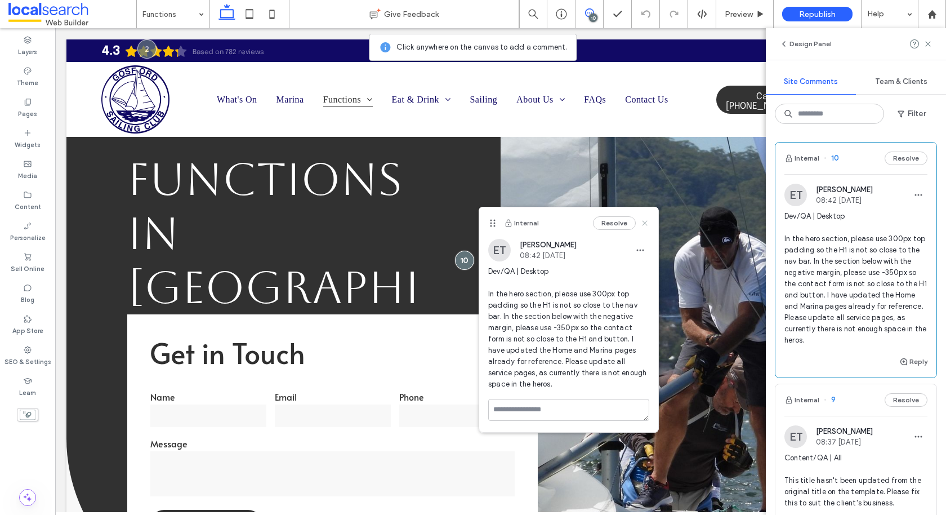
click at [644, 221] on use at bounding box center [644, 222] width 5 height 5
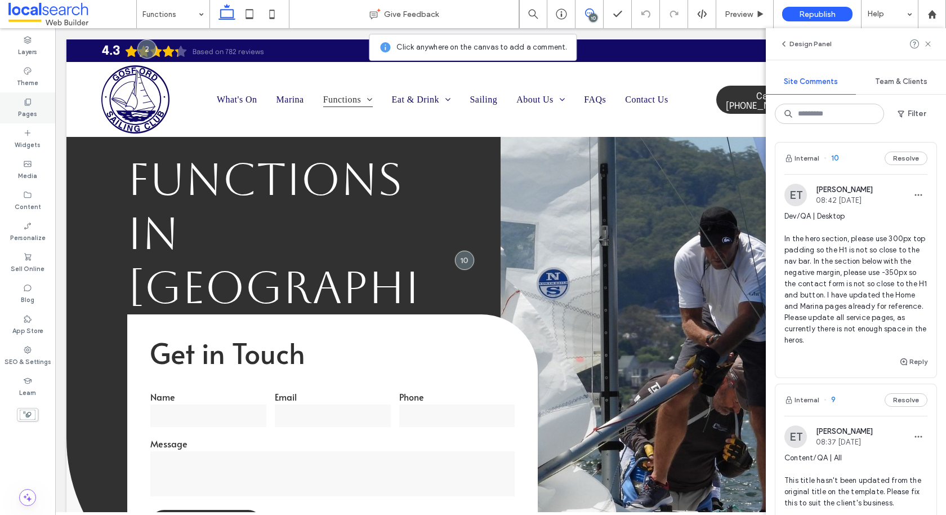
click at [33, 105] on div "Pages" at bounding box center [27, 107] width 55 height 31
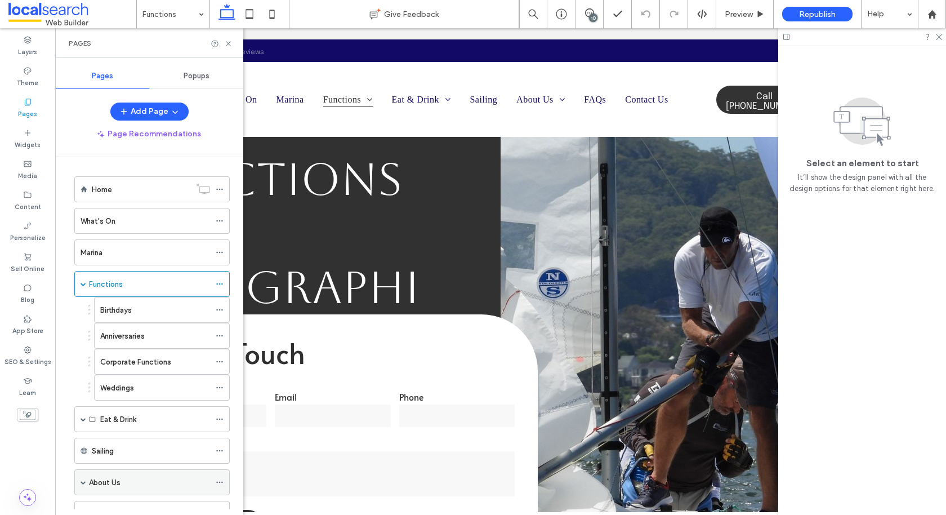
scroll to position [69, 0]
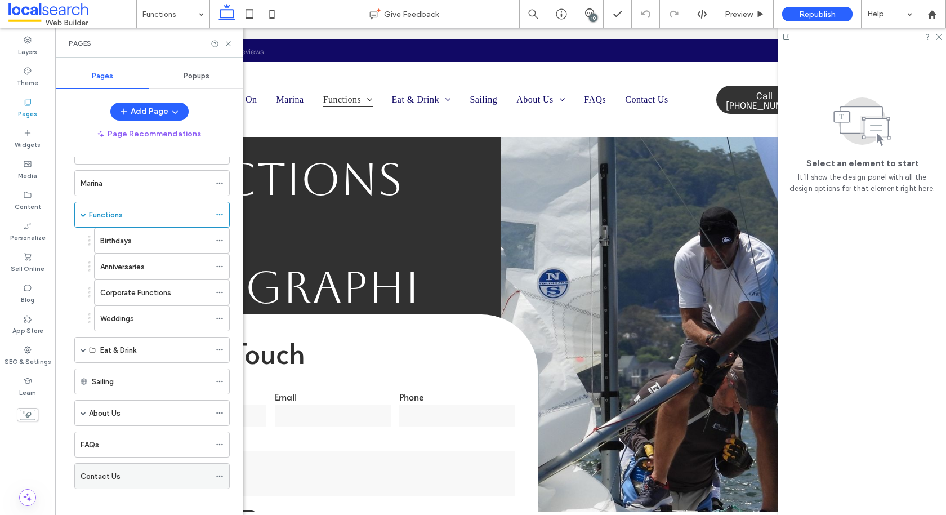
click at [115, 472] on label "Contact Us" at bounding box center [101, 476] width 40 height 20
click at [229, 43] on icon at bounding box center [228, 43] width 8 height 8
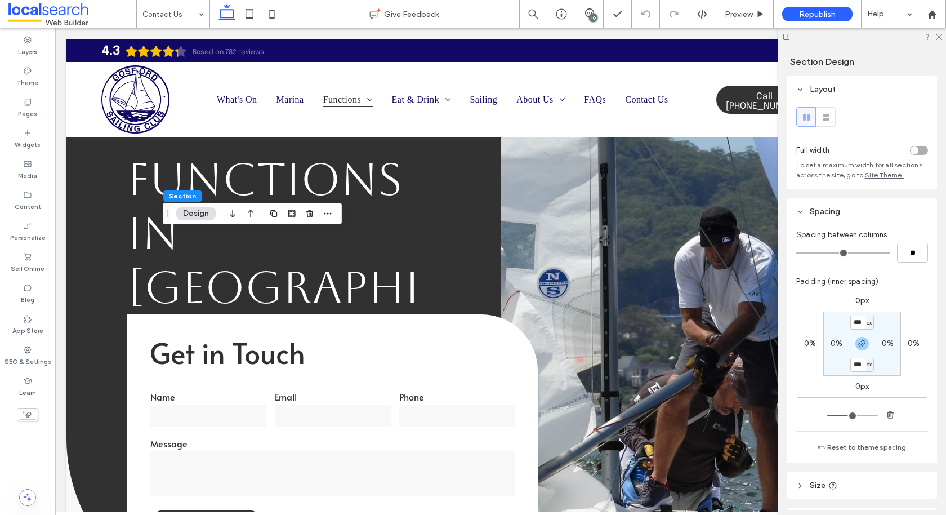
scroll to position [102, 0]
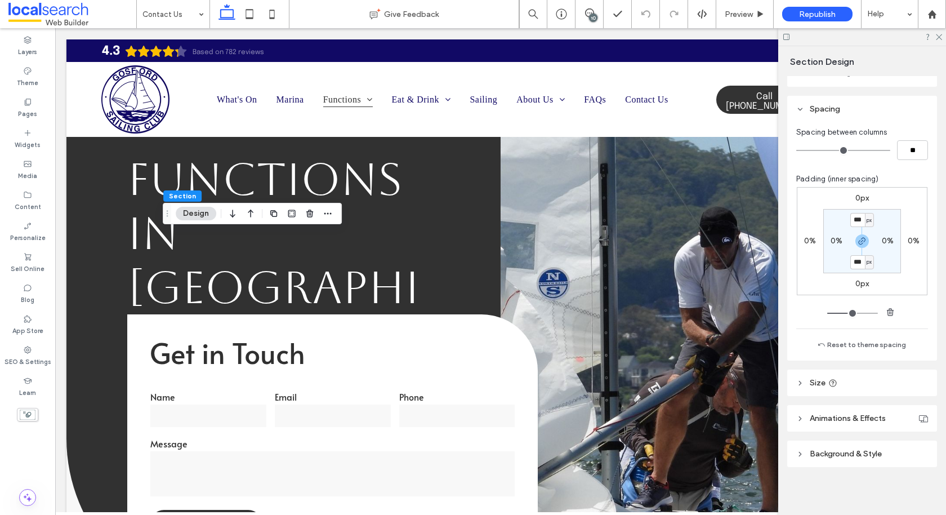
click at [814, 461] on header "Background & Style" at bounding box center [862, 453] width 150 height 26
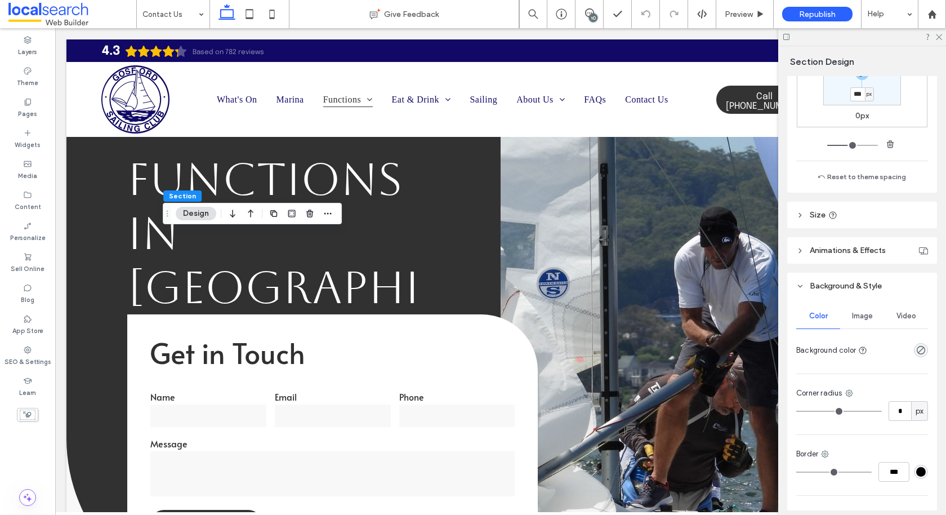
scroll to position [340, 0]
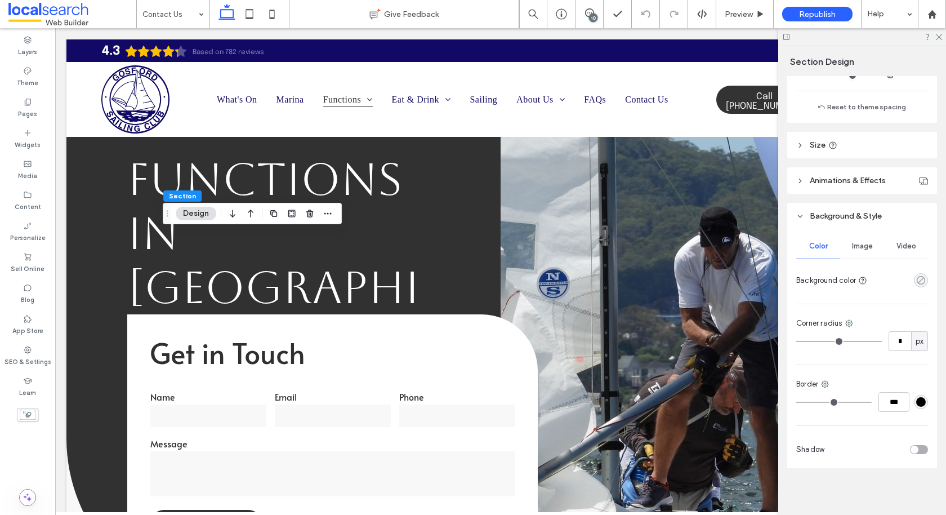
click at [919, 275] on icon "rgba(248, 248, 248, 0)" at bounding box center [921, 280] width 10 height 10
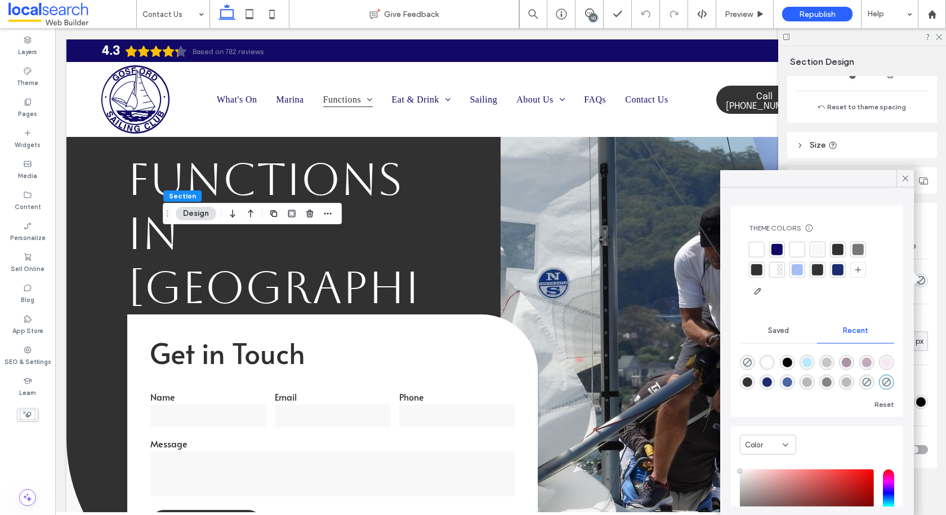
click at [816, 248] on div at bounding box center [817, 249] width 11 height 11
click at [903, 180] on icon at bounding box center [905, 178] width 10 height 10
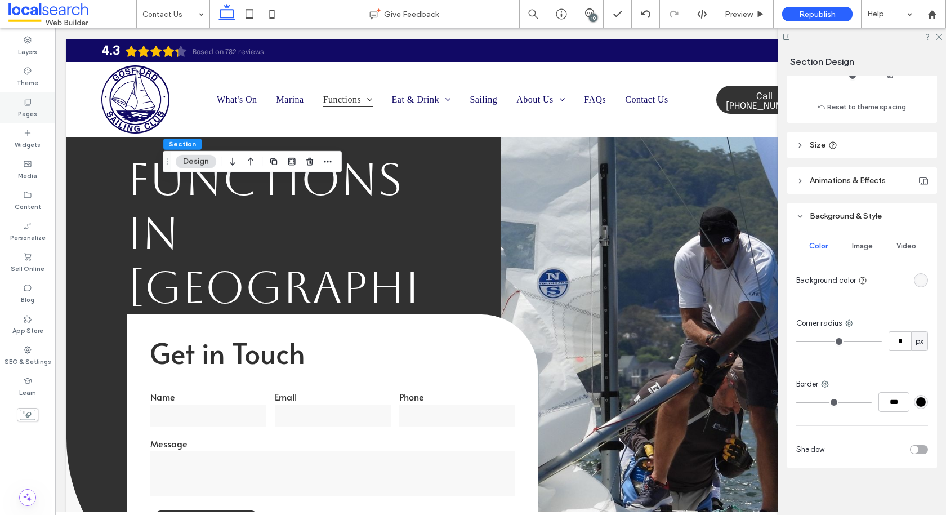
click at [26, 108] on label "Pages" at bounding box center [27, 112] width 19 height 12
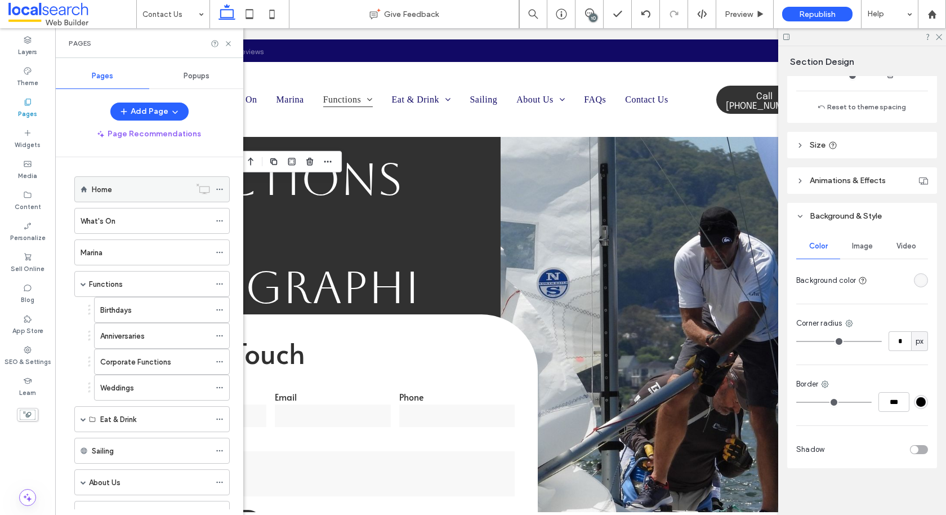
click at [145, 193] on div "Home" at bounding box center [141, 190] width 99 height 12
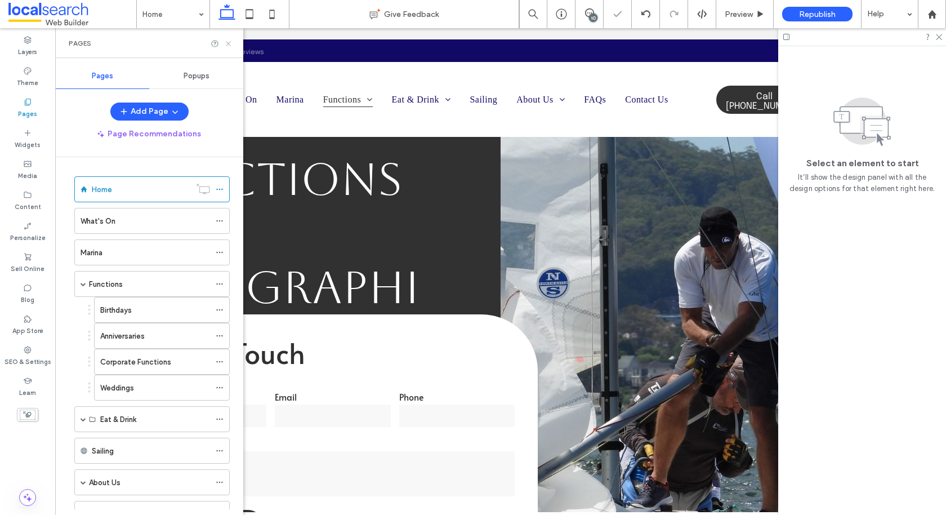
click at [228, 42] on icon at bounding box center [228, 43] width 8 height 8
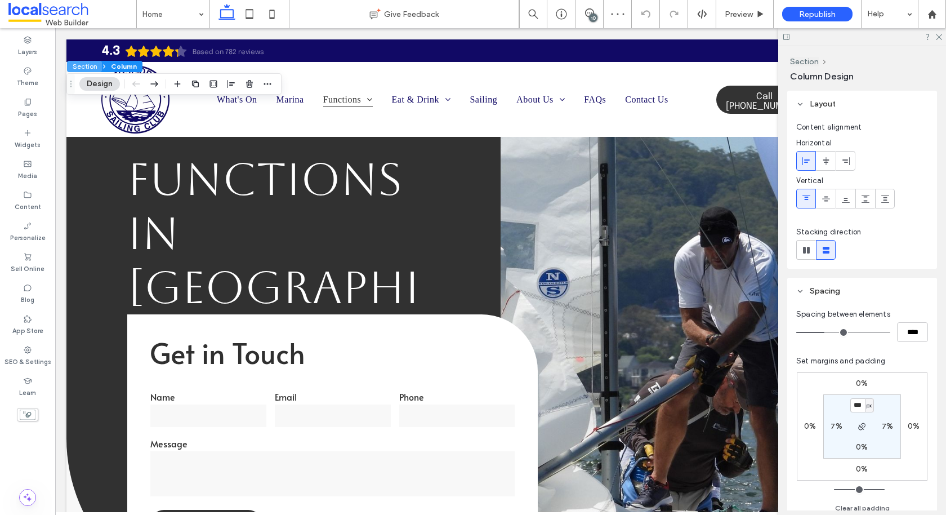
click at [88, 65] on button "Section" at bounding box center [84, 66] width 35 height 11
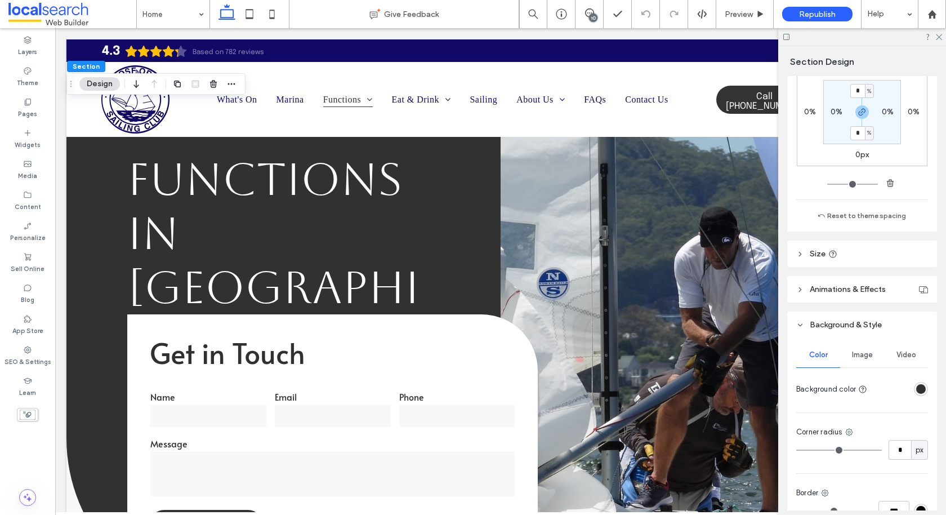
scroll to position [340, 0]
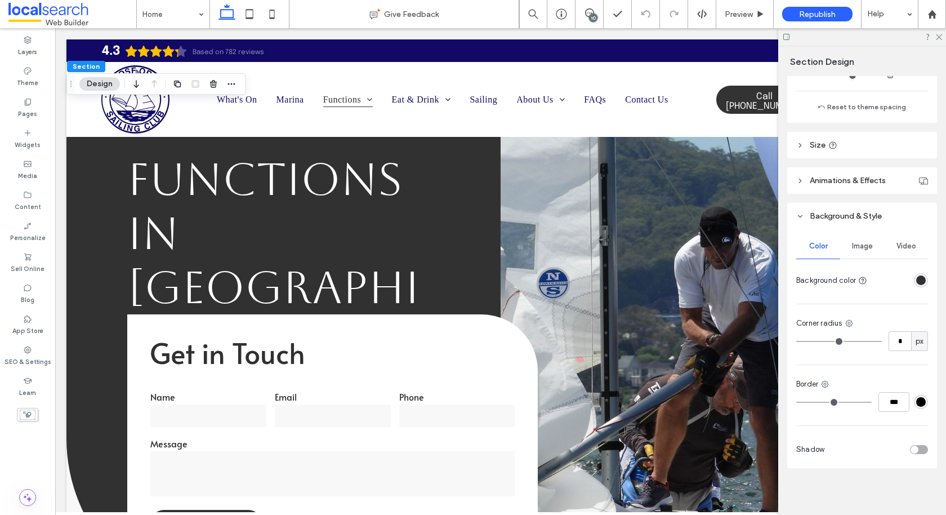
click at [857, 140] on header "Size" at bounding box center [862, 145] width 150 height 26
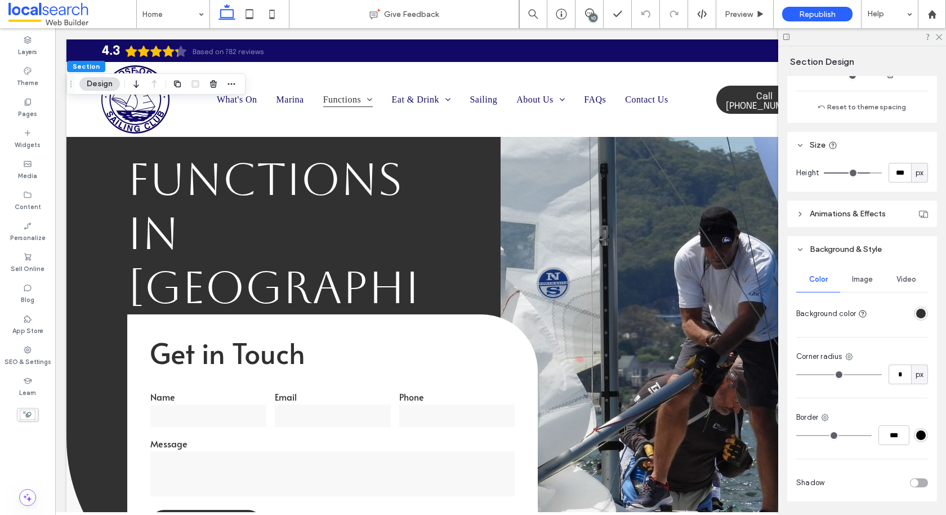
click at [919, 170] on span "px" at bounding box center [920, 172] width 8 height 11
click at [924, 269] on div "A" at bounding box center [920, 270] width 16 height 20
type input "*"
click at [29, 36] on icon at bounding box center [27, 39] width 9 height 9
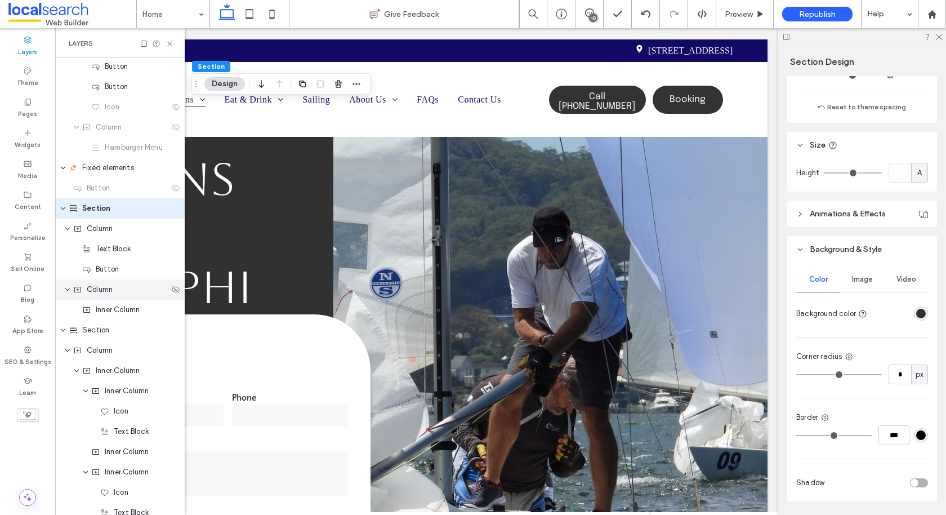
scroll to position [350, 0]
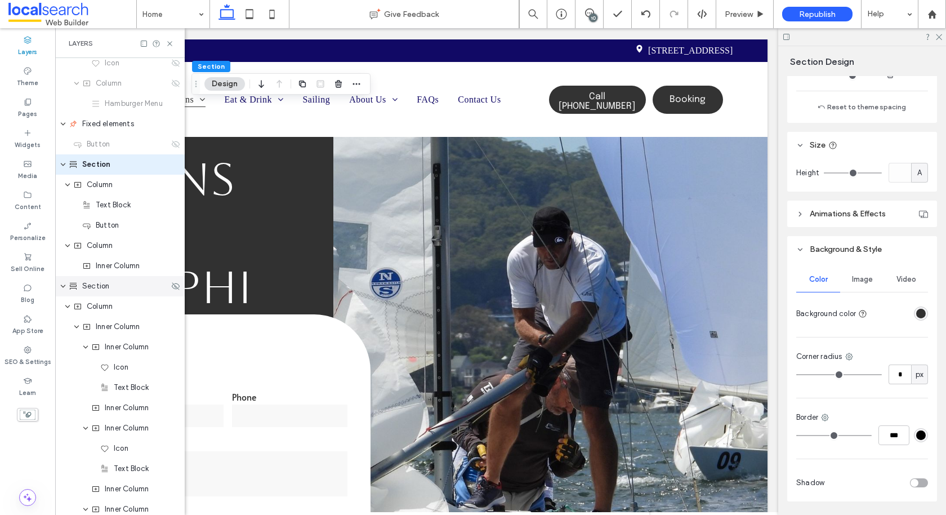
click at [99, 291] on div "Section" at bounding box center [120, 286] width 130 height 20
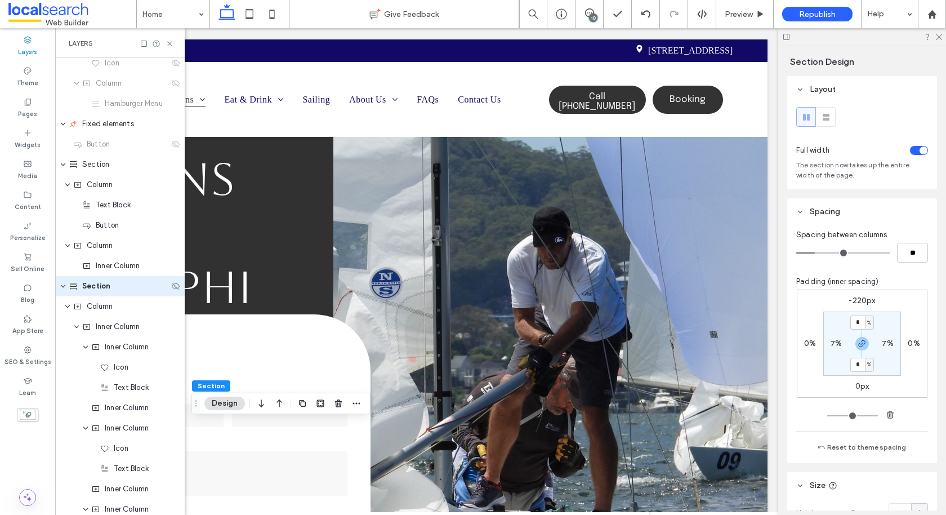
scroll to position [349, 0]
click at [864, 302] on label "-220px" at bounding box center [862, 301] width 26 height 10
type input "*"
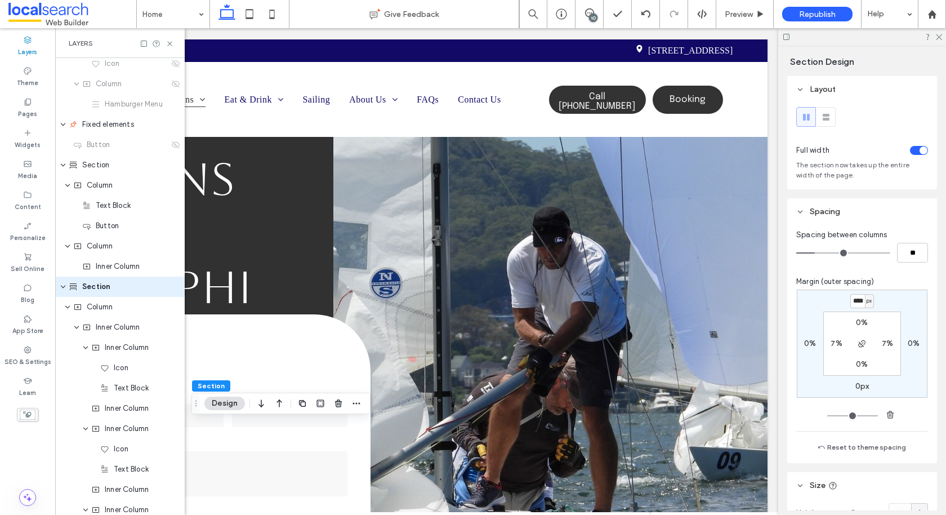
scroll to position [0, 1]
type input "****"
type input "*"
type input "****"
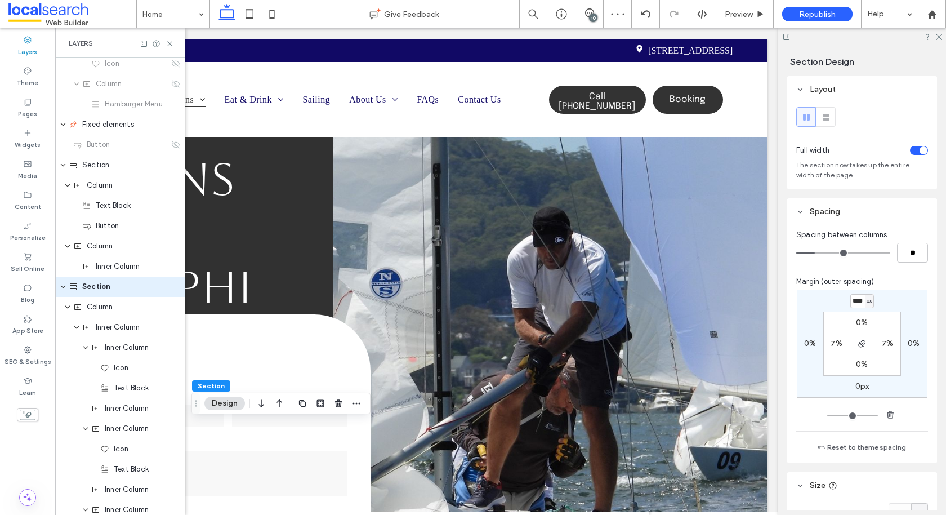
type input "*"
type input "****"
type input "*"
click at [171, 40] on icon at bounding box center [170, 43] width 8 height 8
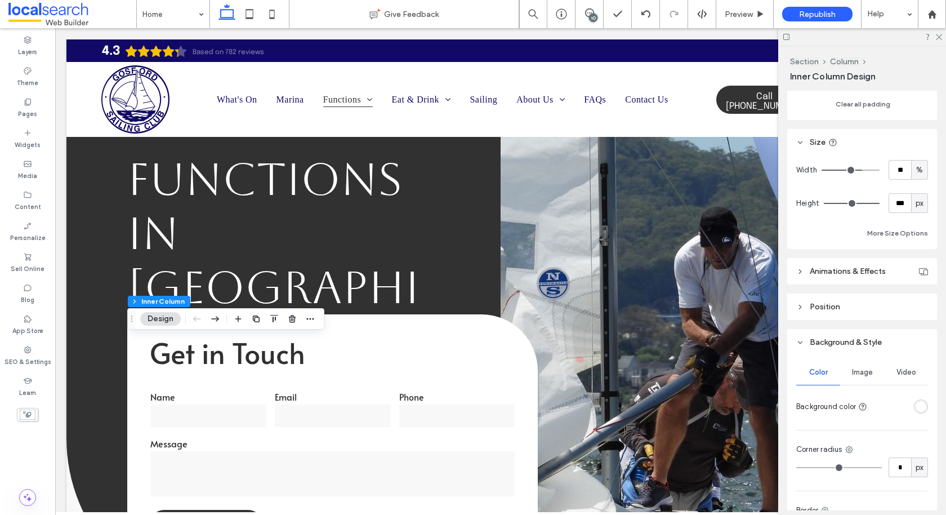
scroll to position [612, 0]
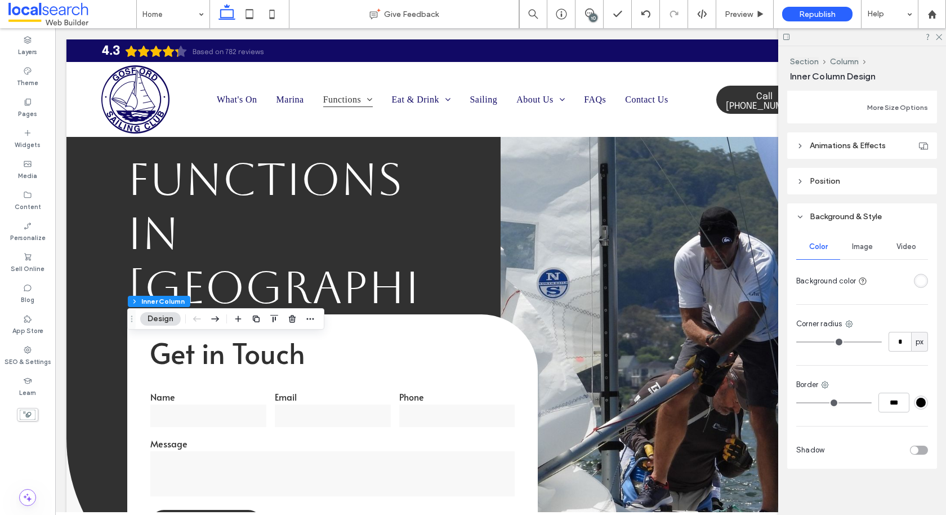
click at [922, 274] on div "rgba(255, 255, 255, 1)" at bounding box center [921, 281] width 14 height 14
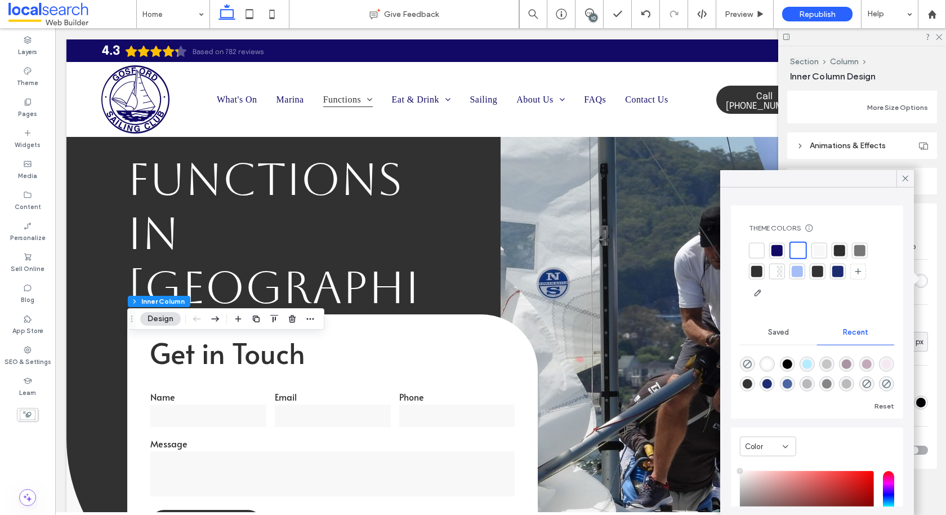
click at [821, 251] on div at bounding box center [819, 249] width 11 height 11
click at [906, 181] on icon at bounding box center [905, 178] width 10 height 10
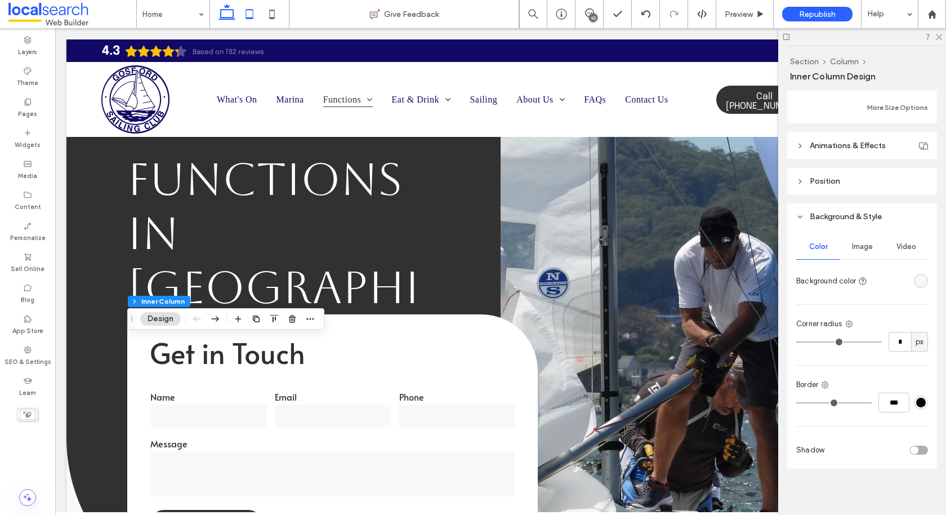
click at [252, 16] on icon at bounding box center [249, 14] width 23 height 23
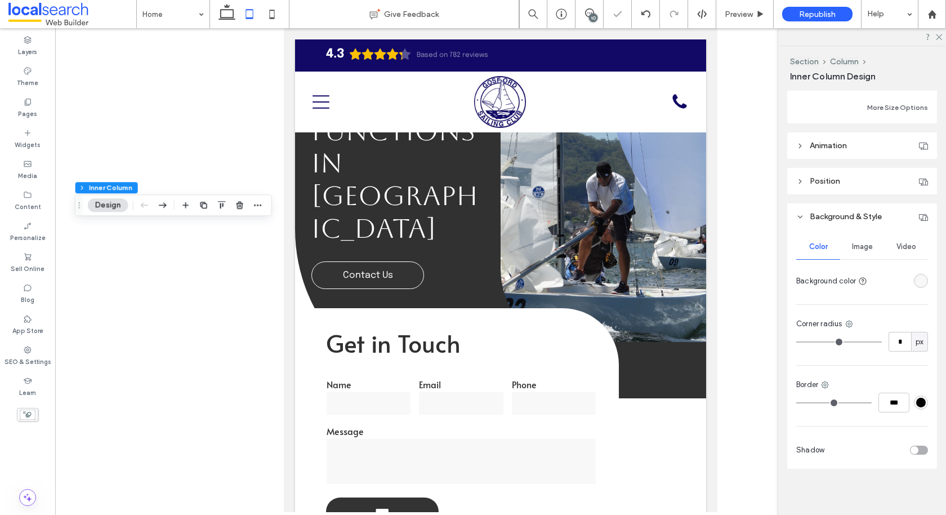
type input "*"
type input "**"
type input "*"
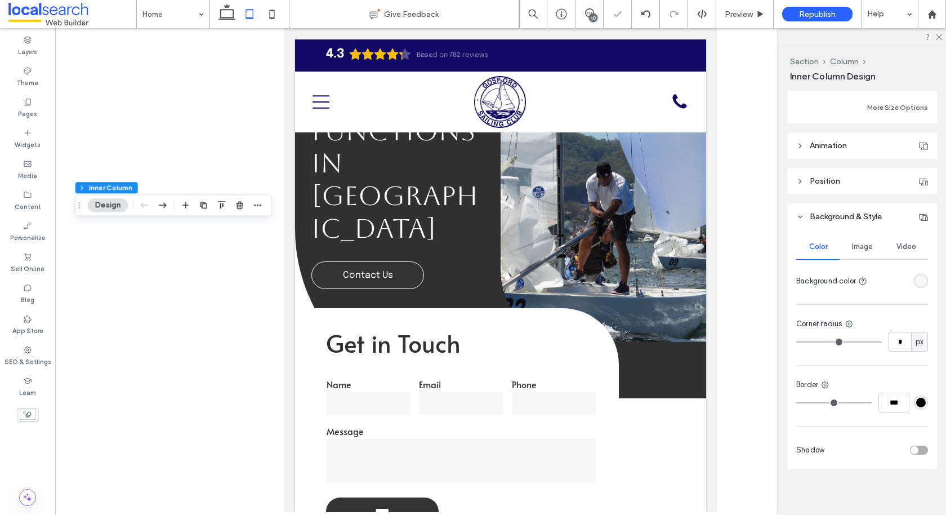
type input "***"
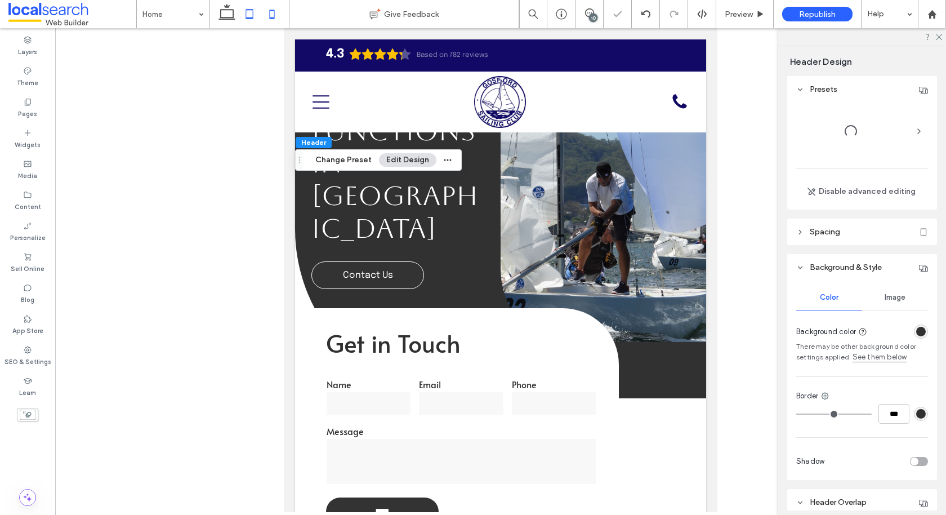
scroll to position [111, 0]
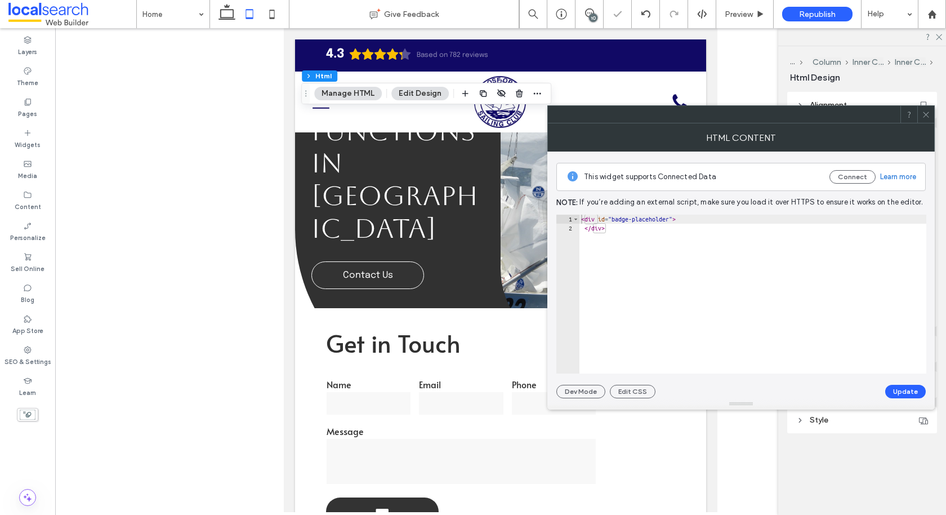
click at [926, 118] on span at bounding box center [926, 114] width 8 height 17
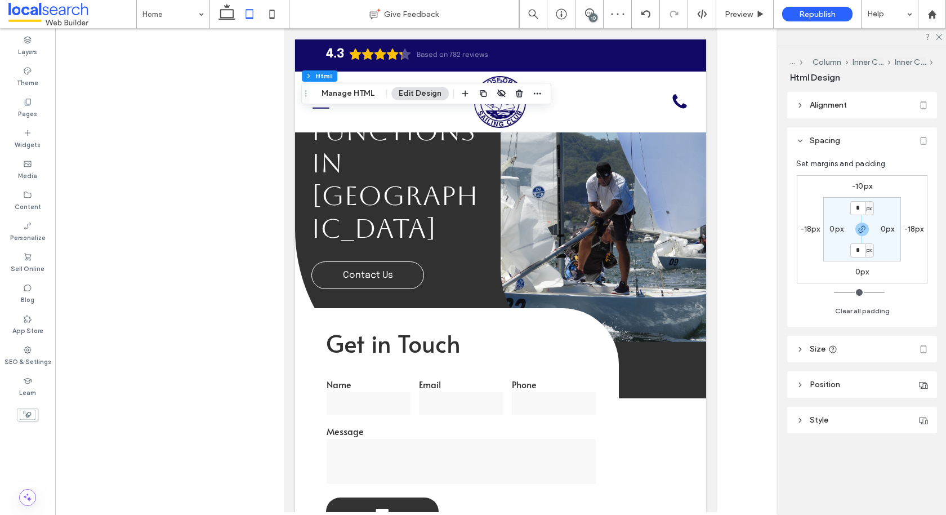
click at [864, 352] on header "Size" at bounding box center [862, 349] width 150 height 26
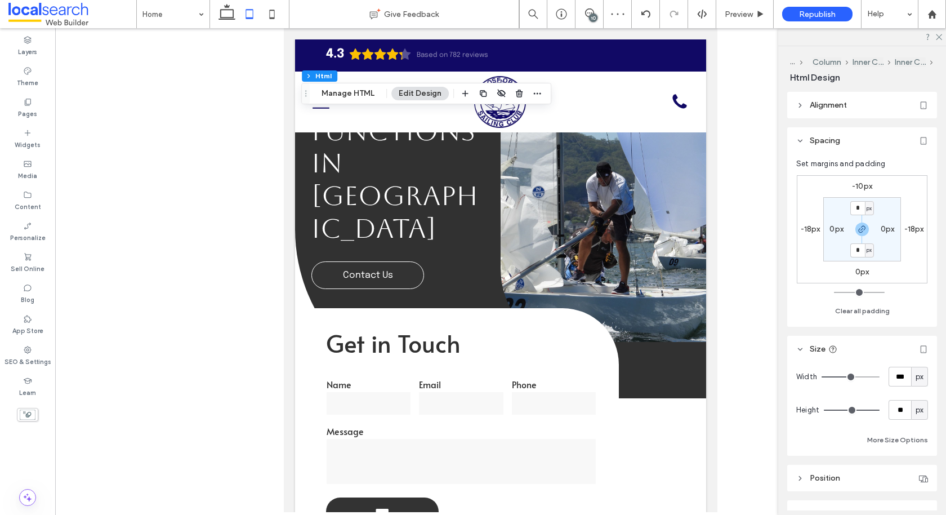
click at [916, 377] on span "px" at bounding box center [920, 376] width 8 height 11
click at [918, 474] on span "A" at bounding box center [919, 474] width 5 height 11
type input "*"
click at [921, 411] on span "px" at bounding box center [920, 409] width 8 height 11
click at [920, 384] on span "A" at bounding box center [919, 389] width 5 height 11
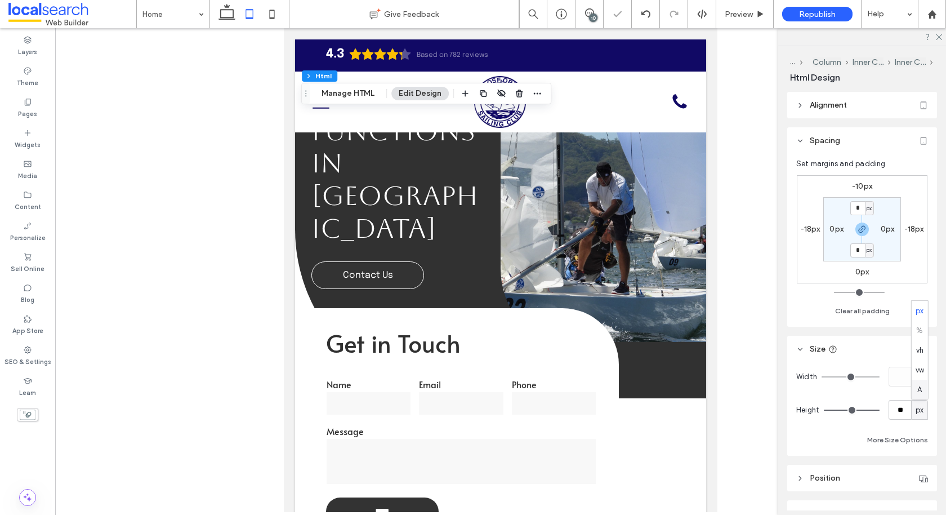
type input "*"
click at [805, 100] on header "Alignment" at bounding box center [862, 105] width 150 height 26
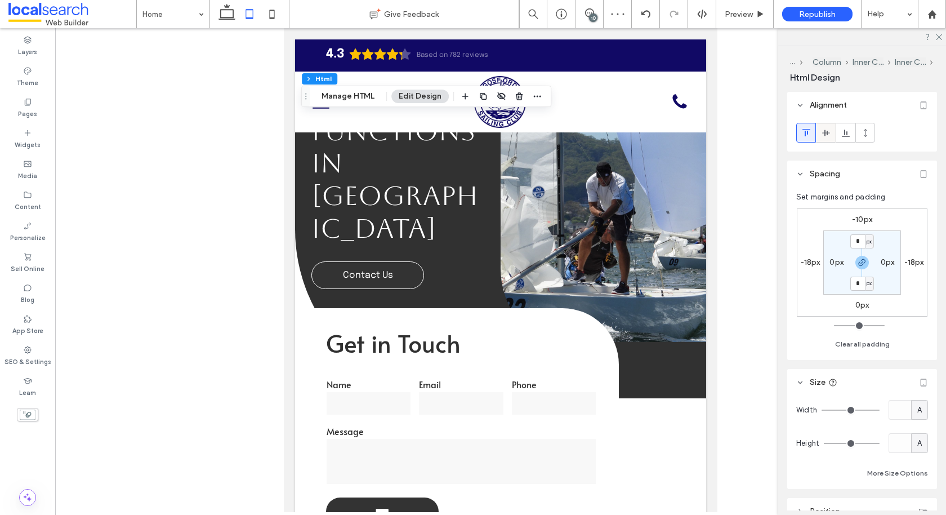
click at [832, 139] on div at bounding box center [826, 132] width 19 height 19
click at [805, 129] on use at bounding box center [806, 132] width 8 height 7
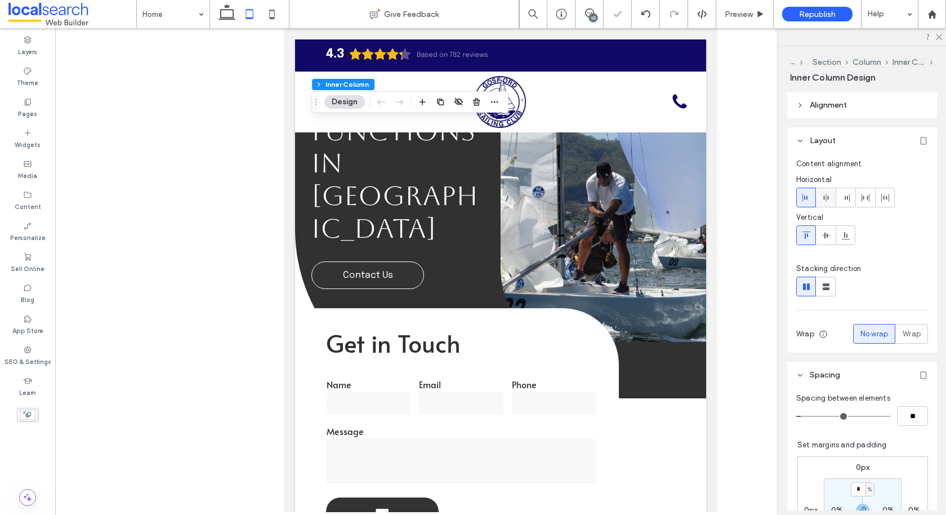
click at [829, 198] on icon at bounding box center [826, 197] width 9 height 9
type input "**"
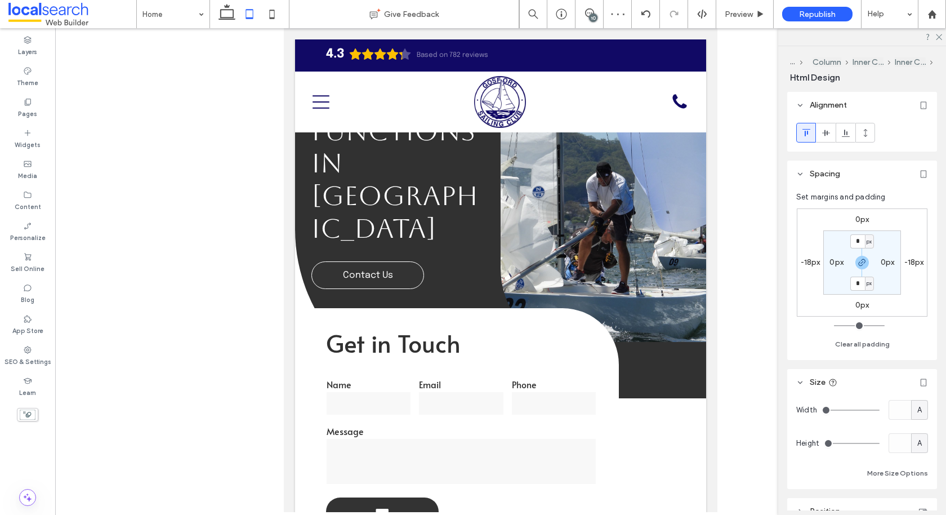
type input "**"
click at [823, 129] on icon at bounding box center [826, 132] width 9 height 9
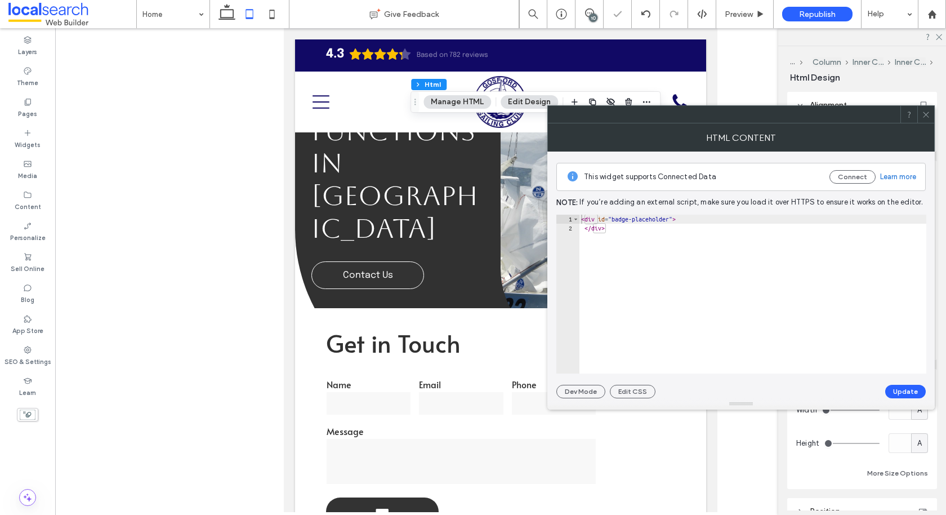
click at [924, 116] on icon at bounding box center [926, 114] width 8 height 8
click at [924, 115] on icon at bounding box center [926, 114] width 8 height 8
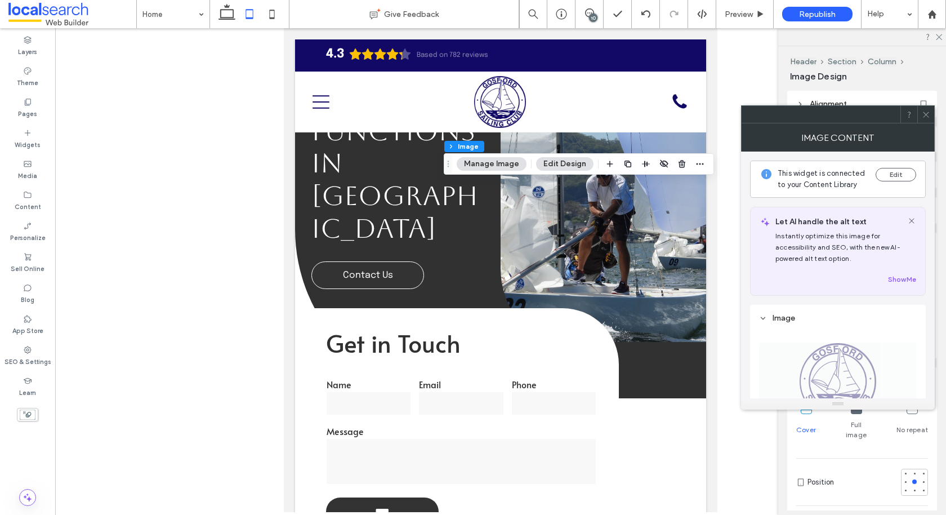
click at [927, 117] on icon at bounding box center [926, 114] width 8 height 8
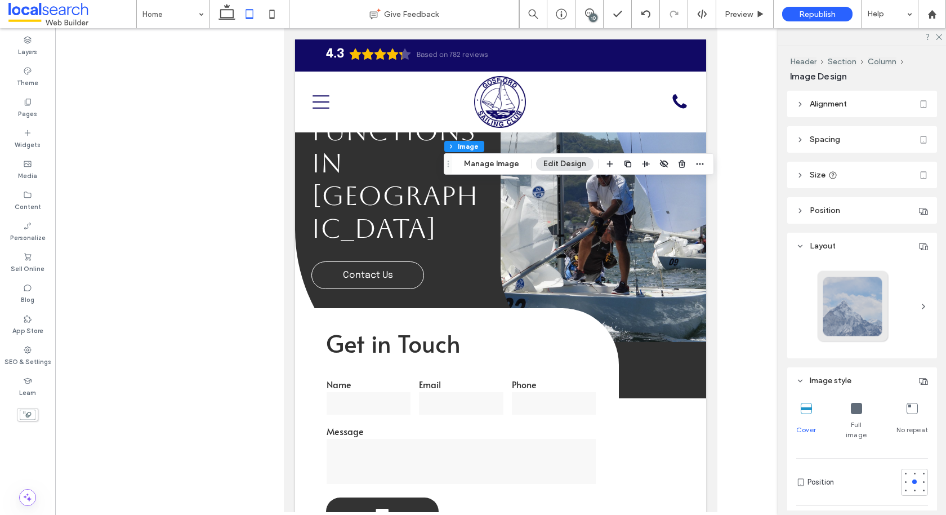
click at [815, 175] on span "Size" at bounding box center [818, 175] width 16 height 10
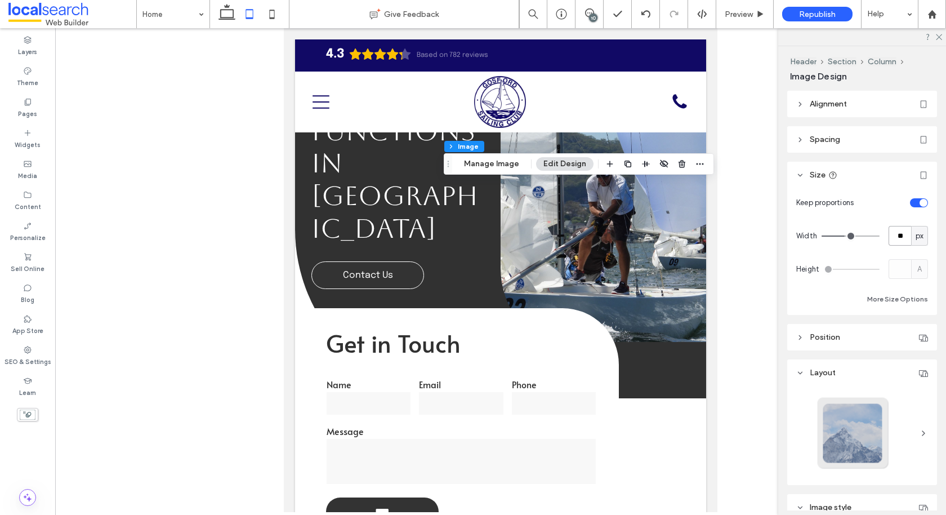
click at [903, 235] on input "**" at bounding box center [900, 236] width 23 height 20
type input "**"
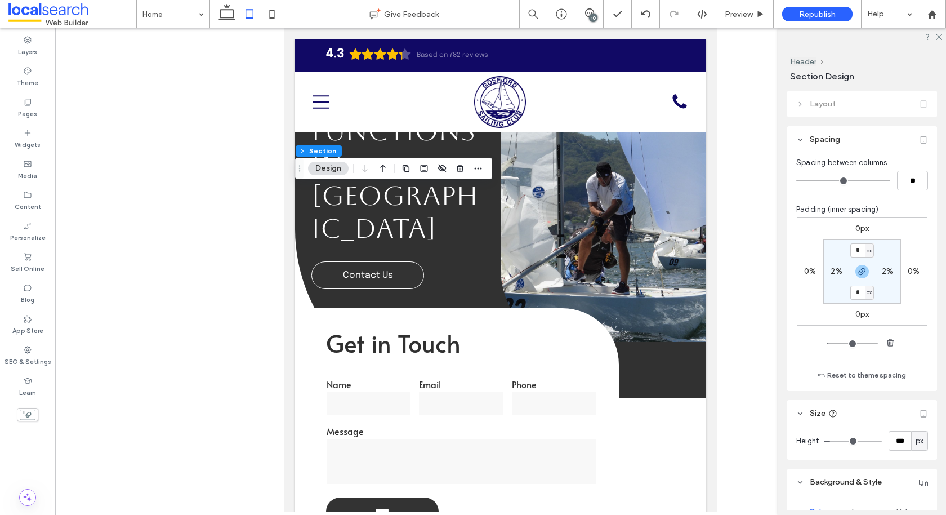
scroll to position [266, 0]
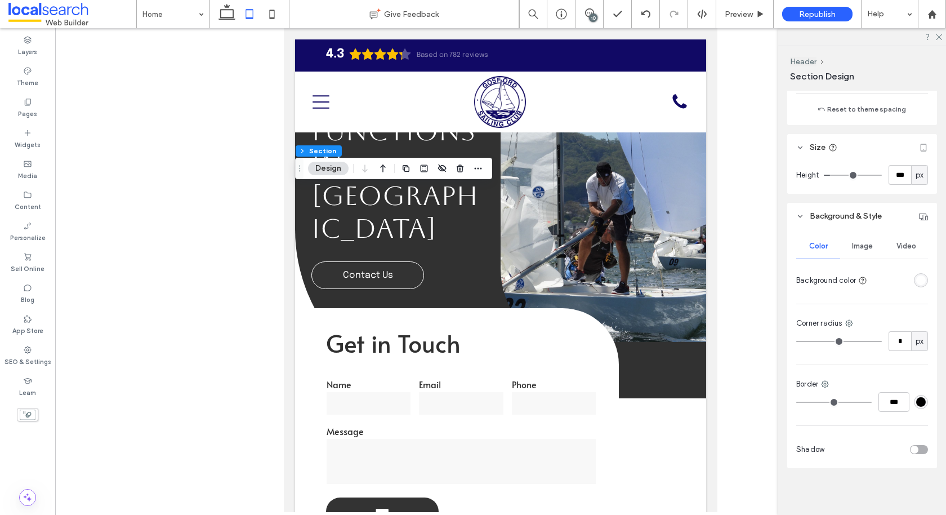
click at [918, 179] on span "px" at bounding box center [920, 174] width 8 height 11
click at [921, 265] on div "A" at bounding box center [920, 272] width 16 height 20
type input "*"
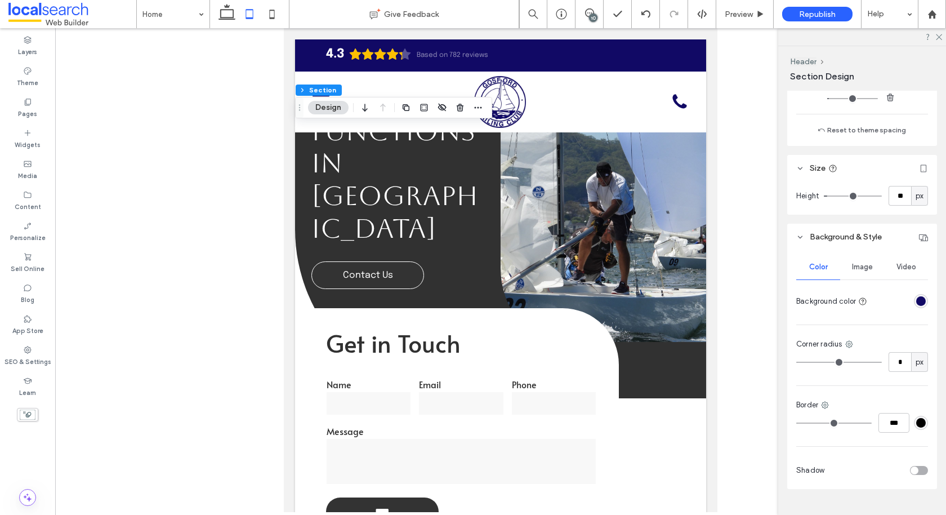
scroll to position [248, 0]
click at [918, 195] on span "px" at bounding box center [920, 193] width 8 height 11
click at [920, 292] on span "A" at bounding box center [919, 290] width 5 height 11
type input "*"
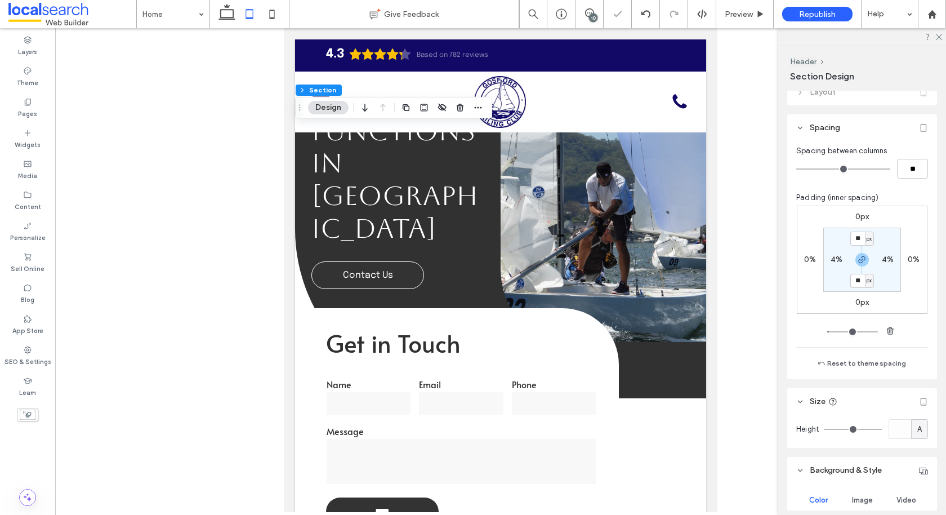
scroll to position [0, 0]
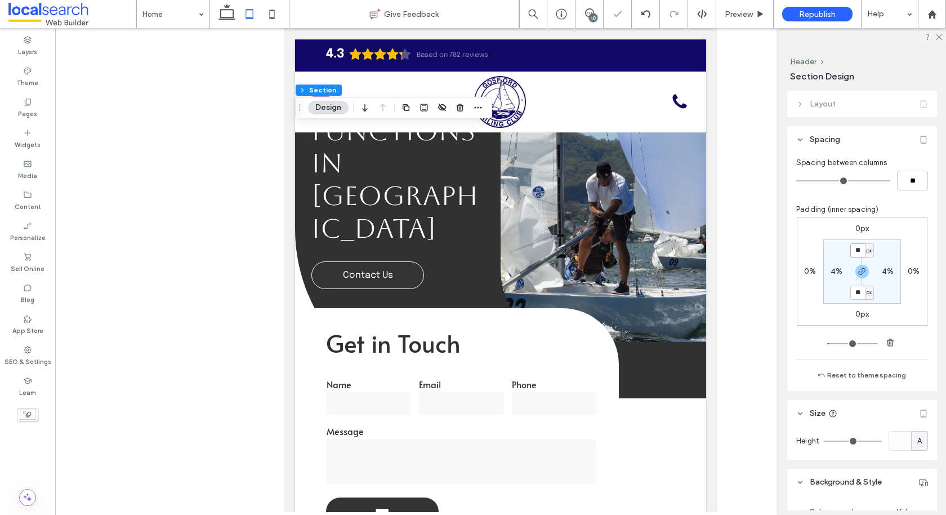
click at [856, 249] on input "**" at bounding box center [857, 250] width 15 height 14
type input "*"
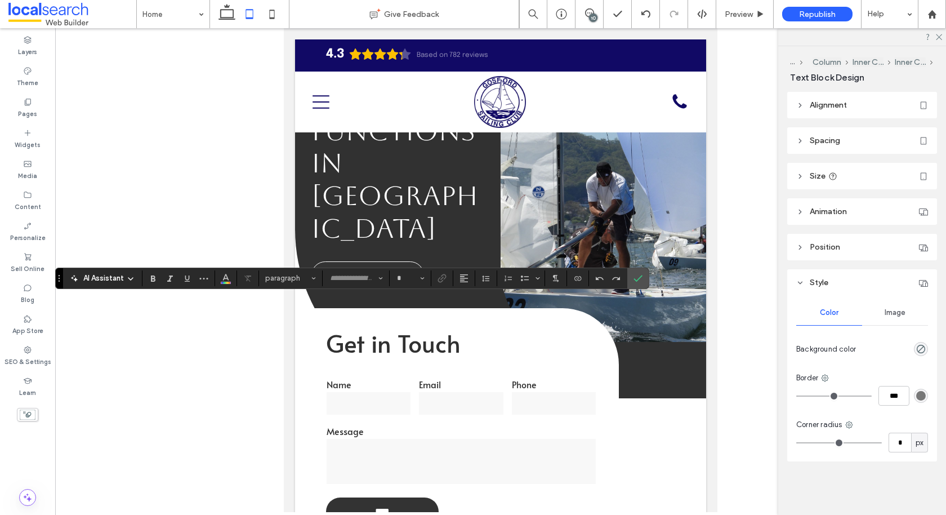
type input "*****"
type input "**"
type input "****"
click at [645, 12] on icon at bounding box center [645, 14] width 9 height 9
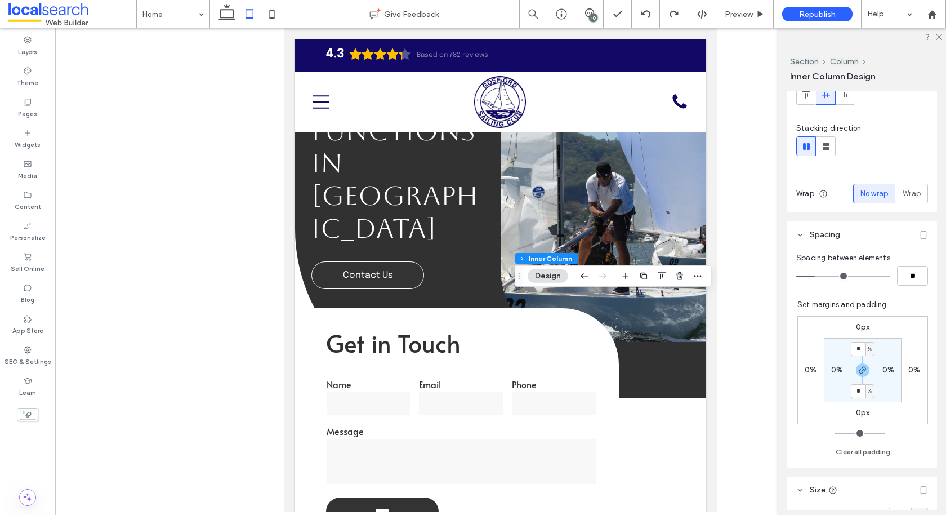
scroll to position [213, 0]
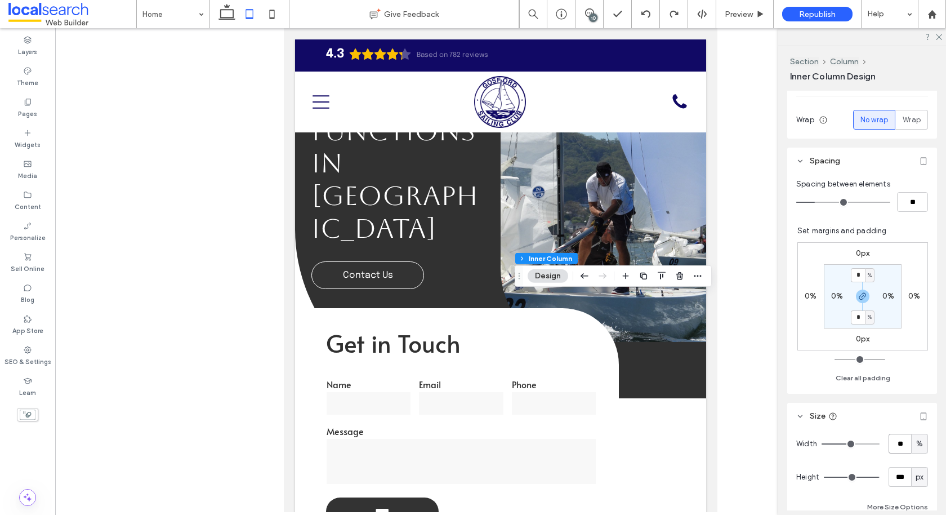
click at [904, 443] on input "**" at bounding box center [900, 444] width 23 height 20
type input "**"
type input "*"
type input "**"
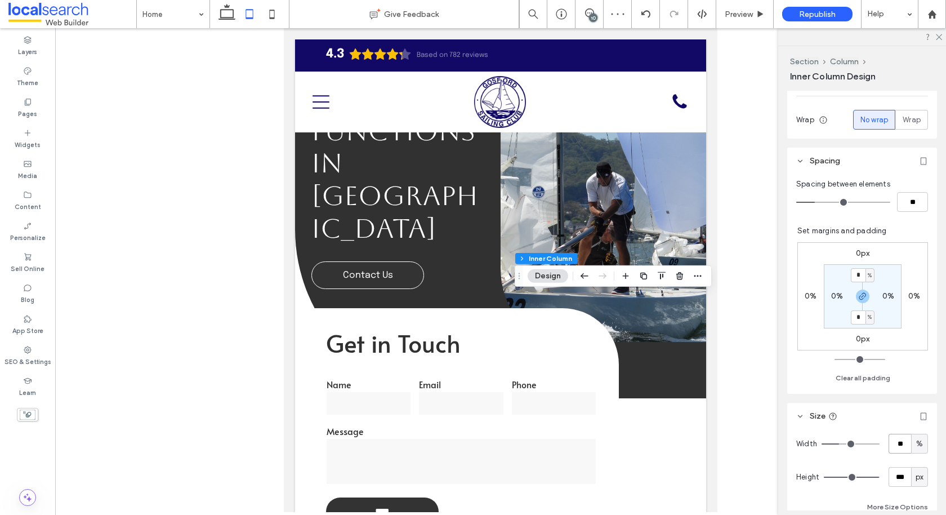
type input "**"
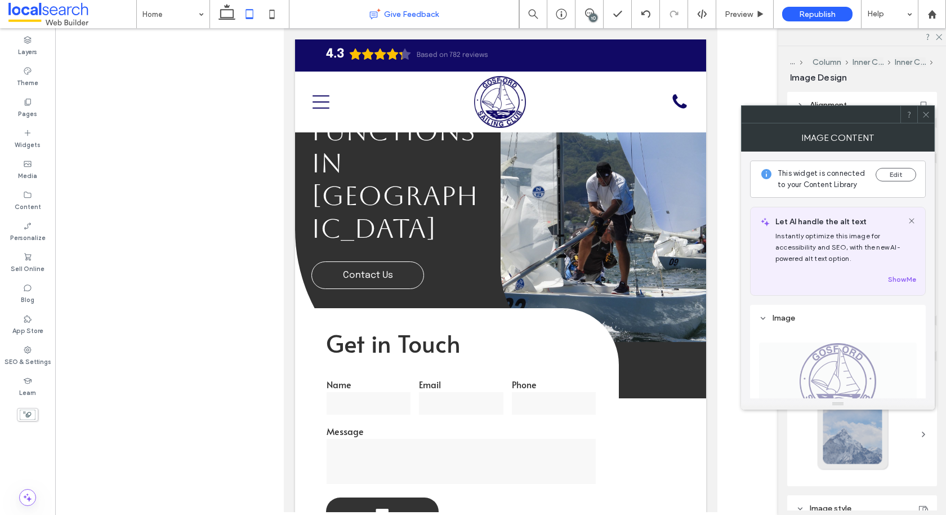
type input "***"
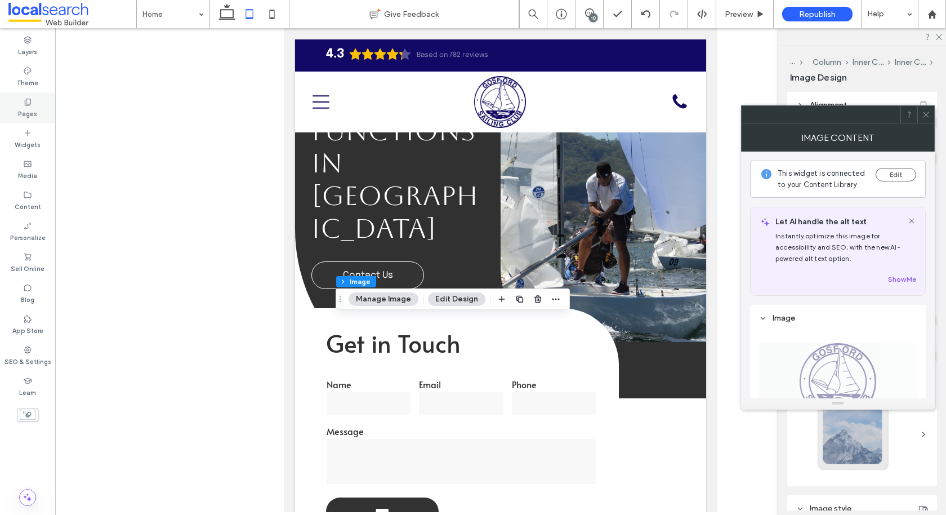
click at [33, 108] on label "Pages" at bounding box center [27, 112] width 19 height 12
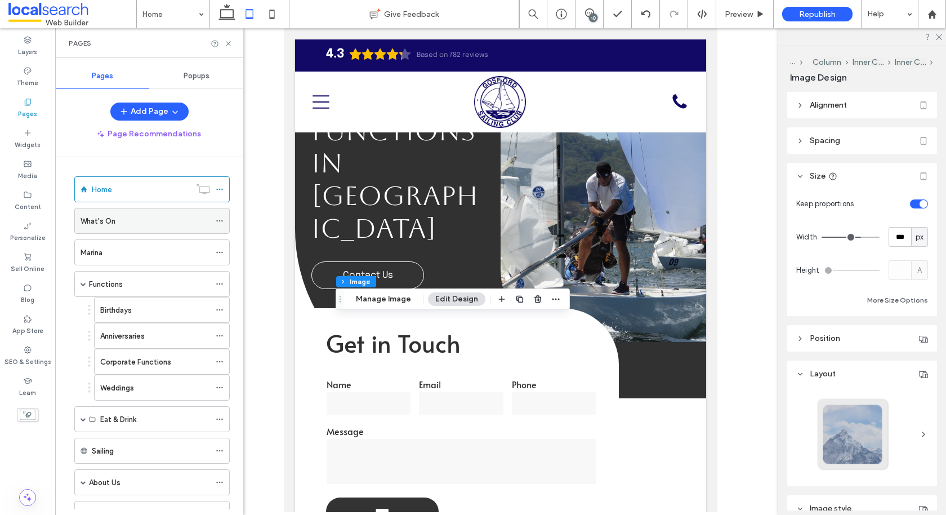
click at [118, 225] on div "What's On" at bounding box center [146, 221] width 130 height 12
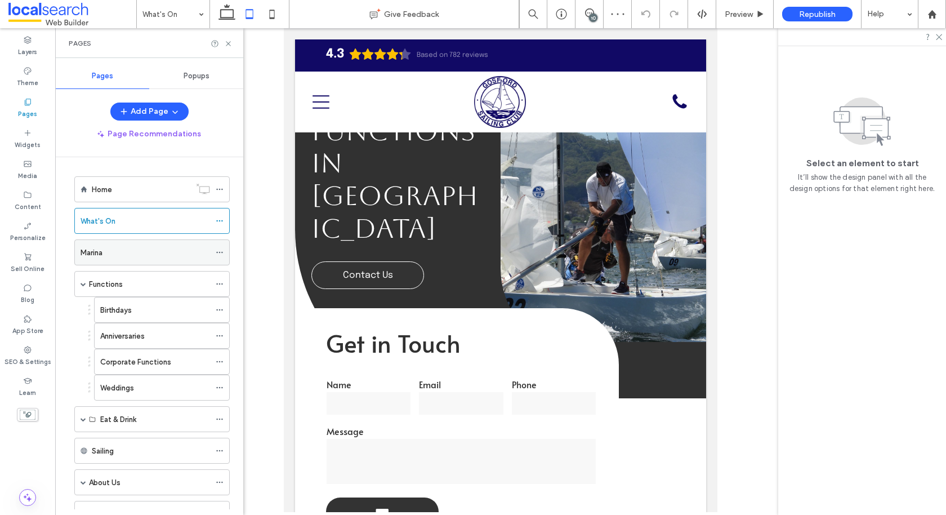
click at [118, 250] on div "Marina" at bounding box center [146, 253] width 130 height 12
click at [596, 15] on div "10" at bounding box center [593, 18] width 8 height 8
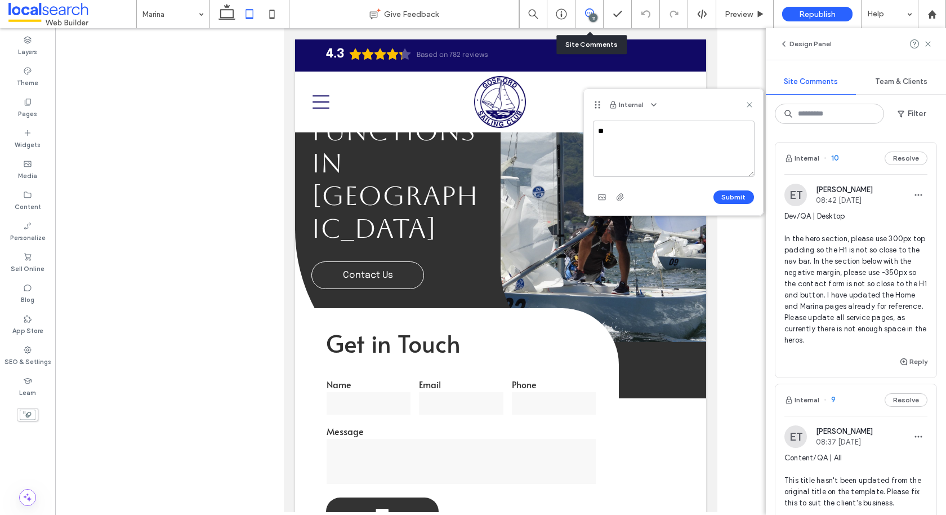
type textarea "*"
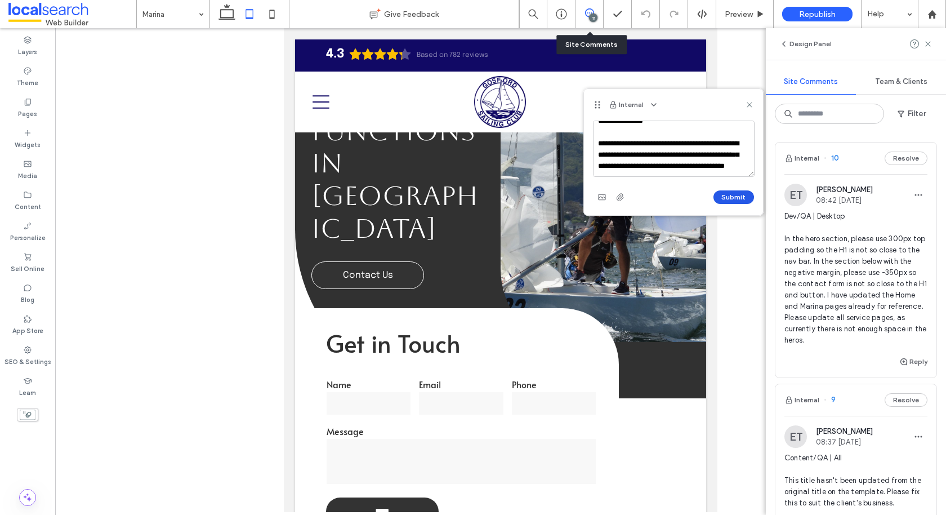
type textarea "**********"
click at [743, 194] on button "Submit" at bounding box center [733, 197] width 41 height 14
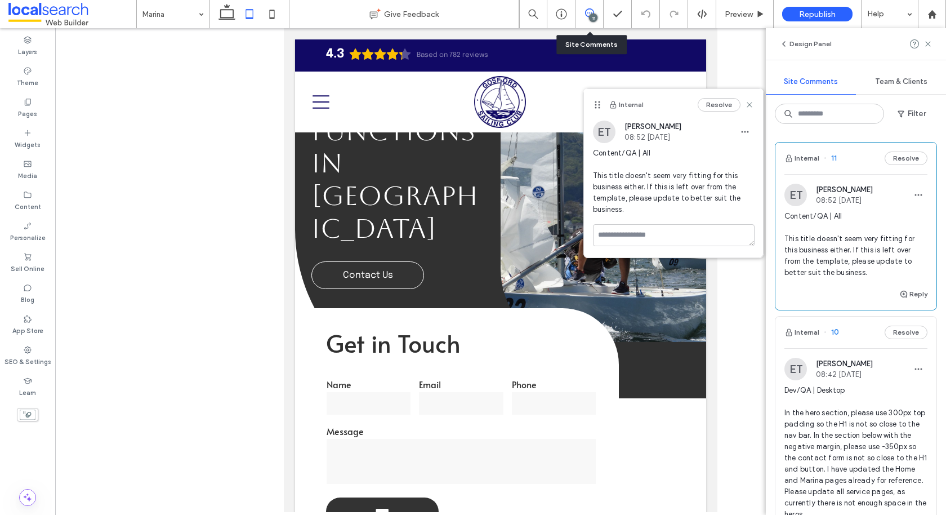
scroll to position [0, 0]
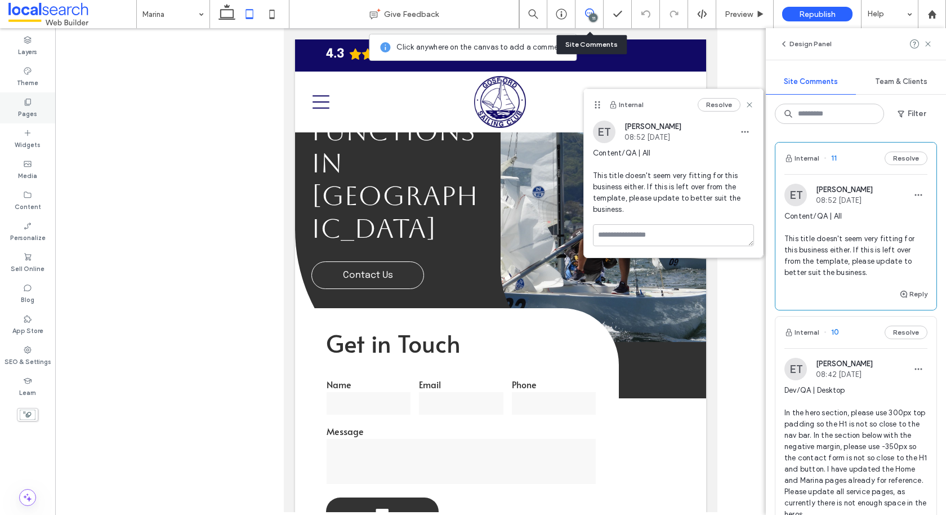
click at [29, 103] on icon at bounding box center [27, 101] width 9 height 9
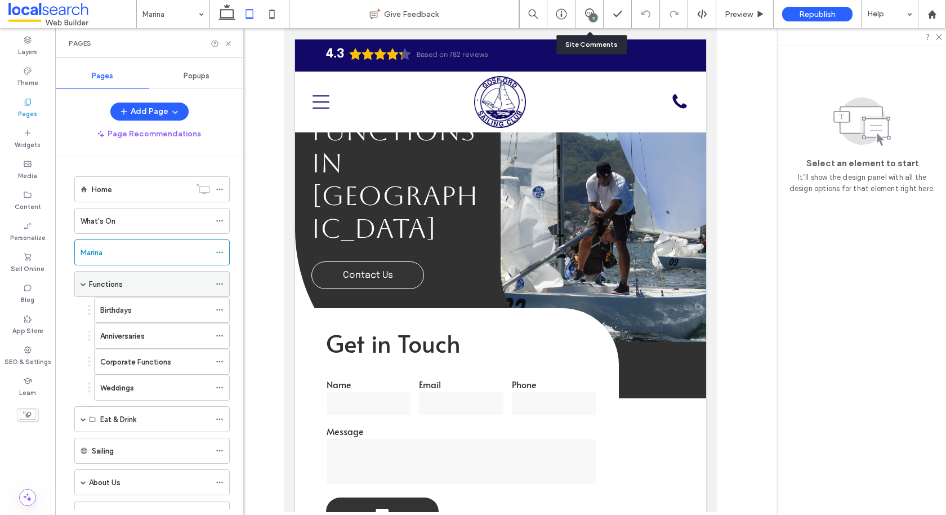
click at [124, 286] on div "Functions" at bounding box center [149, 284] width 121 height 12
click at [593, 6] on div "11" at bounding box center [590, 14] width 28 height 28
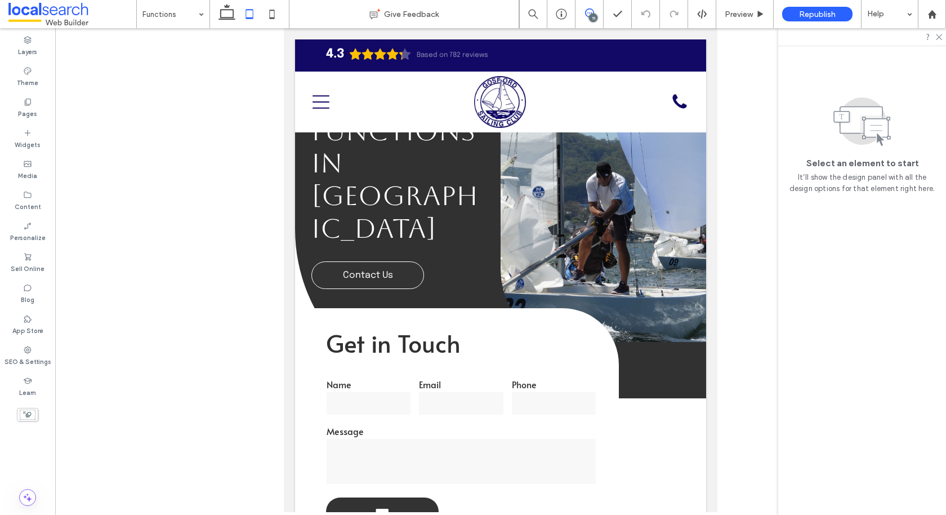
click at [588, 14] on icon at bounding box center [589, 12] width 9 height 9
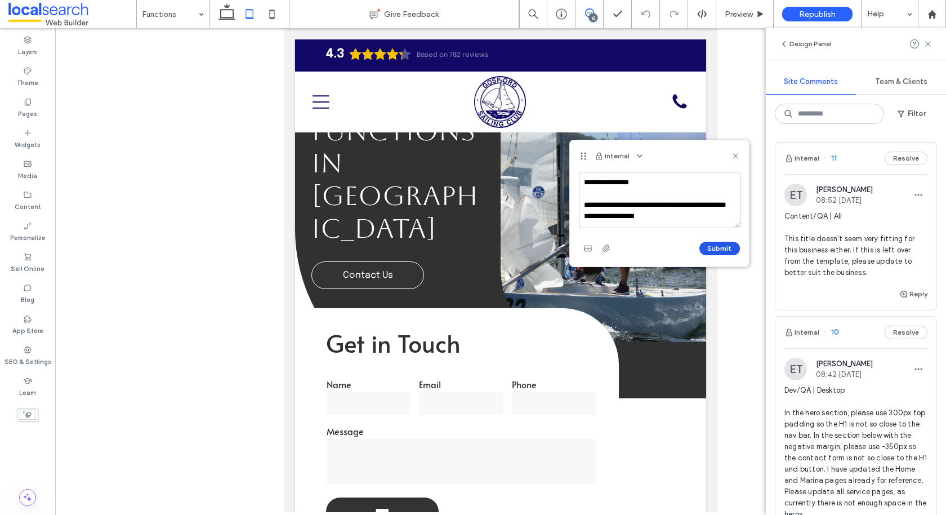
type textarea "**********"
click at [718, 246] on button "Submit" at bounding box center [719, 249] width 41 height 14
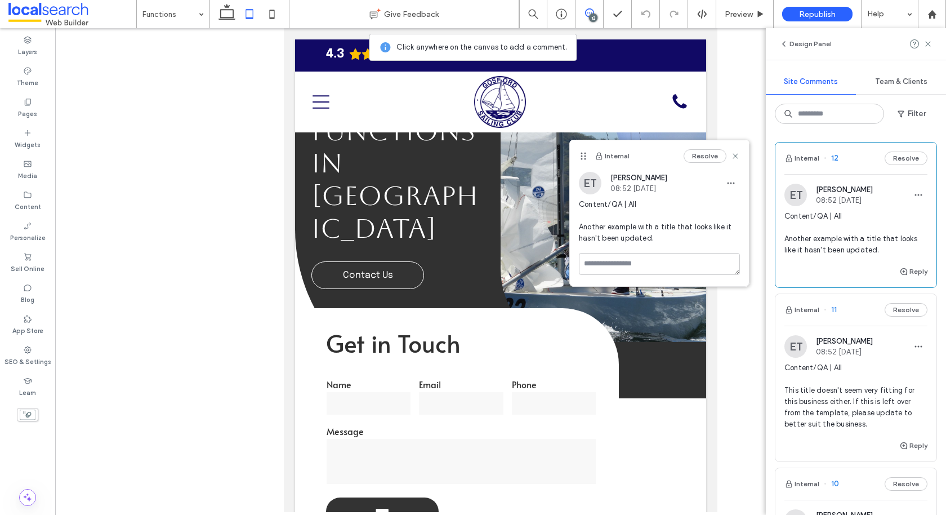
click at [734, 157] on use at bounding box center [735, 155] width 5 height 5
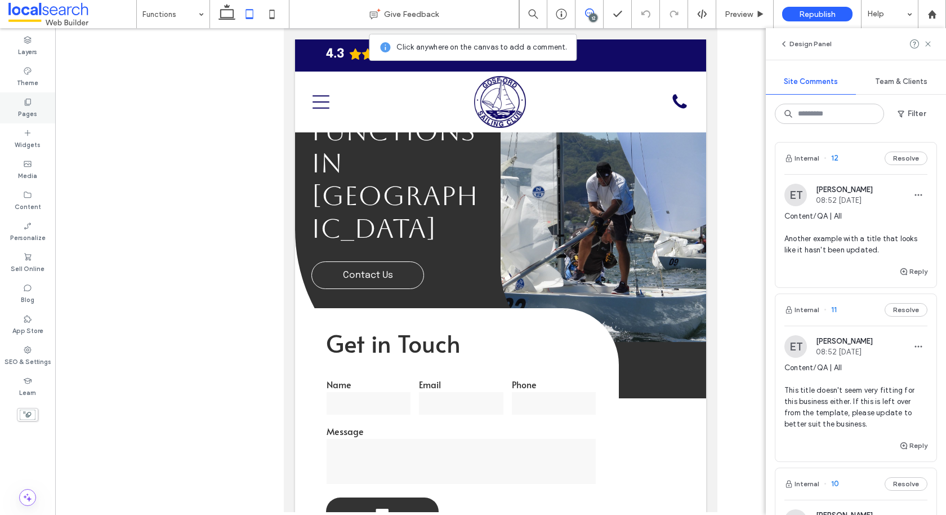
click at [28, 104] on icon at bounding box center [27, 101] width 9 height 9
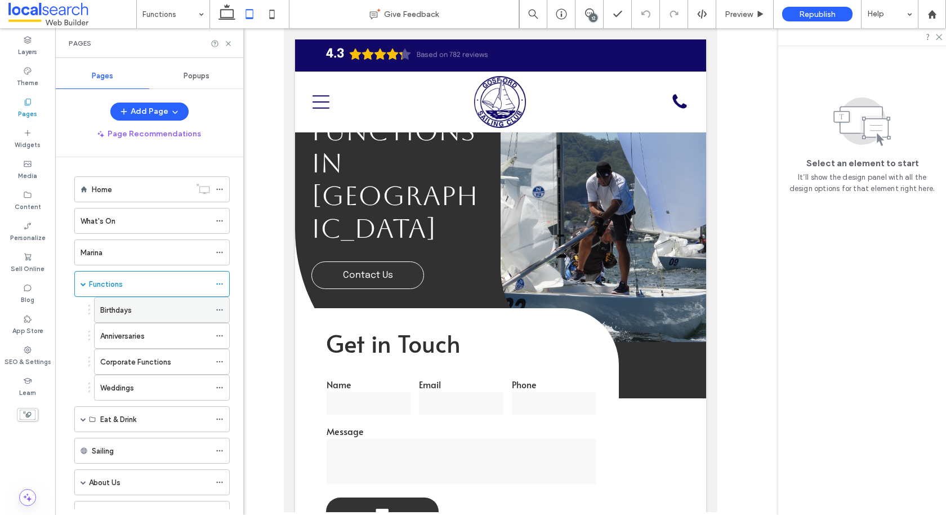
click at [127, 311] on label "Birthdays" at bounding box center [116, 310] width 32 height 20
click at [590, 17] on div "12" at bounding box center [593, 18] width 8 height 8
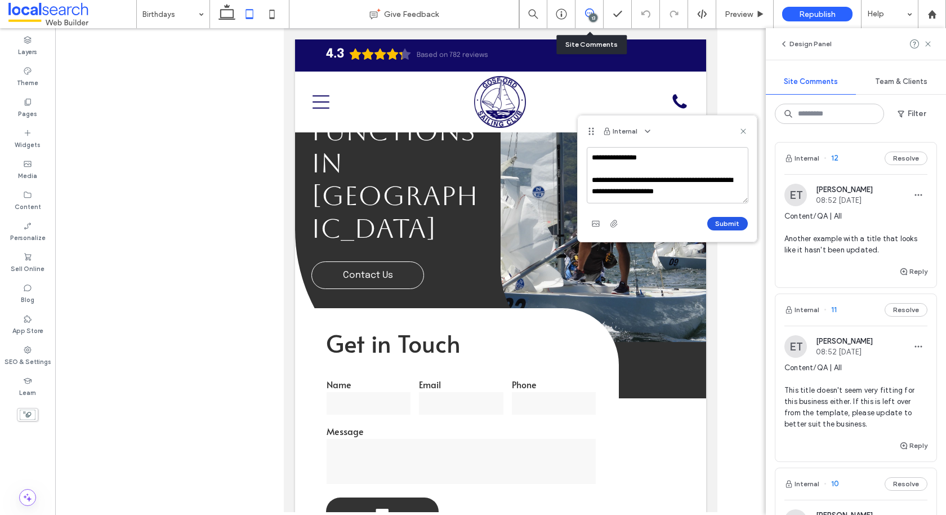
type textarea "**********"
click at [726, 225] on button "Submit" at bounding box center [727, 224] width 41 height 14
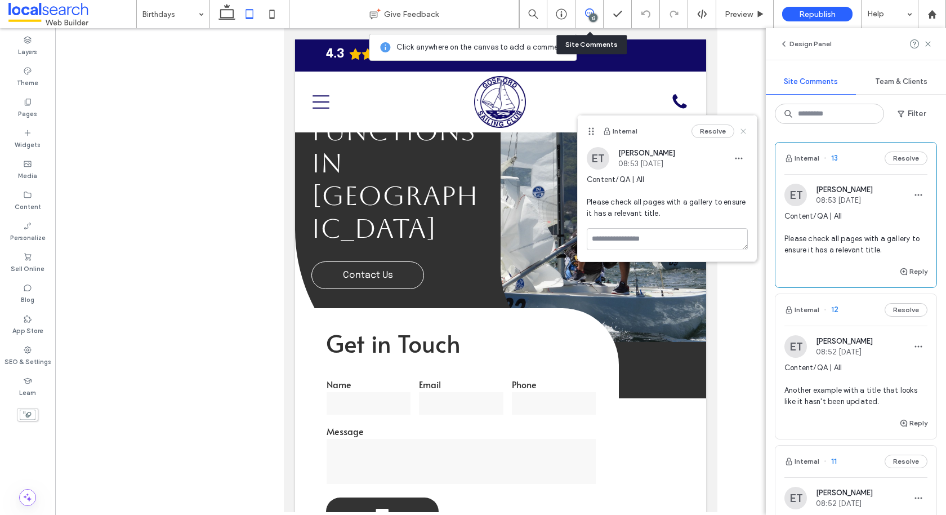
click at [744, 130] on use at bounding box center [743, 130] width 5 height 5
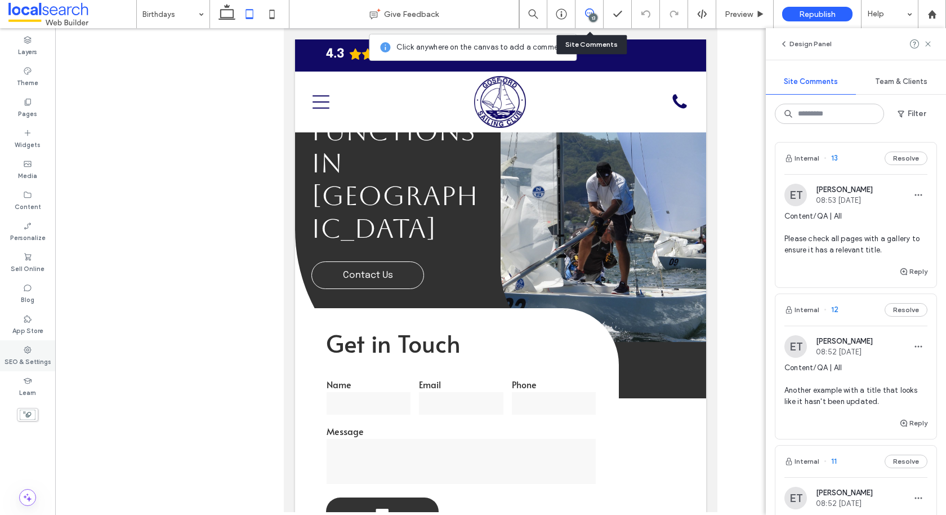
click at [32, 346] on icon at bounding box center [27, 349] width 9 height 9
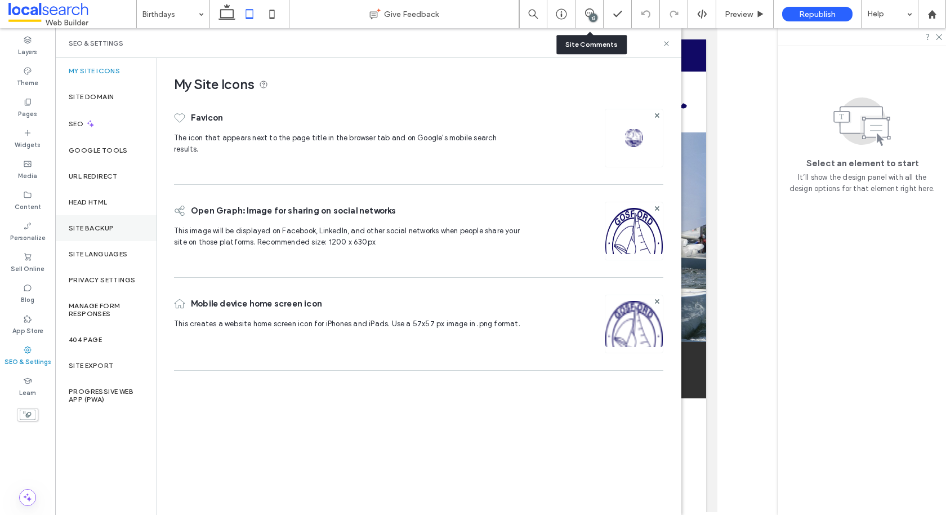
click at [96, 226] on label "Site Backup" at bounding box center [91, 228] width 45 height 8
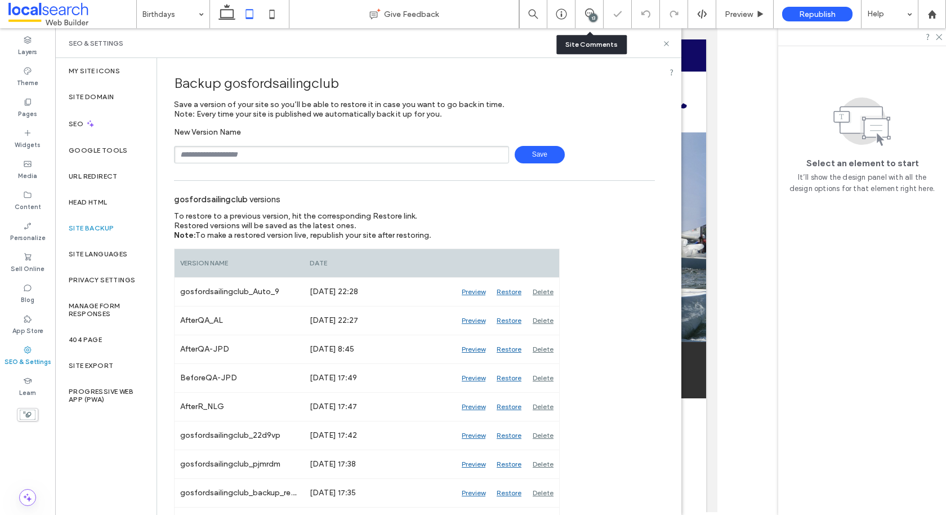
click at [534, 154] on span "Save" at bounding box center [540, 154] width 50 height 17
click at [667, 42] on use at bounding box center [666, 43] width 5 height 5
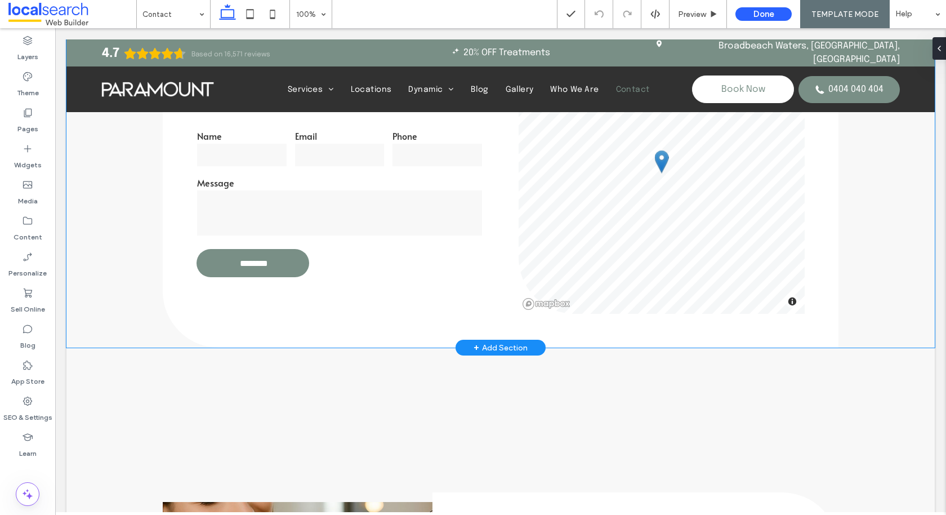
click at [146, 313] on div "Get in Touch Name Email Phone Message ******** Thank you for contacting us. We …" at bounding box center [500, 139] width 868 height 417
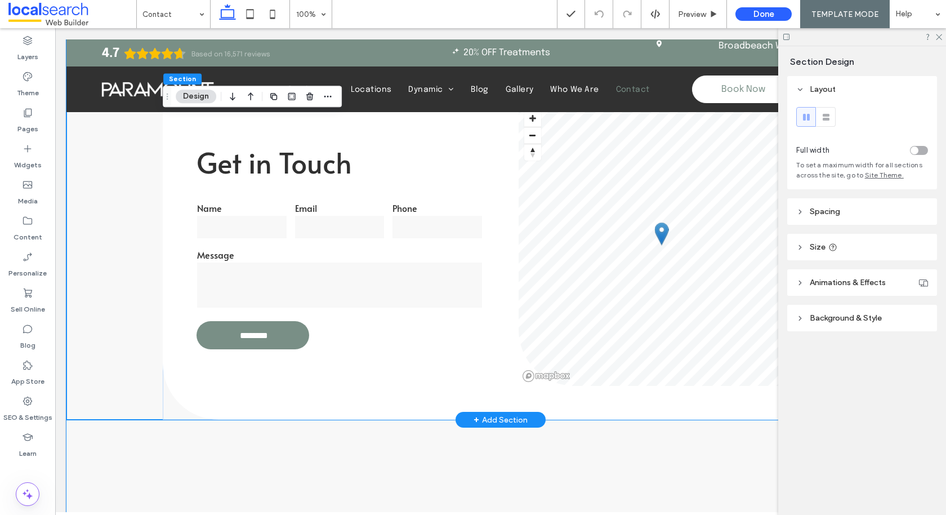
scroll to position [620, 0]
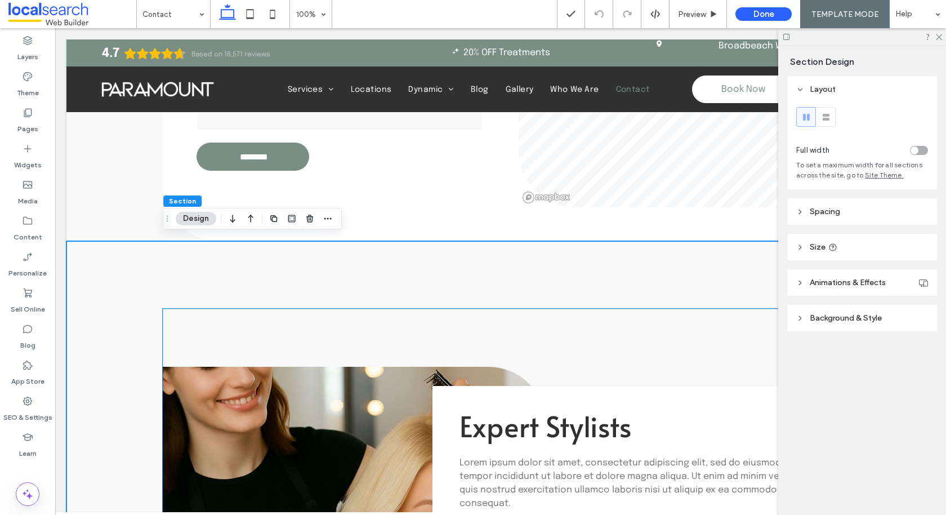
scroll to position [644, 0]
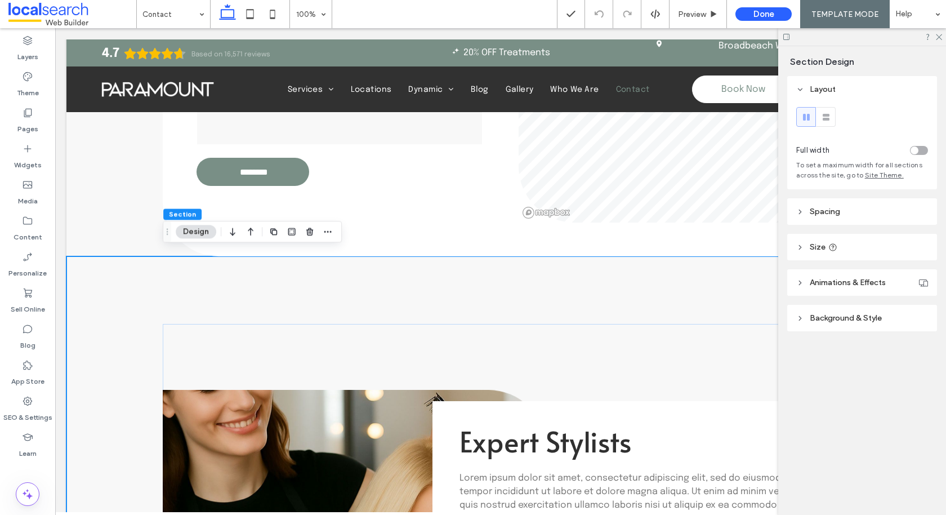
click at [809, 225] on div "Layout Full width To set a maximum width for all sections across the site, go t…" at bounding box center [865, 226] width 157 height 300
click at [809, 206] on header "Spacing" at bounding box center [862, 211] width 150 height 26
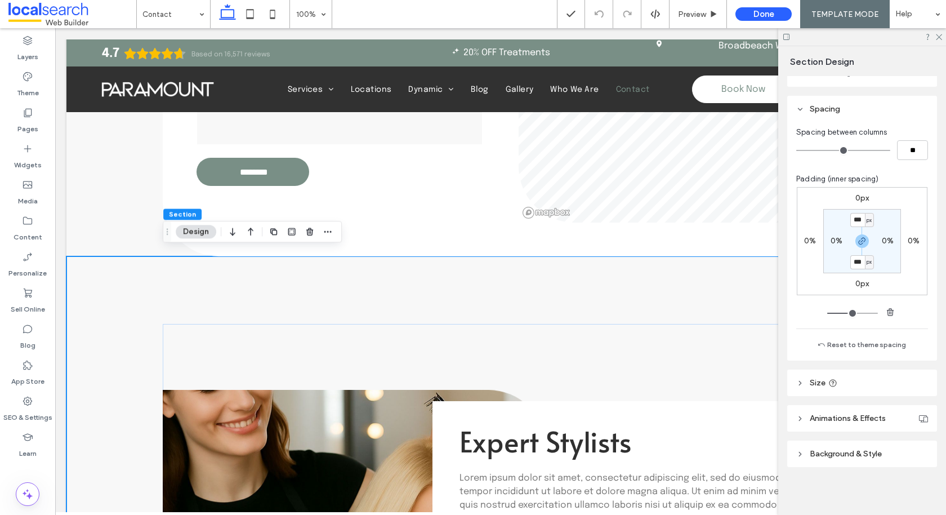
click at [827, 450] on span "Background & Style" at bounding box center [846, 454] width 72 height 10
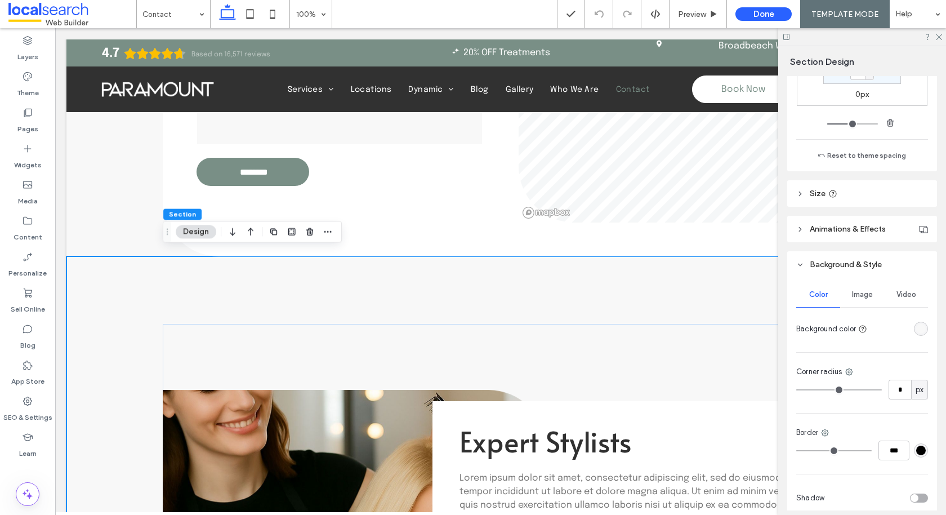
scroll to position [340, 0]
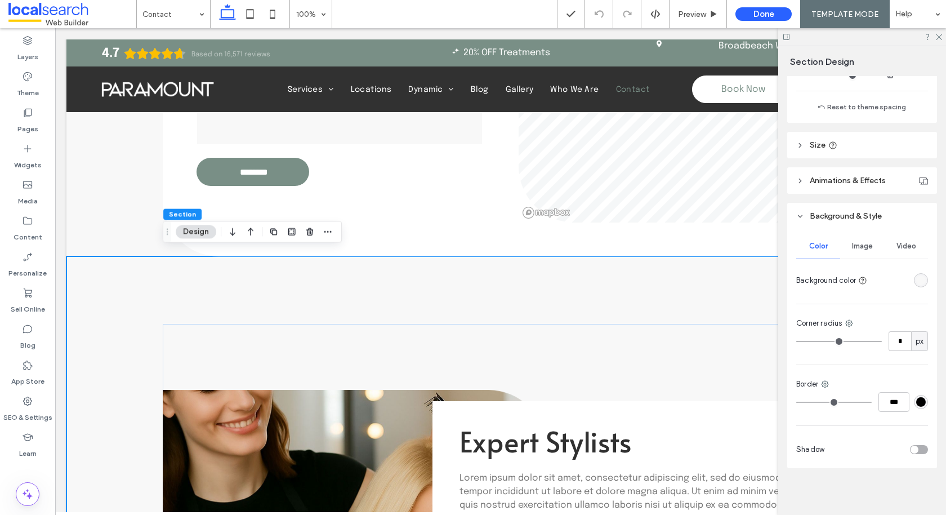
click at [918, 282] on div "rgba(248, 248, 248, 1)" at bounding box center [921, 280] width 10 height 10
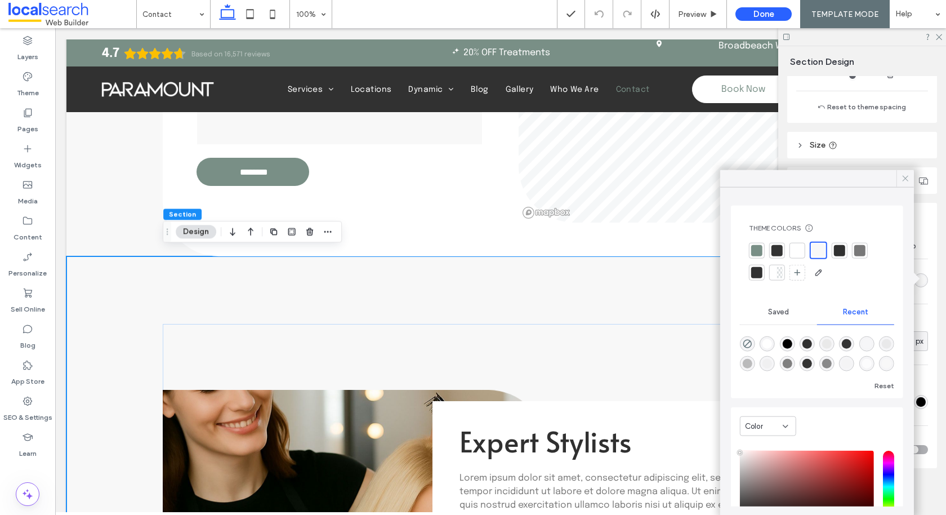
click at [907, 175] on icon at bounding box center [905, 178] width 10 height 10
